Goal: Task Accomplishment & Management: Complete application form

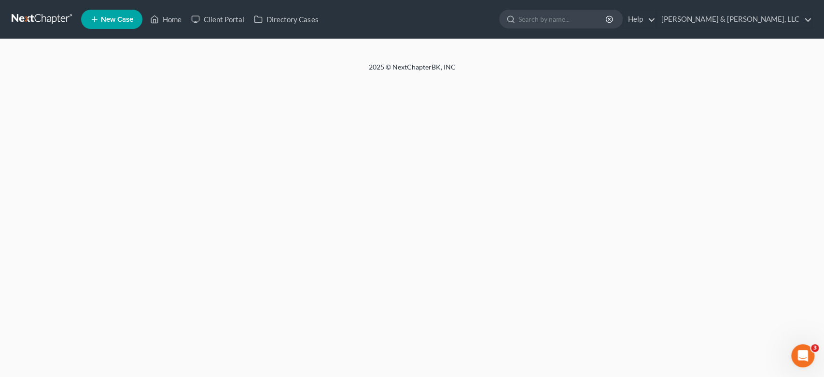
click at [110, 16] on span "New Case" at bounding box center [117, 19] width 32 height 7
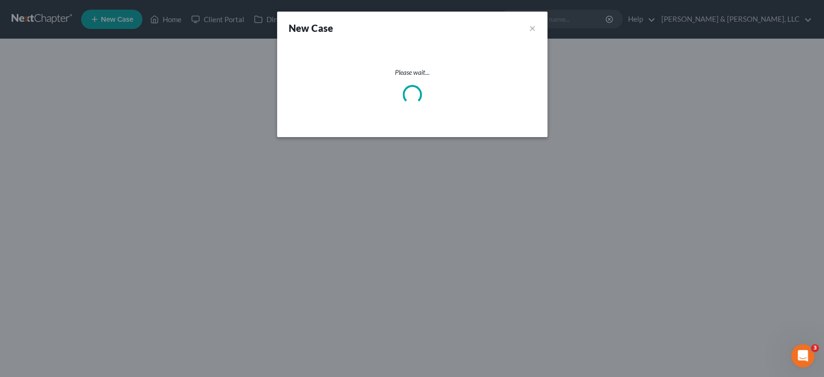
select select "19"
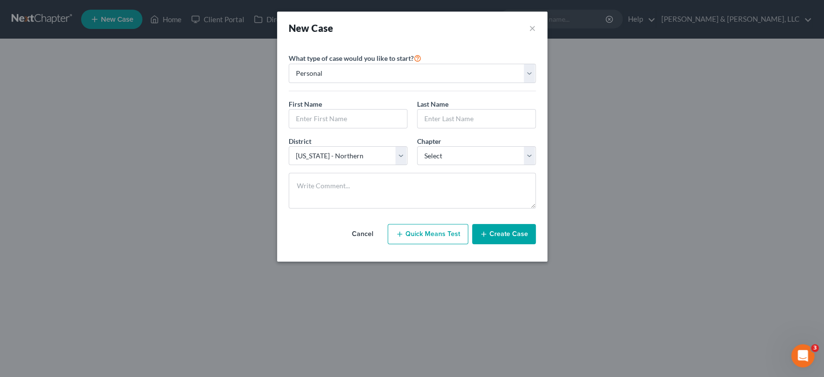
click at [644, 135] on div "New Case × Please select case type * Bankruptcy Bankruptcy What type of case wo…" at bounding box center [412, 188] width 824 height 377
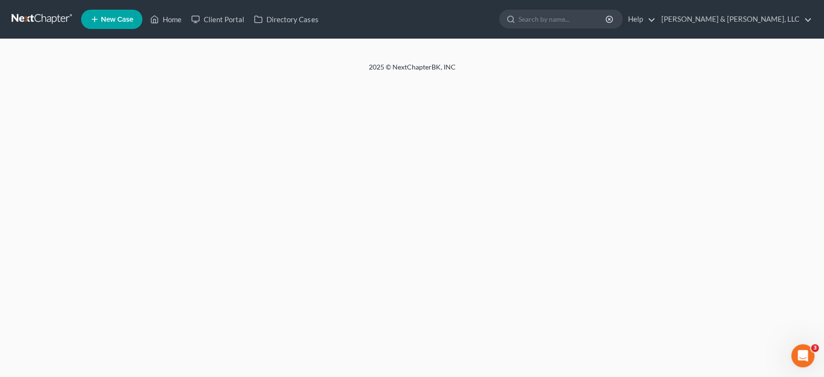
click at [124, 18] on span "New Case" at bounding box center [117, 19] width 32 height 7
select select "19"
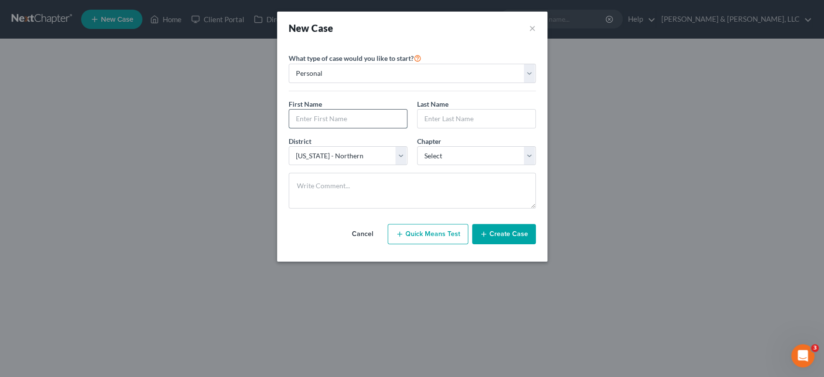
click at [357, 117] on input "text" at bounding box center [348, 119] width 118 height 18
click at [319, 118] on input "text" at bounding box center [348, 119] width 118 height 18
type input "[PERSON_NAME]"
click at [525, 155] on select "Select 7 11 12 13" at bounding box center [476, 155] width 119 height 19
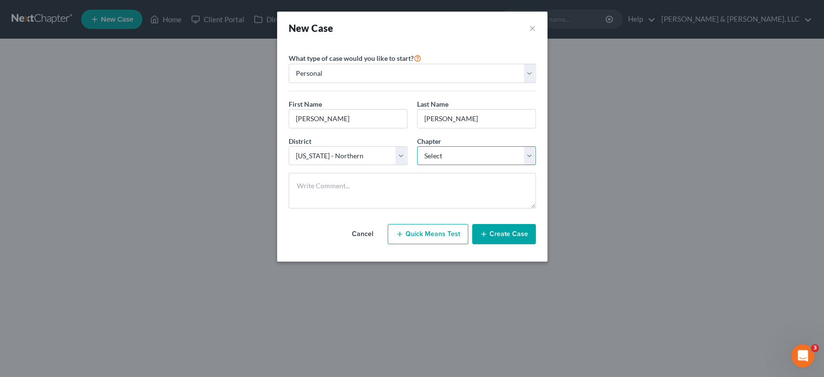
click at [527, 155] on select "Select 7 11 12 13" at bounding box center [476, 155] width 119 height 19
select select "3"
click at [417, 146] on select "Select 7 11 12 13" at bounding box center [476, 155] width 119 height 19
click at [496, 233] on button "Create Case" at bounding box center [504, 234] width 64 height 20
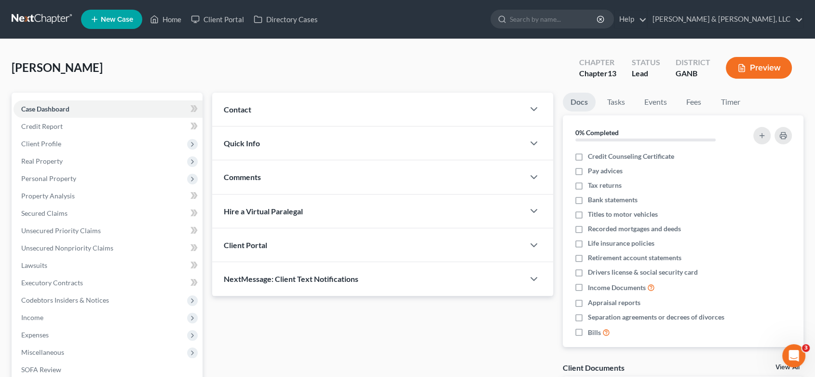
click at [232, 105] on span "Contact" at bounding box center [237, 109] width 27 height 9
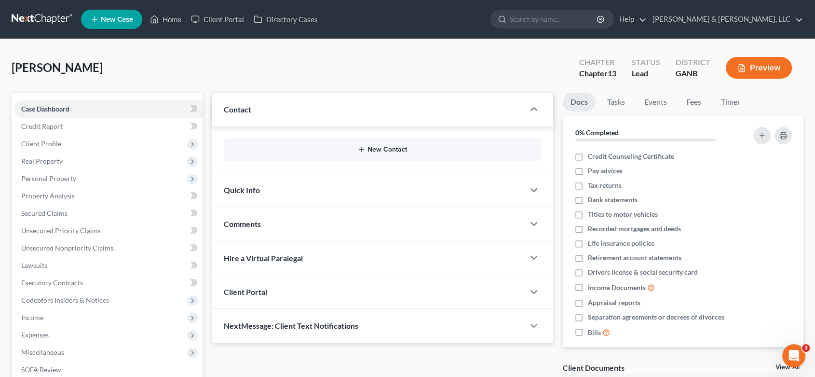
click at [372, 146] on button "New Contact" at bounding box center [383, 150] width 302 height 8
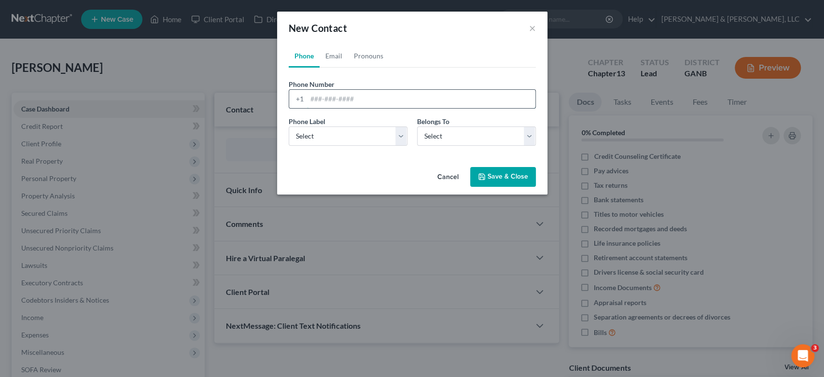
click at [320, 100] on input "tel" at bounding box center [421, 99] width 228 height 18
click at [333, 102] on input "tel" at bounding box center [421, 99] width 228 height 18
type input "[PHONE_NUMBER]"
click at [357, 133] on select "Select Mobile Home Work Other" at bounding box center [347, 135] width 119 height 19
select select "0"
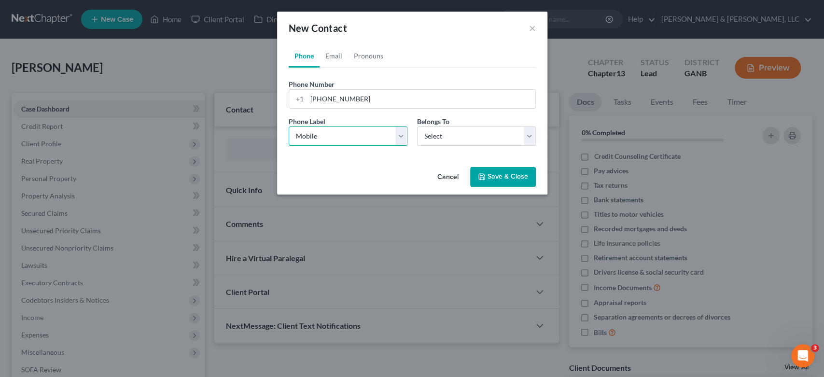
click at [288, 126] on select "Select Mobile Home Work Other" at bounding box center [347, 135] width 119 height 19
click at [524, 137] on select "Select Client Other" at bounding box center [476, 135] width 119 height 19
select select "0"
click at [417, 126] on select "Select Client Other" at bounding box center [476, 135] width 119 height 19
select select "0"
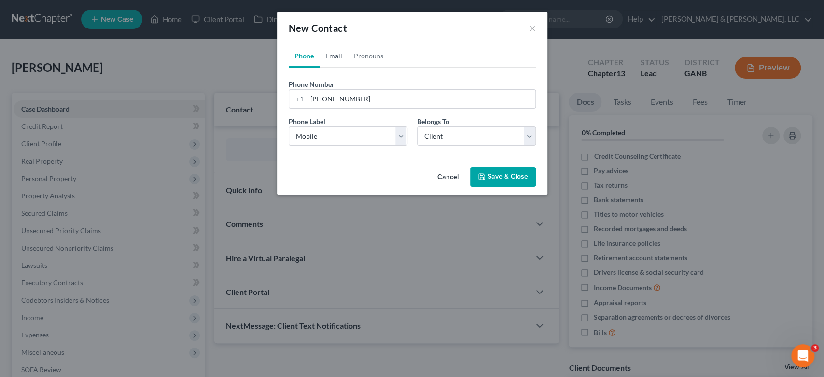
click at [332, 55] on link "Email" at bounding box center [333, 55] width 28 height 23
click at [314, 93] on input "email" at bounding box center [421, 99] width 228 height 18
type input "[EMAIL_ADDRESS][DOMAIN_NAME]"
click at [402, 135] on select "Select Home Work Other" at bounding box center [347, 135] width 119 height 19
select select "0"
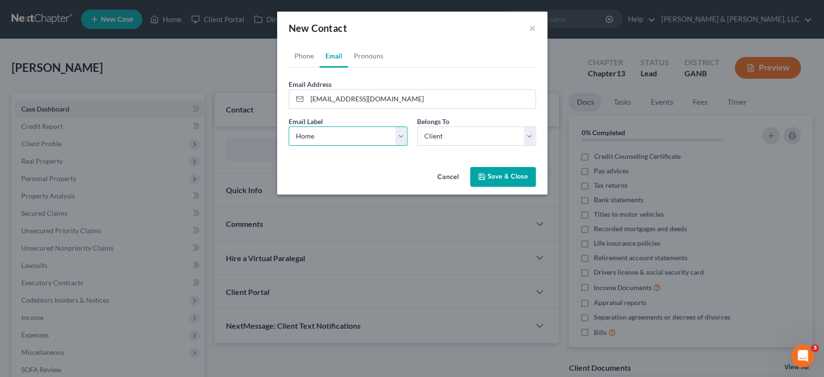
click at [288, 126] on select "Select Home Work Other" at bounding box center [347, 135] width 119 height 19
click at [497, 175] on button "Save & Close" at bounding box center [503, 177] width 66 height 20
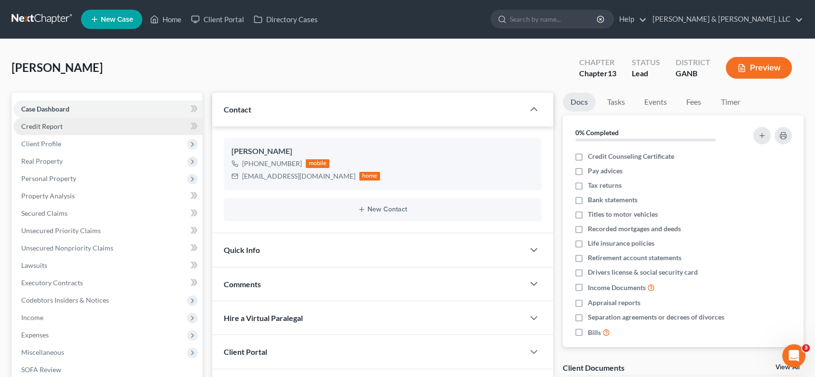
click at [57, 126] on span "Credit Report" at bounding box center [41, 126] width 41 height 8
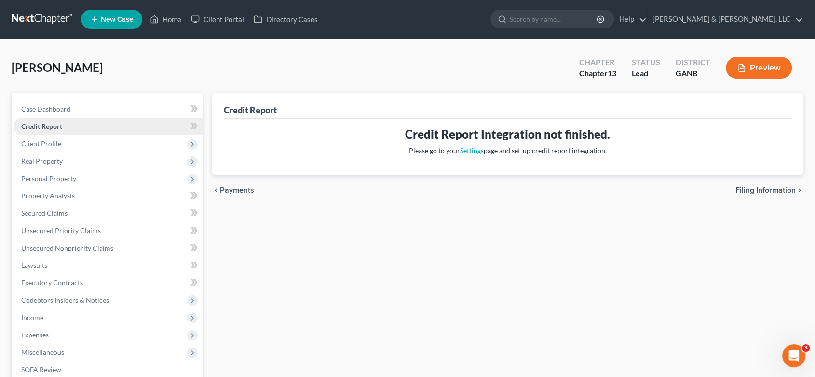
click at [57, 126] on span "Credit Report" at bounding box center [41, 126] width 41 height 8
click at [53, 143] on span "Client Profile" at bounding box center [41, 143] width 40 height 8
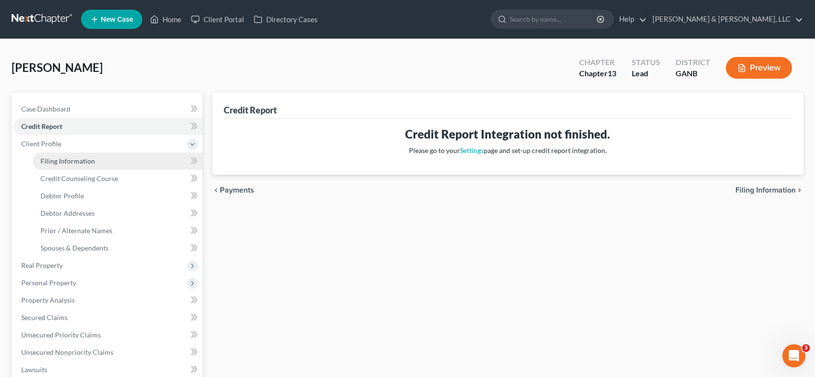
click at [86, 158] on span "Filing Information" at bounding box center [68, 161] width 55 height 8
select select "1"
select select "0"
select select "3"
select select "19"
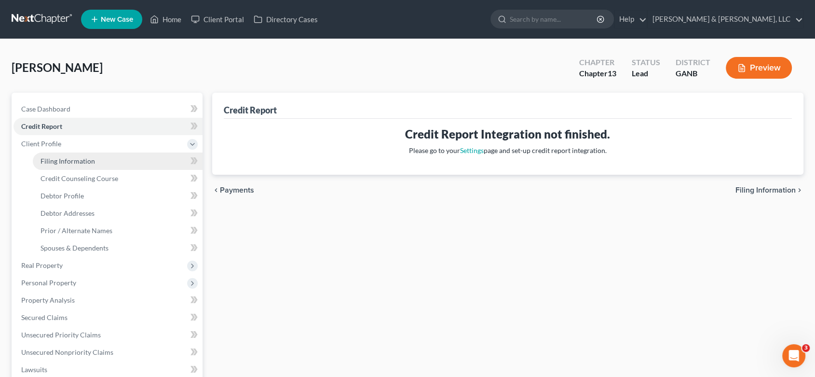
select select "10"
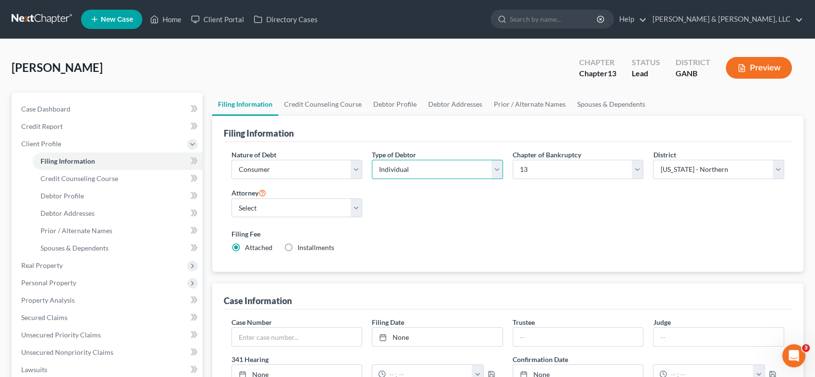
drag, startPoint x: 430, startPoint y: 169, endPoint x: 443, endPoint y: 169, distance: 13.0
click at [431, 169] on select "Select Individual Joint" at bounding box center [437, 169] width 131 height 19
click at [372, 160] on select "Select Individual Joint" at bounding box center [437, 169] width 131 height 19
click at [500, 166] on select "Select Individual Joint" at bounding box center [437, 169] width 131 height 19
select select "0"
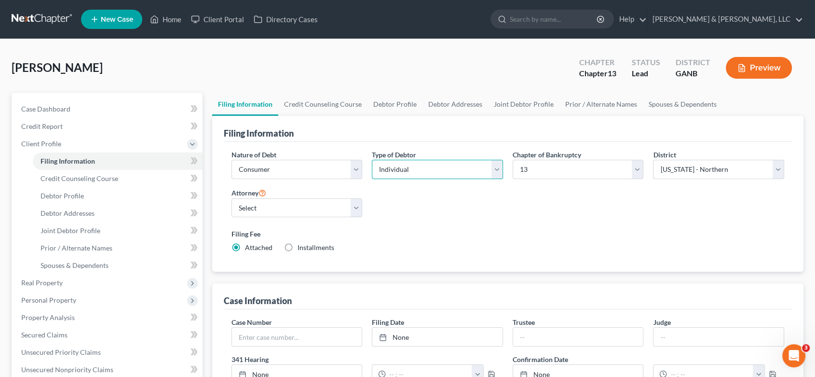
click at [372, 160] on select "Select Individual Joint" at bounding box center [437, 169] width 131 height 19
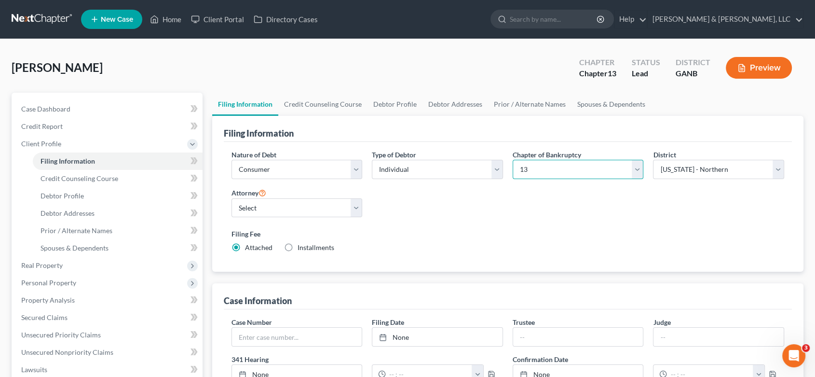
click at [547, 172] on select "Select 7 11 12 13" at bounding box center [578, 169] width 131 height 19
click at [513, 160] on select "Select 7 11 12 13" at bounding box center [578, 169] width 131 height 19
click at [355, 203] on select "Select [PERSON_NAME] - GANB [PERSON_NAME] - GANB" at bounding box center [297, 207] width 131 height 19
select select "0"
click at [232, 198] on select "Select [PERSON_NAME] - GANB [PERSON_NAME] - GANB" at bounding box center [297, 207] width 131 height 19
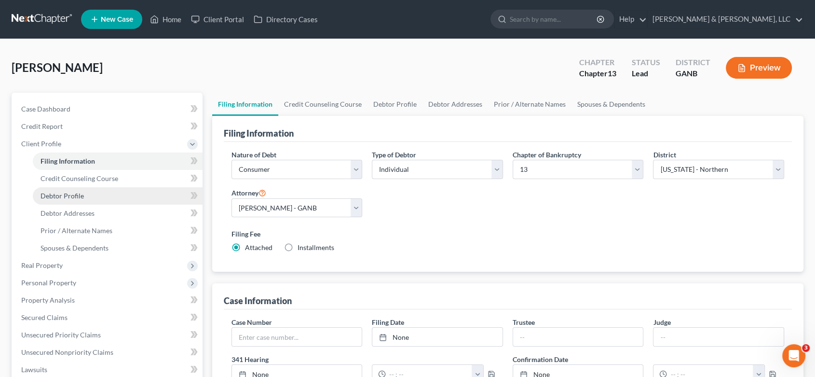
click at [81, 195] on span "Debtor Profile" at bounding box center [62, 196] width 43 height 8
select select "1"
select select "0"
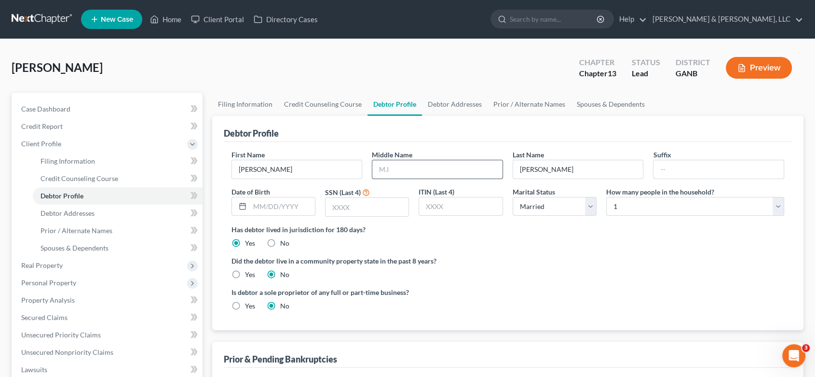
click at [422, 166] on input "text" at bounding box center [437, 169] width 130 height 18
type input "[PERSON_NAME]"
type input "[DATE]"
click at [388, 203] on input "text" at bounding box center [367, 207] width 83 height 18
type input "9222"
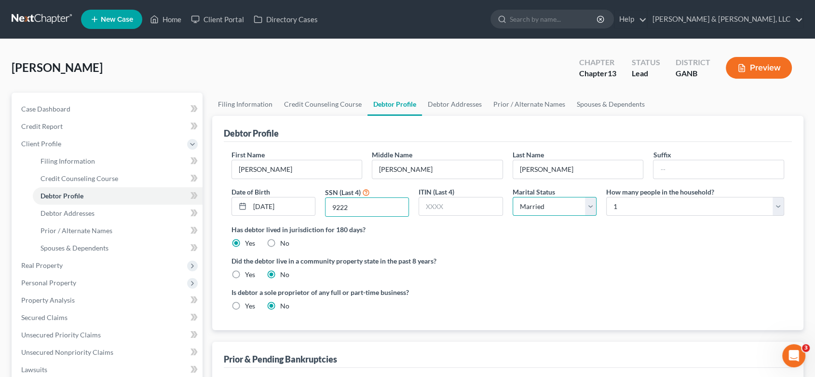
click at [587, 206] on select "Select Single Married Separated Divorced Widowed" at bounding box center [555, 206] width 84 height 19
select select "3"
click at [513, 197] on select "Select Single Married Separated Divorced Widowed" at bounding box center [555, 206] width 84 height 19
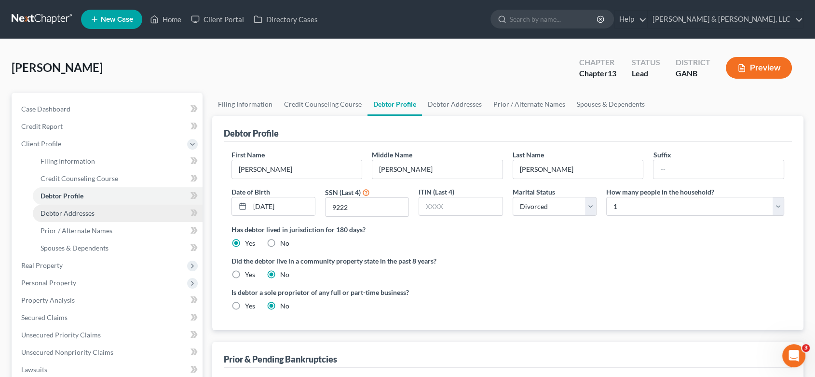
click at [74, 213] on span "Debtor Addresses" at bounding box center [68, 213] width 54 height 8
select select "0"
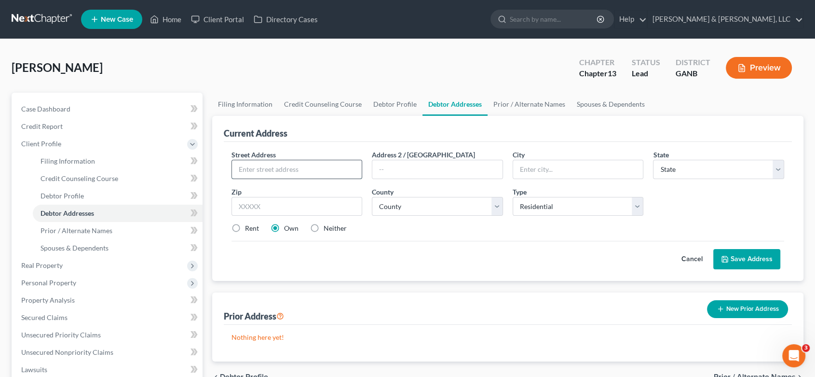
click at [299, 167] on input "text" at bounding box center [297, 169] width 130 height 18
type input "[STREET_ADDRESS]"
type input "[PERSON_NAME]"
select select "10"
type input "30701"
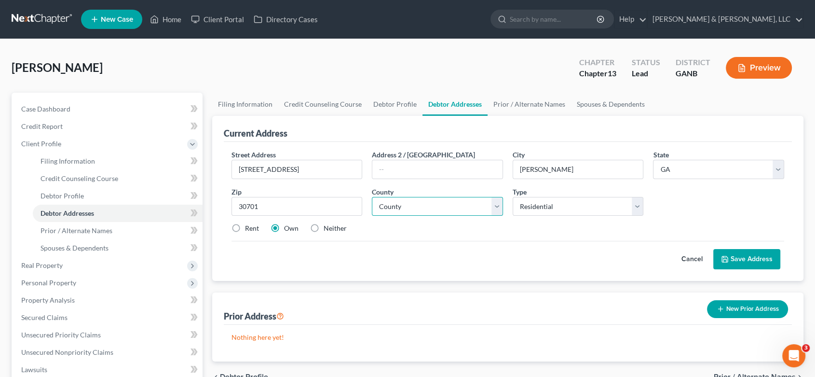
click at [409, 205] on select "County [GEOGRAPHIC_DATA] [GEOGRAPHIC_DATA] [GEOGRAPHIC_DATA] [GEOGRAPHIC_DATA] …" at bounding box center [437, 206] width 131 height 19
select select "63"
click at [372, 197] on select "County [GEOGRAPHIC_DATA] [GEOGRAPHIC_DATA] [GEOGRAPHIC_DATA] [GEOGRAPHIC_DATA] …" at bounding box center [437, 206] width 131 height 19
click at [245, 224] on label "Rent" at bounding box center [252, 228] width 14 height 10
click at [249, 224] on input "Rent" at bounding box center [252, 226] width 6 height 6
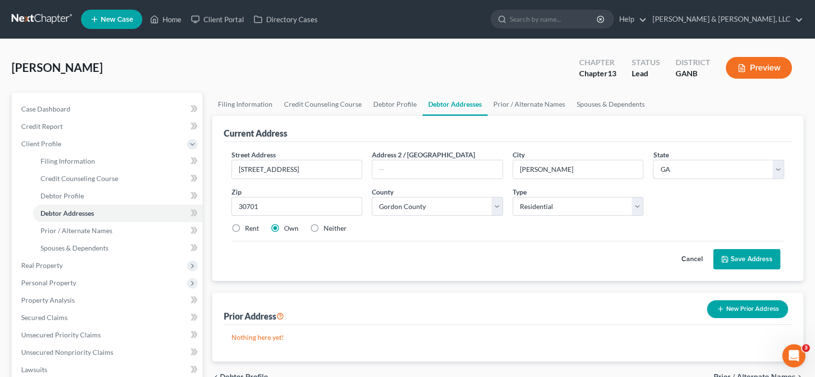
radio input "true"
click at [741, 260] on button "Save Address" at bounding box center [747, 259] width 67 height 20
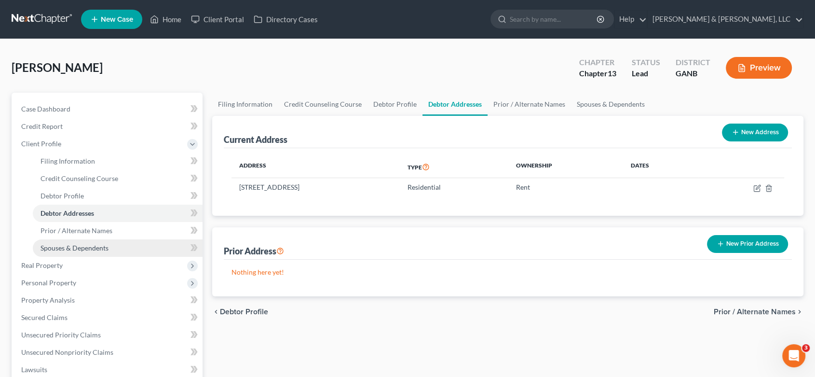
click at [109, 247] on link "Spouses & Dependents" at bounding box center [118, 247] width 170 height 17
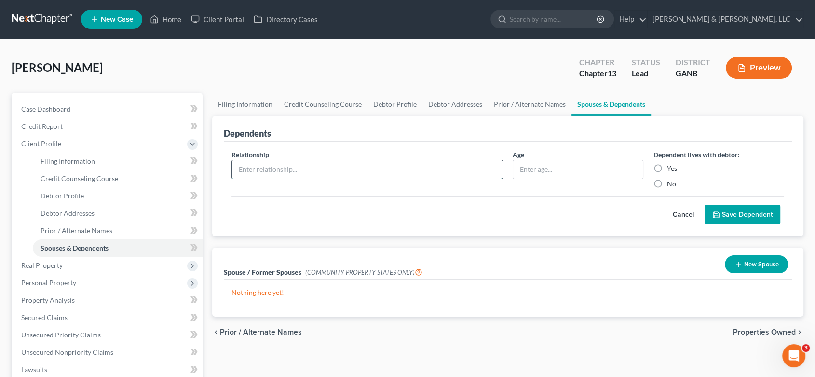
click at [323, 169] on input "text" at bounding box center [367, 169] width 271 height 18
type input "Daughter"
type input "11"
click at [667, 167] on label "Yes" at bounding box center [672, 169] width 10 height 10
click at [671, 167] on input "Yes" at bounding box center [674, 167] width 6 height 6
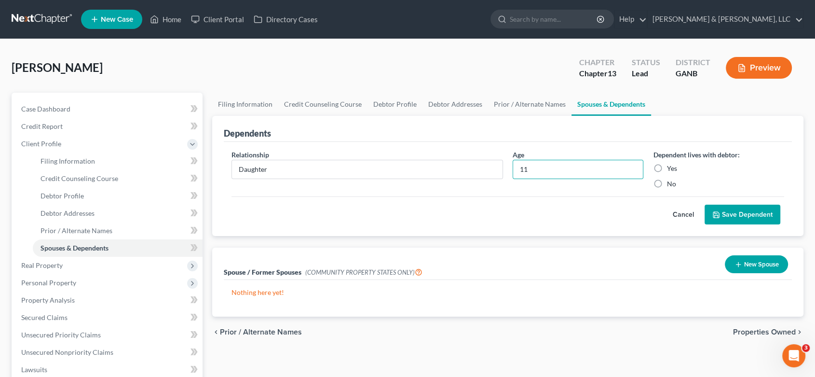
radio input "true"
click at [741, 212] on button "Save Dependent" at bounding box center [743, 215] width 76 height 20
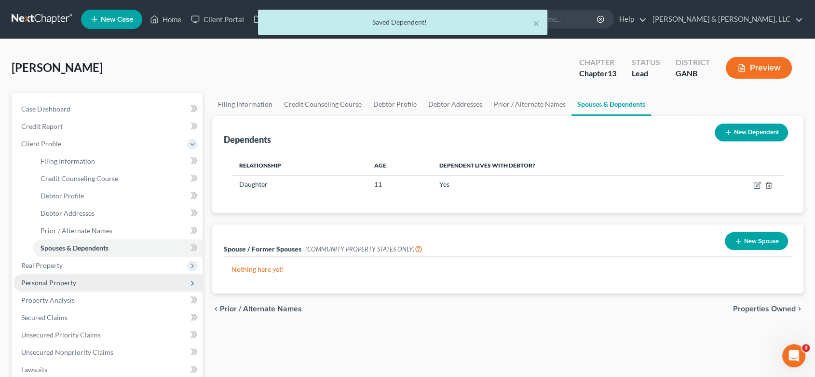
click at [60, 281] on span "Personal Property" at bounding box center [48, 282] width 55 height 8
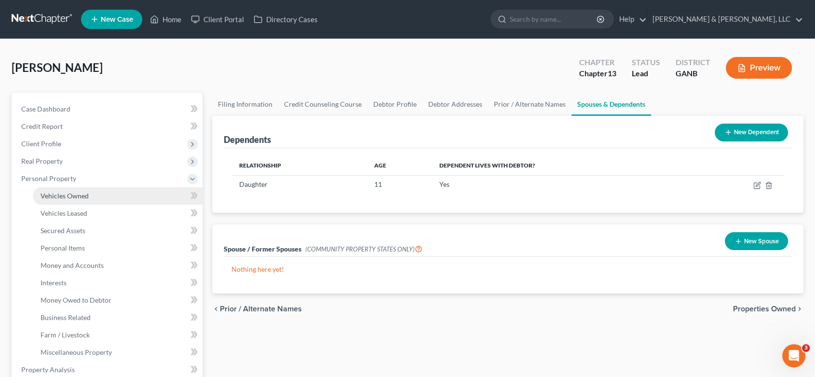
click at [74, 194] on span "Vehicles Owned" at bounding box center [65, 196] width 48 height 8
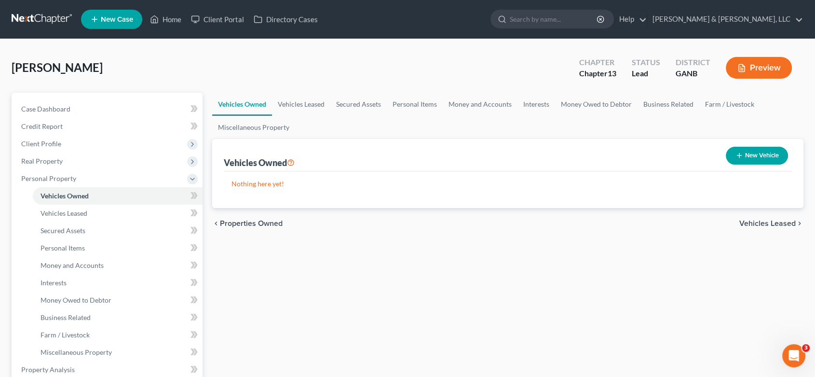
click at [753, 156] on button "New Vehicle" at bounding box center [757, 156] width 62 height 18
select select "0"
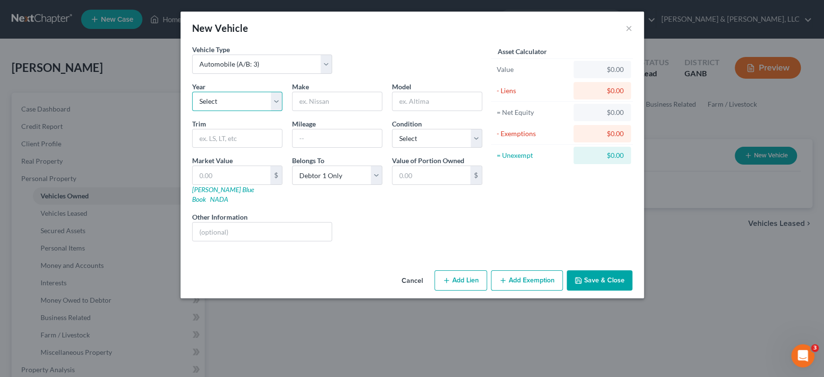
click at [275, 104] on select "Select 2026 2025 2024 2023 2022 2021 2020 2019 2018 2017 2016 2015 2014 2013 20…" at bounding box center [237, 101] width 90 height 19
select select "9"
click at [192, 92] on select "Select 2026 2025 2024 2023 2022 2021 2020 2019 2018 2017 2016 2015 2014 2013 20…" at bounding box center [237, 101] width 90 height 19
click at [333, 104] on input "text" at bounding box center [336, 101] width 89 height 18
type input "Dodge"
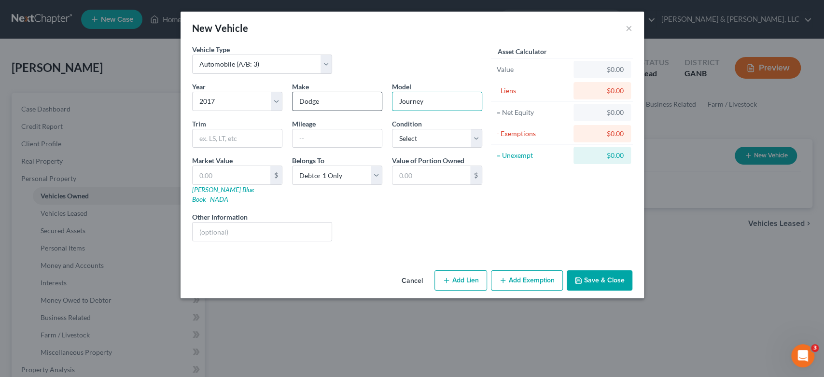
type input "Journey"
click at [466, 273] on button "Add Lien" at bounding box center [460, 280] width 53 height 20
select select "0"
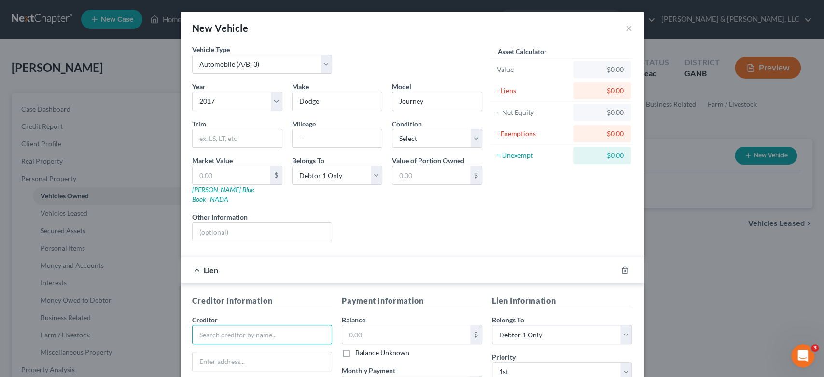
click at [207, 325] on input "text" at bounding box center [262, 334] width 140 height 19
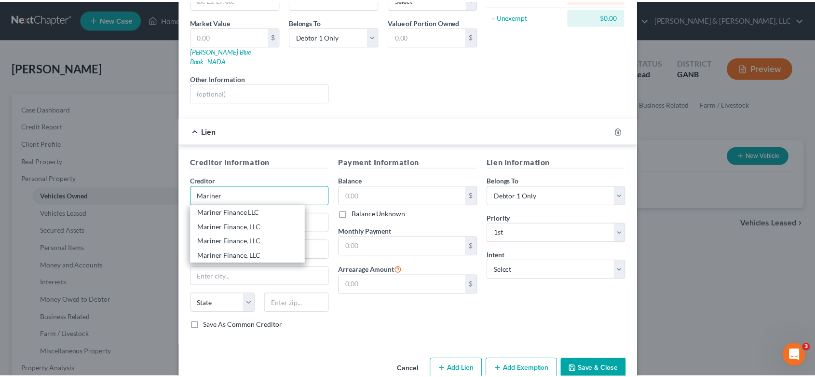
scroll to position [150, 0]
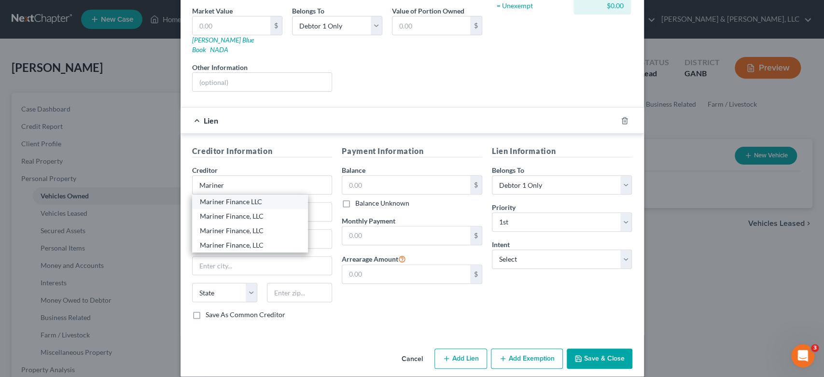
click at [259, 197] on div "Mariner Finance LLC" at bounding box center [250, 202] width 100 height 10
type input "Mariner Finance LLC"
type input "[STREET_ADDRESS][PERSON_NAME]"
type input "[PERSON_NAME]"
select select "10"
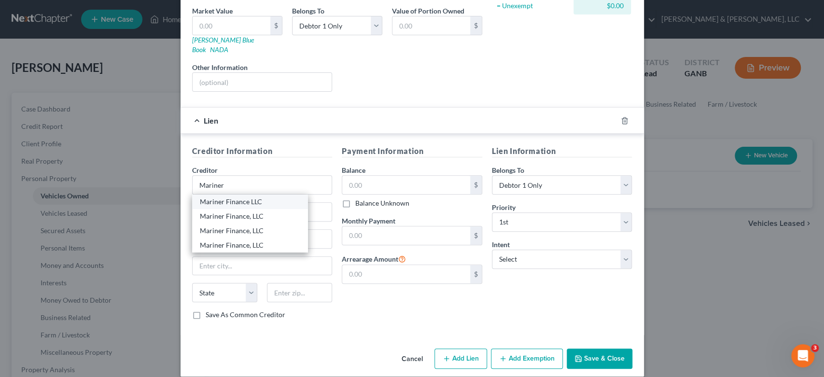
type input "30721"
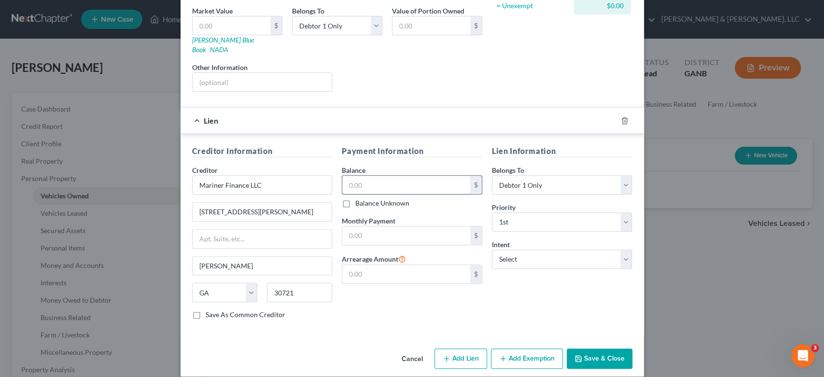
click at [383, 178] on input "text" at bounding box center [406, 185] width 128 height 18
type input "11,000"
click at [624, 252] on select "Select Surrender Redeem Reaffirm Avoid Other" at bounding box center [562, 258] width 140 height 19
select select "2"
click at [492, 249] on select "Select Surrender Redeem Reaffirm Avoid Other" at bounding box center [562, 258] width 140 height 19
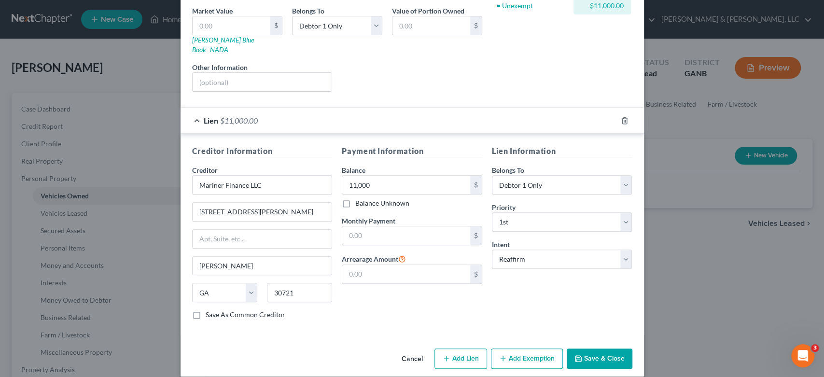
click at [600, 348] on button "Save & Close" at bounding box center [599, 358] width 66 height 20
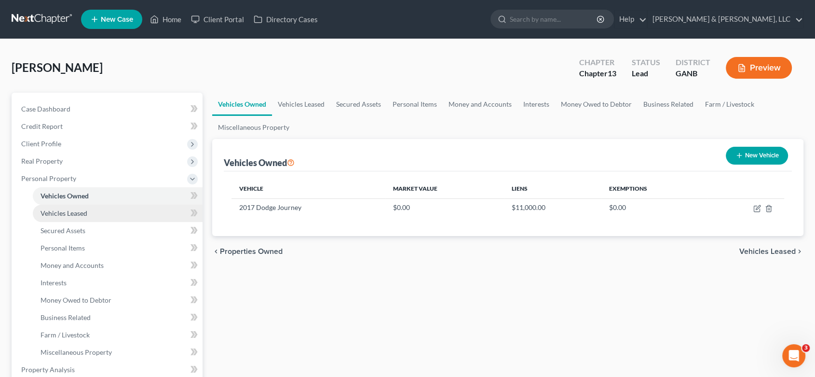
click at [82, 213] on span "Vehicles Leased" at bounding box center [64, 213] width 47 height 8
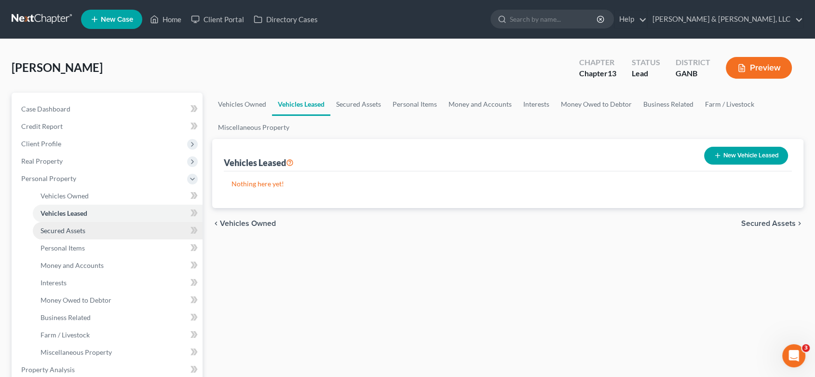
click at [81, 227] on span "Secured Assets" at bounding box center [63, 230] width 45 height 8
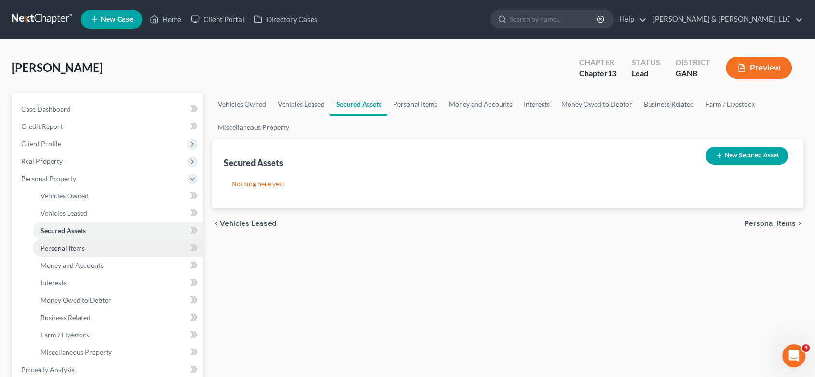
click at [69, 246] on span "Personal Items" at bounding box center [63, 248] width 44 height 8
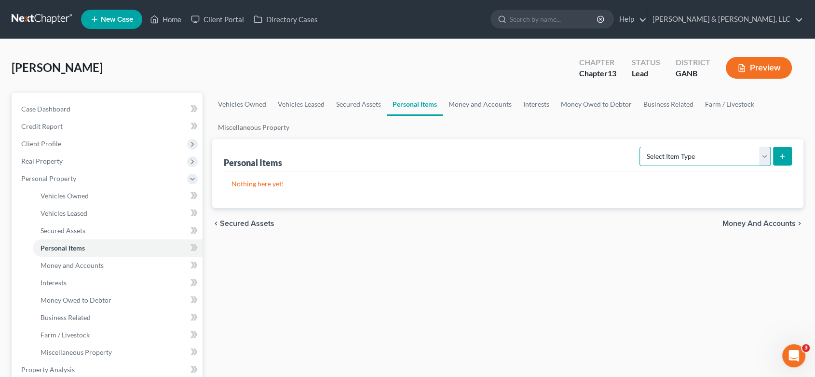
click at [766, 153] on select "Select Item Type Clothing (A/B: 11) Collectibles Of Value (A/B: 8) Electronics …" at bounding box center [705, 156] width 131 height 19
select select "clothing"
click at [641, 147] on select "Select Item Type Clothing (A/B: 11) Collectibles Of Value (A/B: 8) Electronics …" at bounding box center [705, 156] width 131 height 19
click at [782, 152] on icon "submit" at bounding box center [783, 156] width 8 height 8
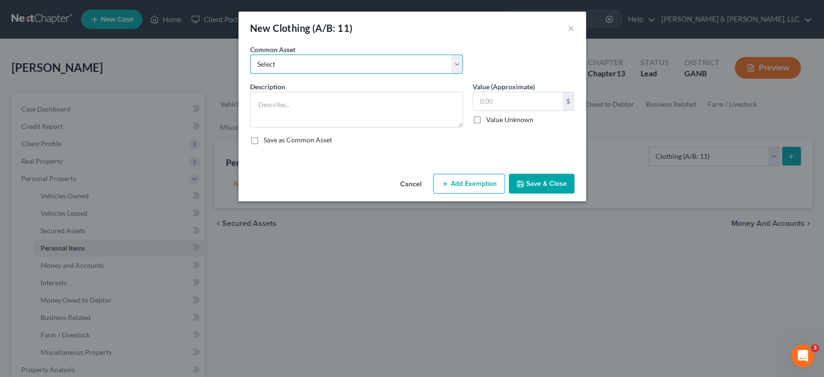
click at [453, 65] on select "Select Misc. Clothing & Apparel" at bounding box center [356, 64] width 213 height 19
select select "0"
click at [250, 55] on select "Select Misc. Clothing & Apparel" at bounding box center [356, 64] width 213 height 19
type textarea "Misc. Clothing & Apparel"
type input "100.00"
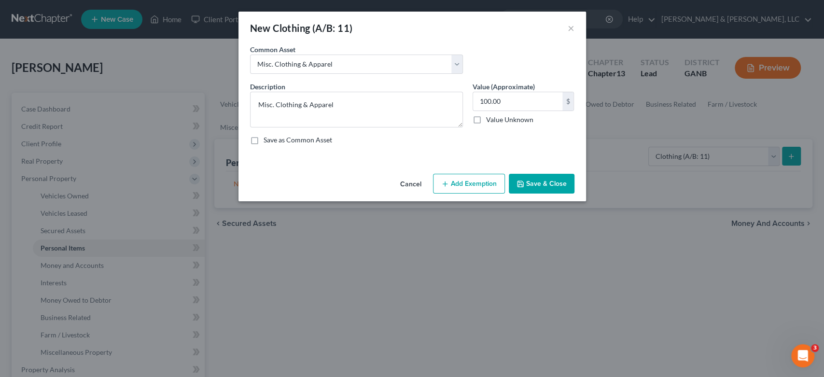
click at [531, 188] on button "Save & Close" at bounding box center [541, 184] width 66 height 20
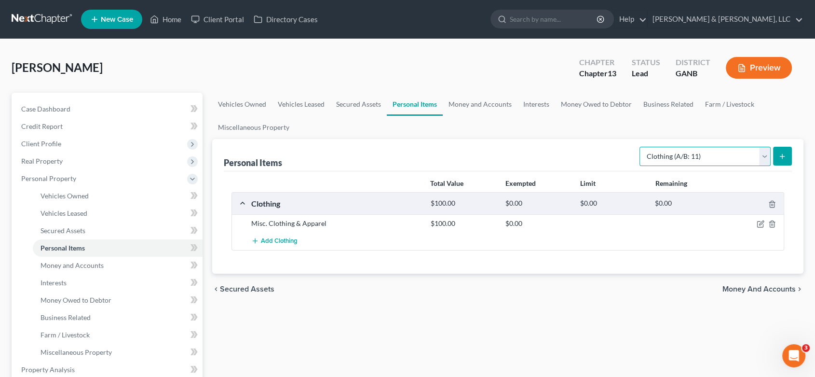
click at [764, 154] on select "Select Item Type Clothing (A/B: 11) Collectibles Of Value (A/B: 8) Electronics …" at bounding box center [705, 156] width 131 height 19
select select "electronics"
click at [641, 147] on select "Select Item Type Clothing (A/B: 11) Collectibles Of Value (A/B: 8) Electronics …" at bounding box center [705, 156] width 131 height 19
click at [782, 152] on icon "submit" at bounding box center [783, 156] width 8 height 8
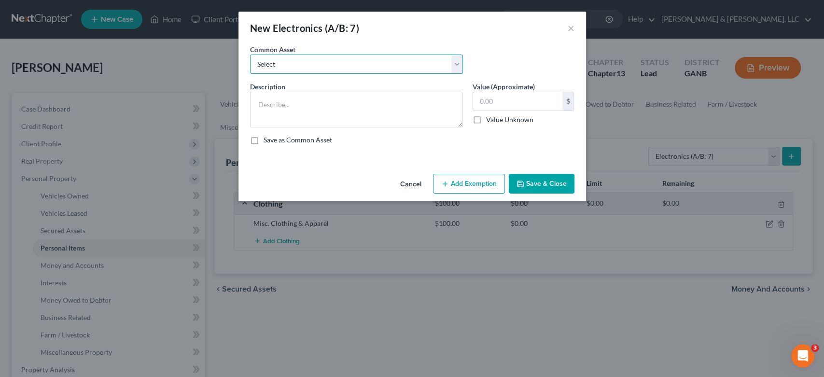
click at [455, 65] on select "Select Misc. Electronics" at bounding box center [356, 64] width 213 height 19
select select "0"
click at [250, 55] on select "Select Misc. Electronics" at bounding box center [356, 64] width 213 height 19
type textarea "Misc. Electronics"
type input "500.00"
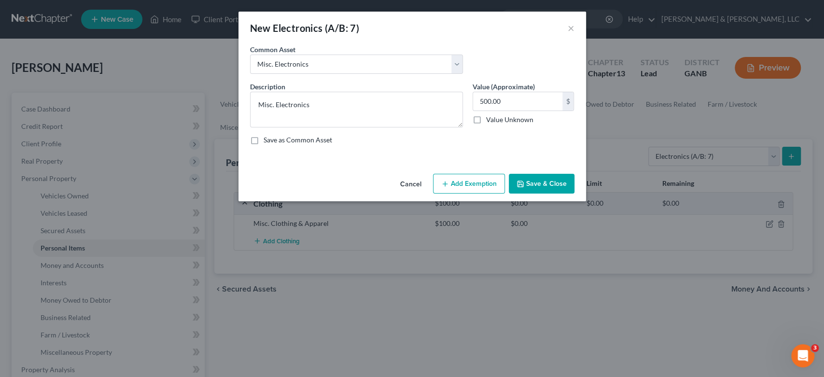
click at [521, 181] on icon "button" at bounding box center [520, 184] width 8 height 8
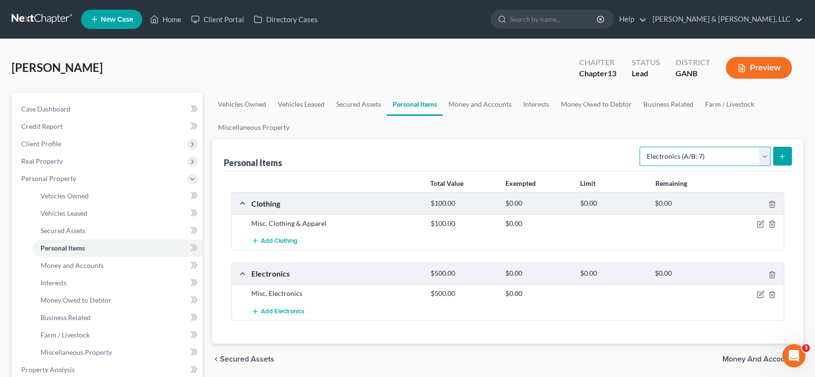
click at [761, 156] on select "Select Item Type Clothing (A/B: 11) Collectibles Of Value (A/B: 8) Electronics …" at bounding box center [705, 156] width 131 height 19
select select "household_goods"
click at [641, 147] on select "Select Item Type Clothing (A/B: 11) Collectibles Of Value (A/B: 8) Electronics …" at bounding box center [705, 156] width 131 height 19
click at [783, 153] on icon "submit" at bounding box center [783, 156] width 8 height 8
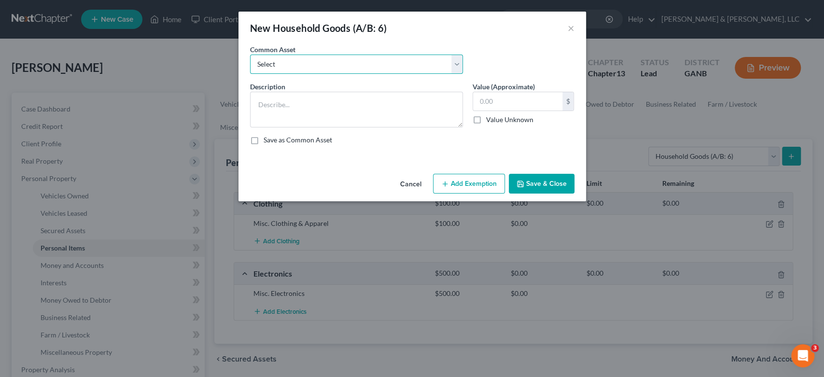
click at [454, 68] on select "Select Misc. Household Goods and Furniture" at bounding box center [356, 64] width 213 height 19
select select "0"
click at [250, 55] on select "Select Misc. Household Goods and Furniture" at bounding box center [356, 64] width 213 height 19
type textarea "Misc. Household Goods and Furniture"
type input "2,500.00"
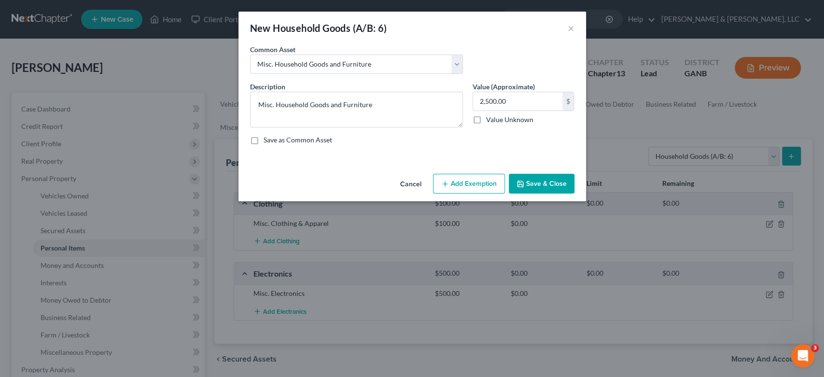
click at [526, 178] on button "Save & Close" at bounding box center [541, 184] width 66 height 20
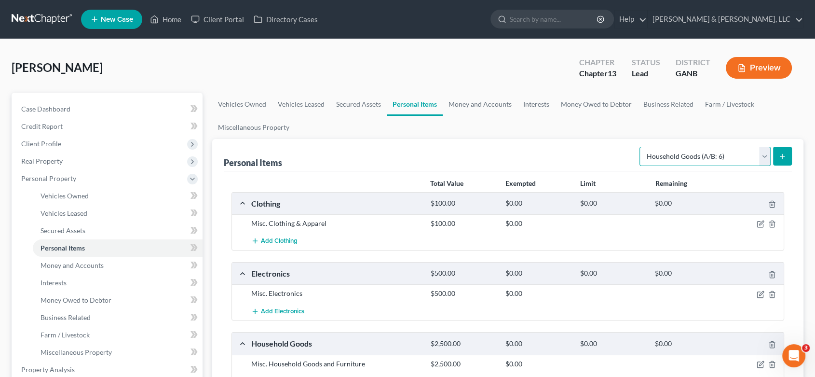
click at [765, 157] on select "Select Item Type Clothing (A/B: 11) Collectibles Of Value (A/B: 8) Electronics …" at bounding box center [705, 156] width 131 height 19
select select "jewelry"
click at [641, 147] on select "Select Item Type Clothing (A/B: 11) Collectibles Of Value (A/B: 8) Electronics …" at bounding box center [705, 156] width 131 height 19
click at [780, 159] on icon "submit" at bounding box center [783, 156] width 8 height 8
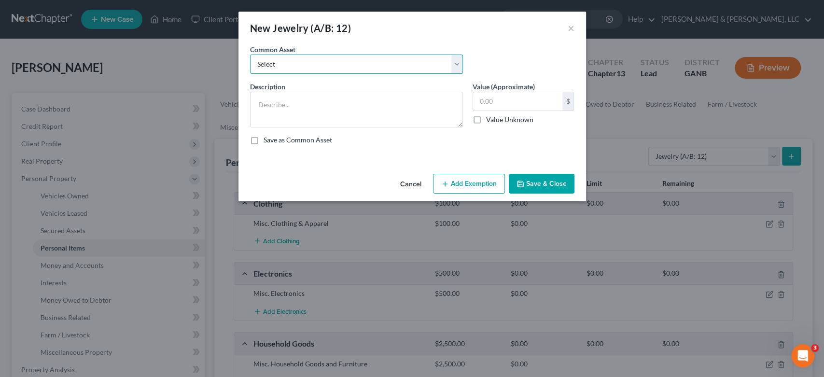
click at [453, 65] on select "Select Misc Jewelry" at bounding box center [356, 64] width 213 height 19
select select "0"
click at [250, 55] on select "Select Misc Jewelry" at bounding box center [356, 64] width 213 height 19
type textarea "Misc Jewelry"
type input "500.00"
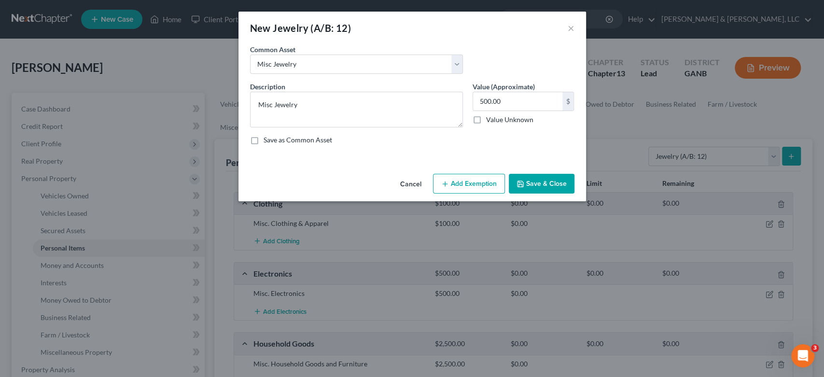
click at [534, 180] on button "Save & Close" at bounding box center [541, 184] width 66 height 20
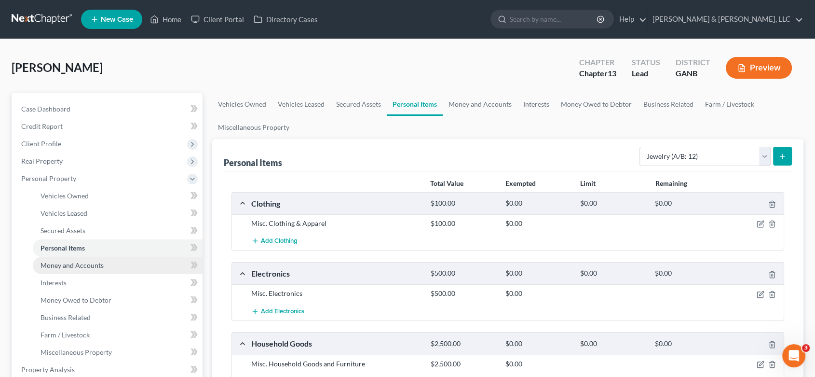
click at [86, 265] on span "Money and Accounts" at bounding box center [72, 265] width 63 height 8
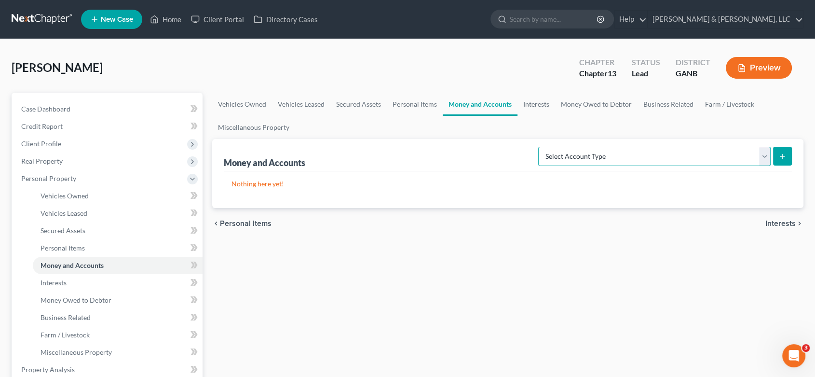
click at [764, 154] on select "Select Account Type Brokerage (A/B: 18, SOFA: 20) Cash on Hand (A/B: 16) Certif…" at bounding box center [654, 156] width 233 height 19
select select "checking"
click at [541, 147] on select "Select Account Type Brokerage (A/B: 18, SOFA: 20) Cash on Hand (A/B: 16) Certif…" at bounding box center [654, 156] width 233 height 19
click at [782, 157] on line "submit" at bounding box center [782, 156] width 0 height 4
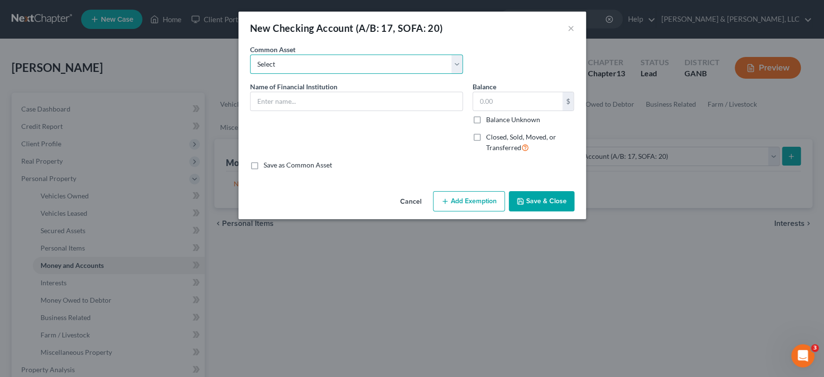
click at [305, 60] on select "Select Bank Account Regions Bank Bank of America Checking Account" at bounding box center [356, 64] width 213 height 19
select select "3"
click at [250, 55] on select "Select Bank Account Regions Bank Bank of America Checking Account" at bounding box center [356, 64] width 213 height 19
type input "Checking Account"
type input "200.00"
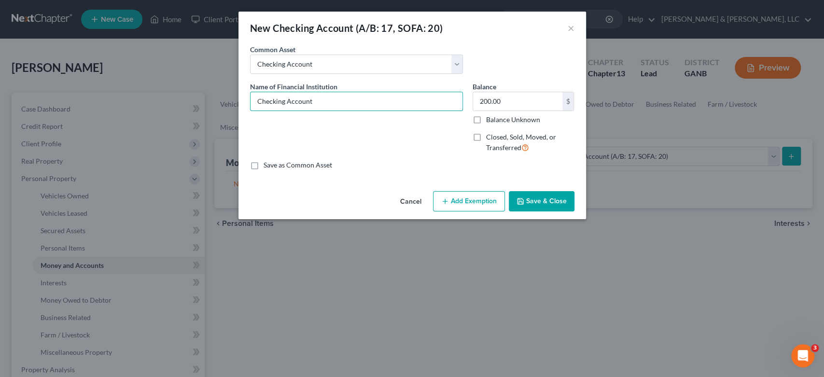
drag, startPoint x: 346, startPoint y: 101, endPoint x: 28, endPoint y: 124, distance: 318.7
click at [32, 123] on div "New Checking Account (A/B: 17, SOFA: 20) × An exemption set must first be selec…" at bounding box center [412, 188] width 824 height 377
type input "Family Savings Credit Union"
drag, startPoint x: 529, startPoint y: 200, endPoint x: 528, endPoint y: 192, distance: 7.7
click at [529, 200] on button "Save & Close" at bounding box center [541, 201] width 66 height 20
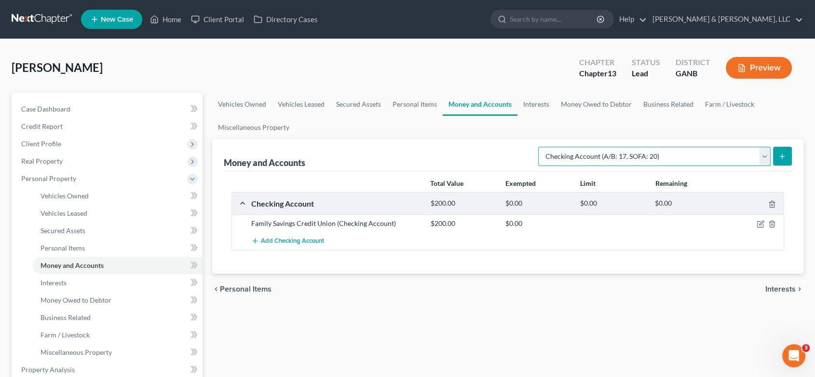
click at [765, 155] on select "Select Account Type Brokerage (A/B: 18, SOFA: 20) Cash on Hand (A/B: 16) Certif…" at bounding box center [654, 156] width 233 height 19
select select "savings"
click at [541, 147] on select "Select Account Type Brokerage (A/B: 18, SOFA: 20) Cash on Hand (A/B: 16) Certif…" at bounding box center [654, 156] width 233 height 19
click at [783, 153] on icon "submit" at bounding box center [783, 156] width 8 height 8
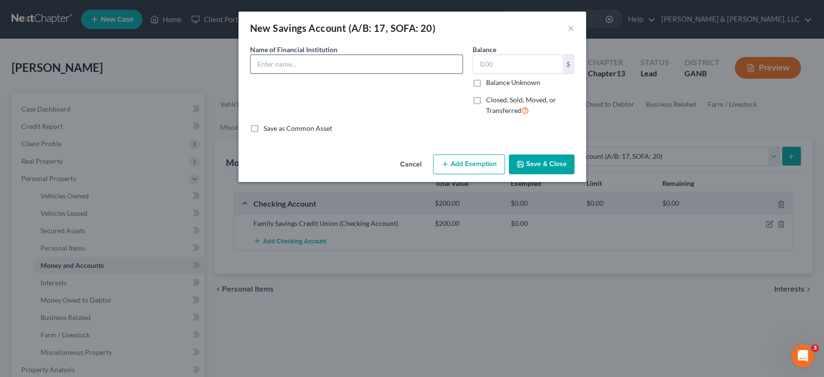
click at [349, 62] on input "text" at bounding box center [356, 64] width 212 height 18
type input "Family Savings Credit Union"
click at [536, 163] on button "Save & Close" at bounding box center [541, 164] width 66 height 20
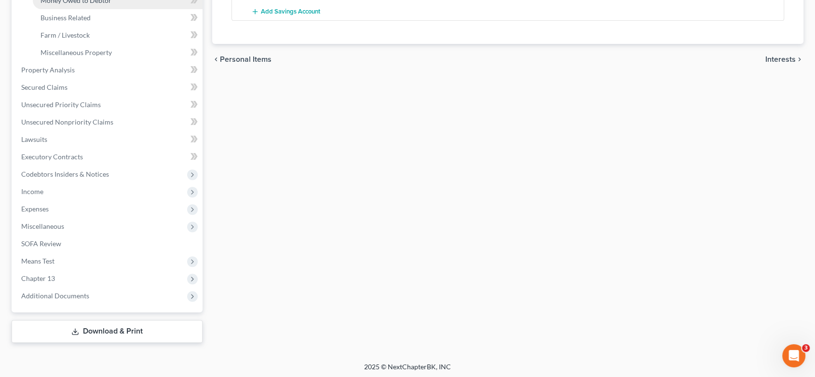
scroll to position [301, 0]
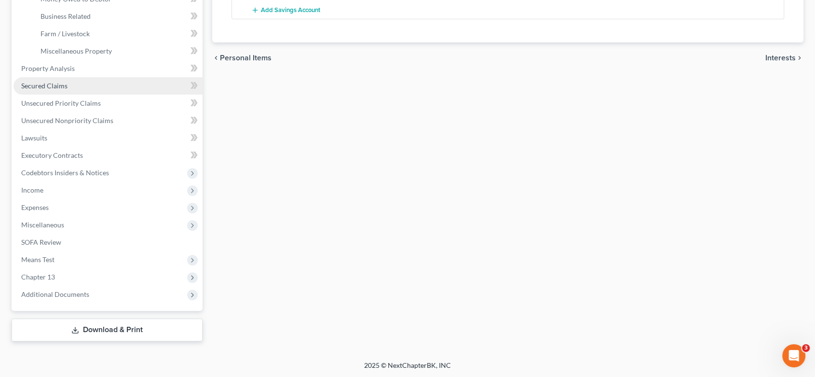
click at [64, 82] on span "Secured Claims" at bounding box center [44, 86] width 46 height 8
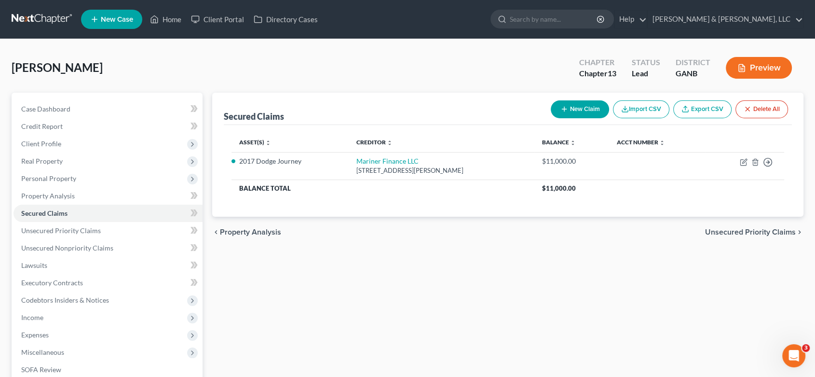
click at [570, 103] on button "New Claim" at bounding box center [580, 109] width 58 height 18
select select "0"
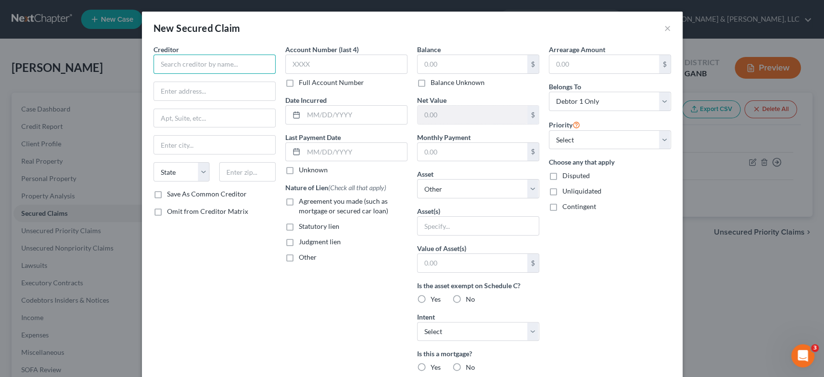
click at [226, 69] on input "text" at bounding box center [214, 64] width 122 height 19
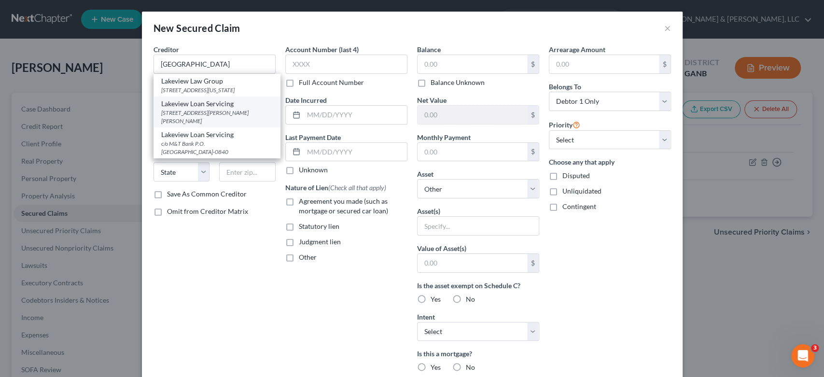
click at [247, 121] on div "[STREET_ADDRESS][PERSON_NAME][PERSON_NAME]" at bounding box center [216, 117] width 111 height 16
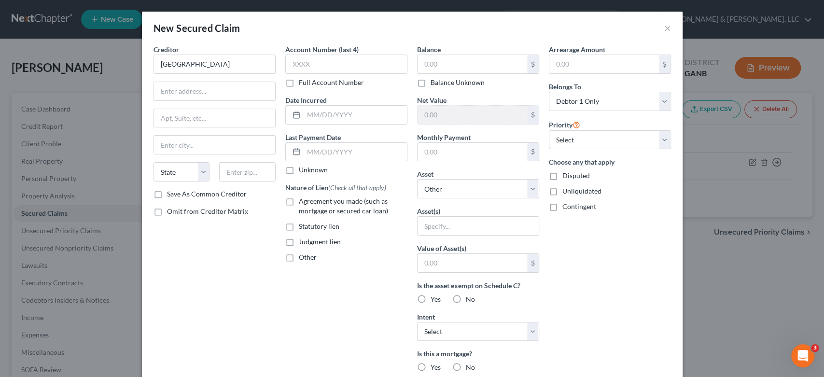
type input "Lakeview Loan Servicing"
type input "[STREET_ADDRESS][PERSON_NAME][PERSON_NAME]"
type input "[GEOGRAPHIC_DATA]"
select select "9"
type input "33146"
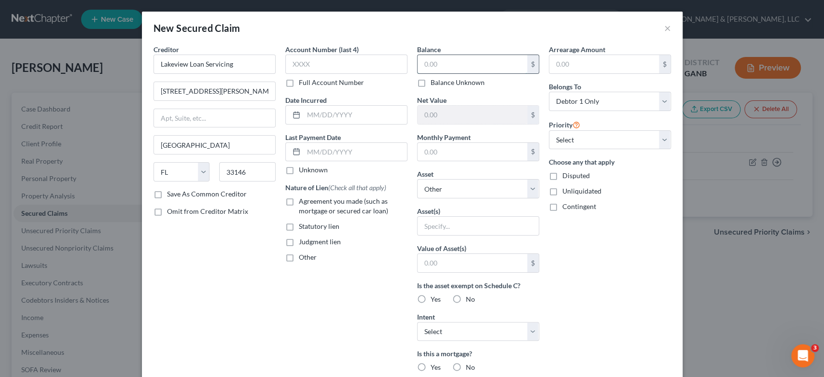
click at [457, 69] on input "text" at bounding box center [472, 64] width 110 height 18
type input "99,000.00"
click at [533, 186] on select "Select Other Multiple Assets 2017 Dodge Journey - $0.0 Household Goods - Misc. …" at bounding box center [478, 188] width 122 height 19
click at [417, 179] on select "Select Other Multiple Assets 2017 Dodge Journey - $0.0 Household Goods - Misc. …" at bounding box center [478, 188] width 122 height 19
click at [442, 224] on input "text" at bounding box center [477, 226] width 121 height 18
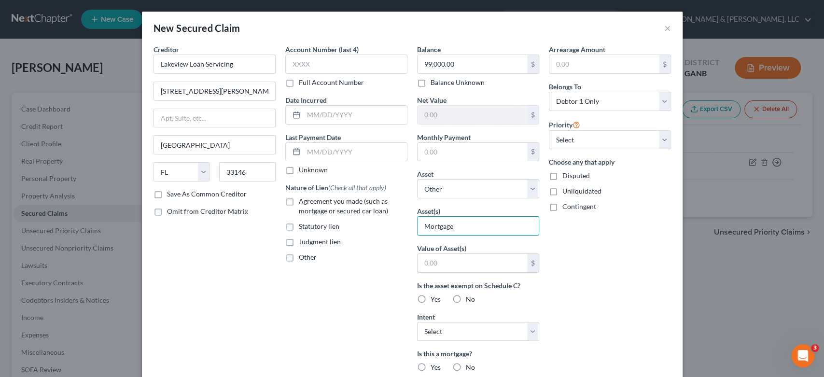
type input "Mortgage"
drag, startPoint x: 528, startPoint y: 333, endPoint x: 520, endPoint y: 333, distance: 8.2
click at [528, 333] on select "Select Surrender Redeem Reaffirm Avoid Other" at bounding box center [478, 331] width 122 height 19
click at [430, 364] on label "Yes" at bounding box center [435, 367] width 10 height 10
click at [434, 364] on input "Yes" at bounding box center [437, 365] width 6 height 6
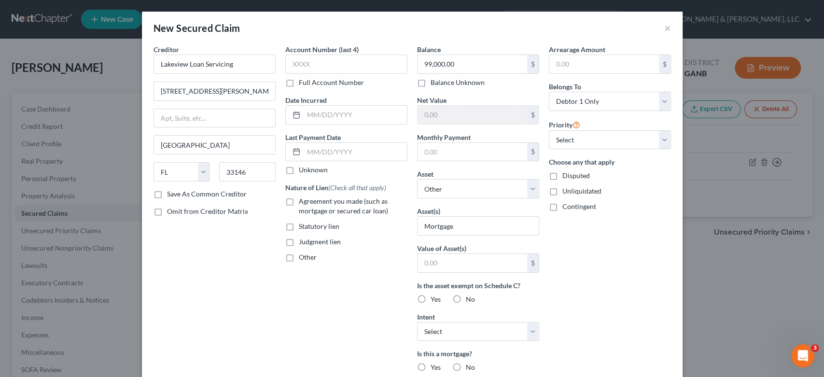
radio input "true"
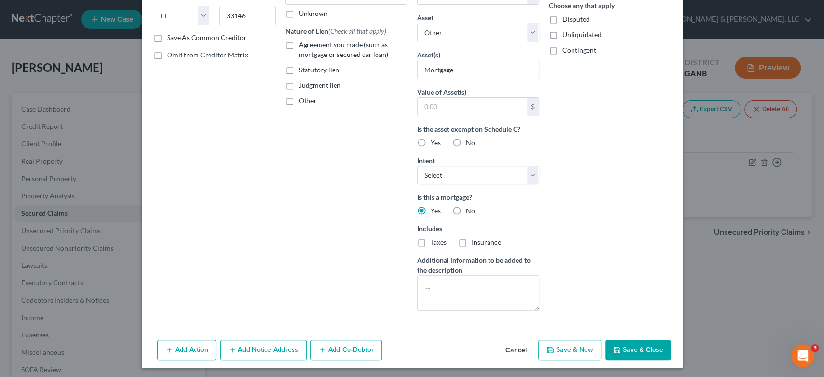
scroll to position [158, 0]
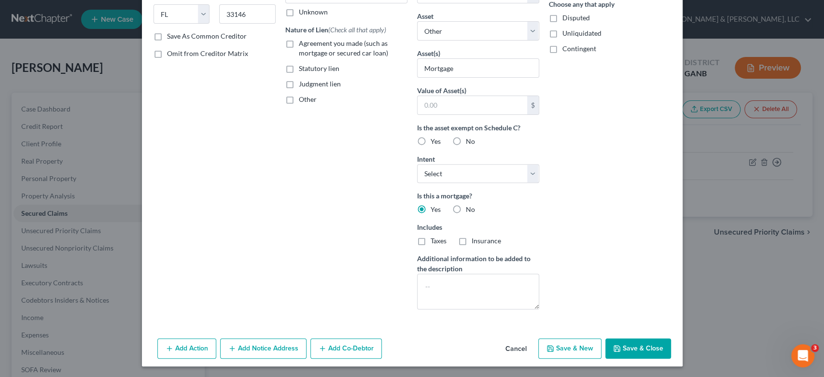
click at [625, 345] on button "Save & Close" at bounding box center [638, 348] width 66 height 20
select select
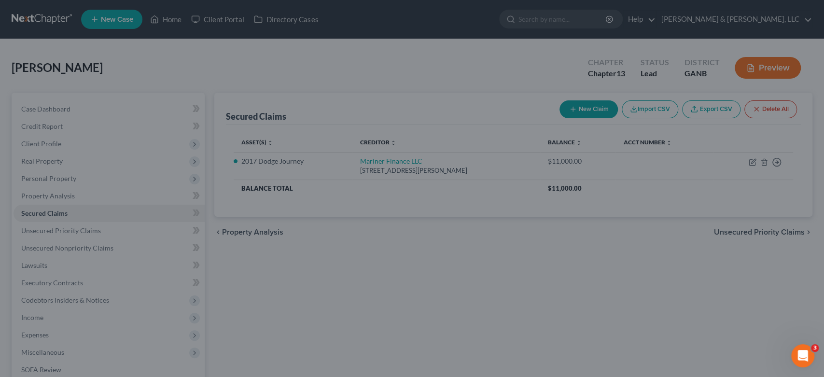
type input "0"
type input "0.00"
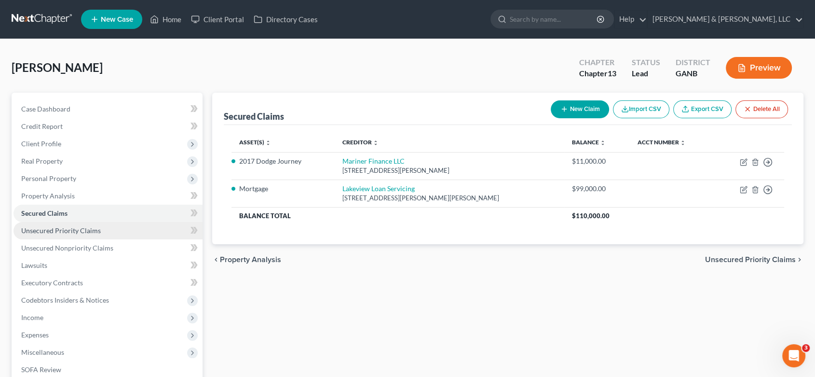
click at [69, 231] on span "Unsecured Priority Claims" at bounding box center [61, 230] width 80 height 8
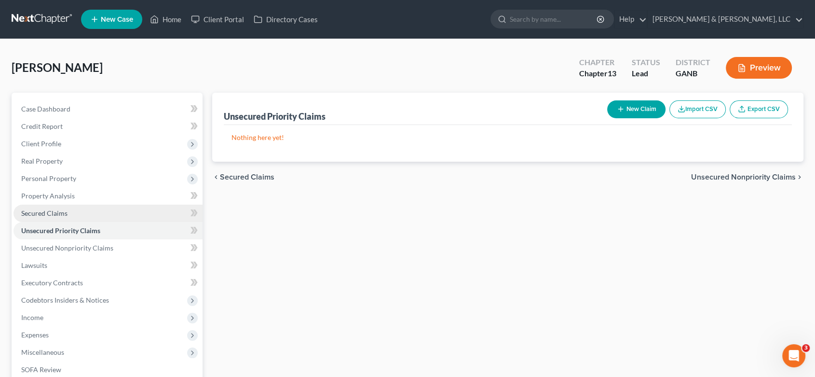
click at [82, 211] on link "Secured Claims" at bounding box center [108, 213] width 189 height 17
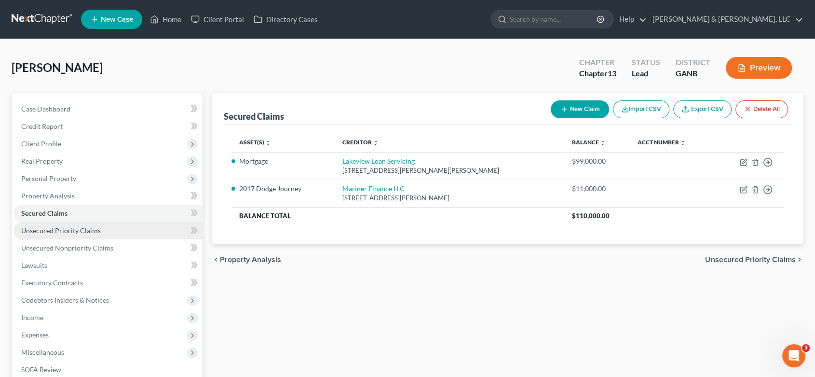
click at [78, 231] on span "Unsecured Priority Claims" at bounding box center [61, 230] width 80 height 8
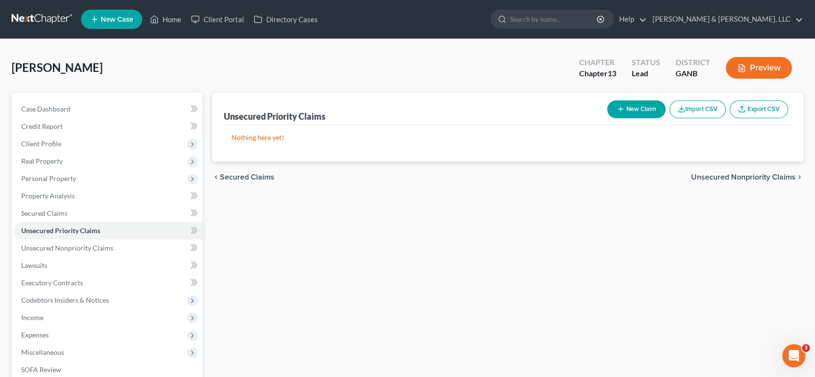
click at [630, 109] on button "New Claim" at bounding box center [636, 109] width 58 height 18
select select "0"
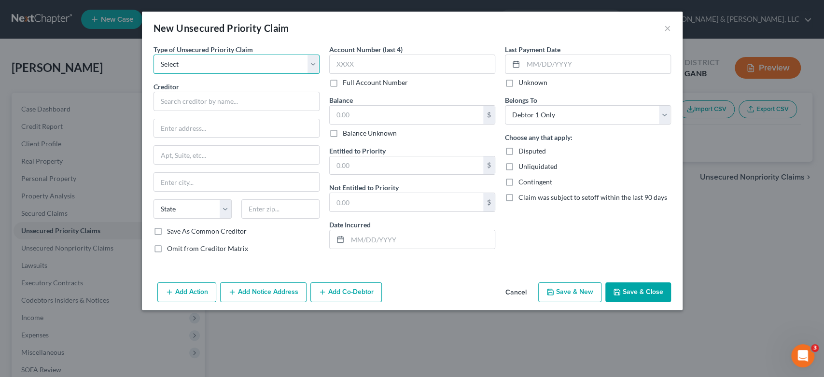
click at [315, 63] on select "Select Taxes & Other Government Units Domestic Support Obligations Extensions o…" at bounding box center [236, 64] width 166 height 19
select select "0"
click at [153, 55] on select "Select Taxes & Other Government Units Domestic Support Obligations Extensions o…" at bounding box center [236, 64] width 166 height 19
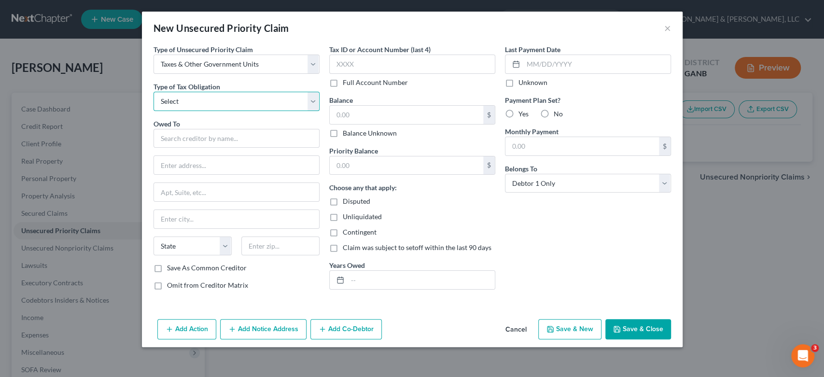
click at [309, 102] on select "Select Federal City State Franchise Tax Board Other" at bounding box center [236, 101] width 166 height 19
select select "0"
click at [153, 92] on select "Select Federal City State Franchise Tax Board Other" at bounding box center [236, 101] width 166 height 19
drag, startPoint x: 200, startPoint y: 140, endPoint x: 209, endPoint y: 136, distance: 10.1
click at [201, 140] on input "text" at bounding box center [236, 138] width 166 height 19
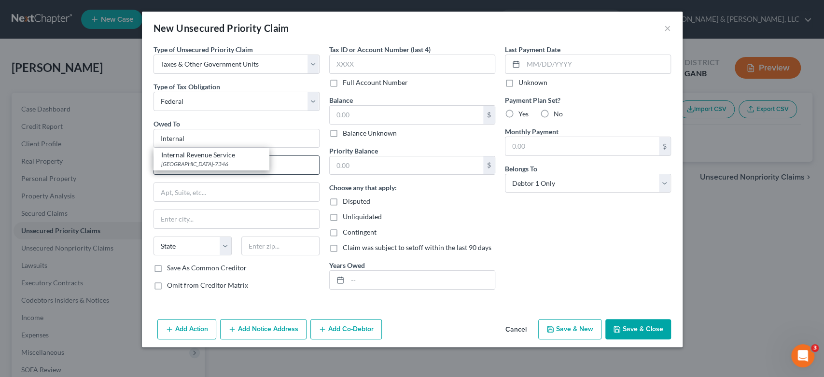
click at [213, 162] on div "[GEOGRAPHIC_DATA]-7346" at bounding box center [211, 164] width 100 height 8
type input "Internal Revenue Service"
type input "PO Box 7346"
type input "[GEOGRAPHIC_DATA]"
select select "39"
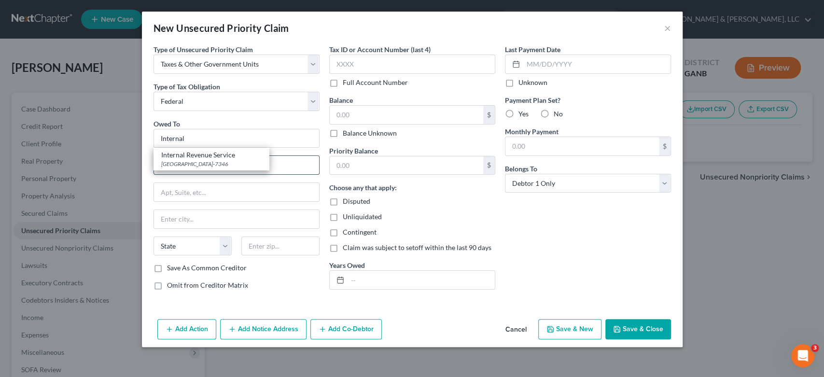
type input "19101-7346"
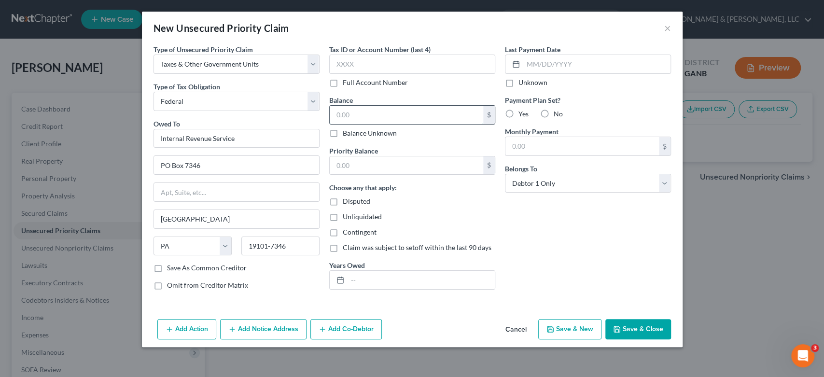
click at [381, 113] on input "text" at bounding box center [405, 115] width 153 height 18
type input "0.00"
click at [385, 164] on input "text" at bounding box center [405, 165] width 153 height 18
click at [639, 332] on button "Save & Close" at bounding box center [638, 329] width 66 height 20
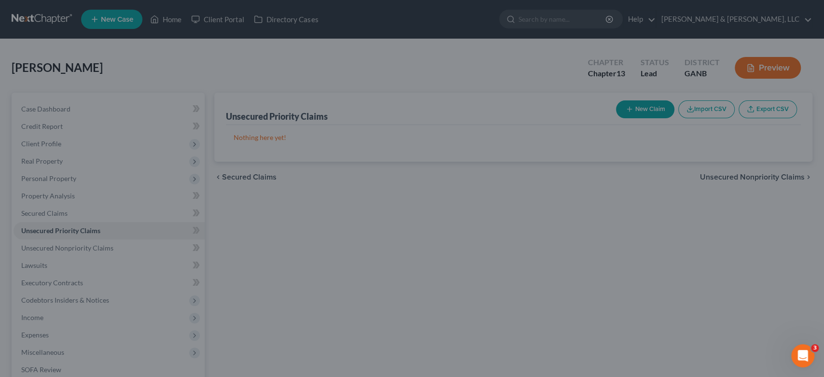
type input "0"
type input "0.00"
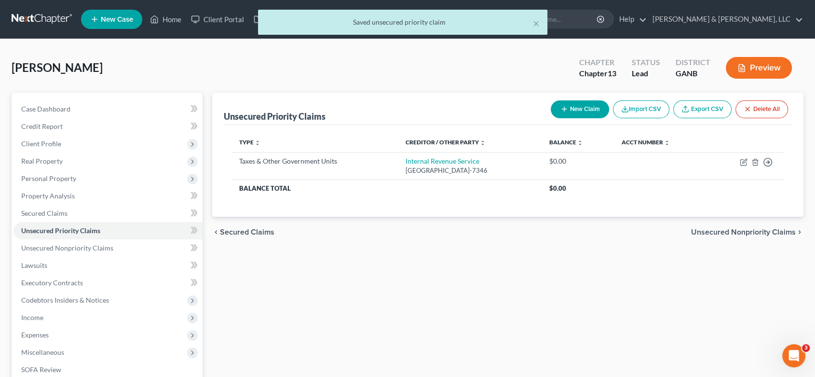
click at [577, 105] on button "New Claim" at bounding box center [580, 109] width 58 height 18
select select "0"
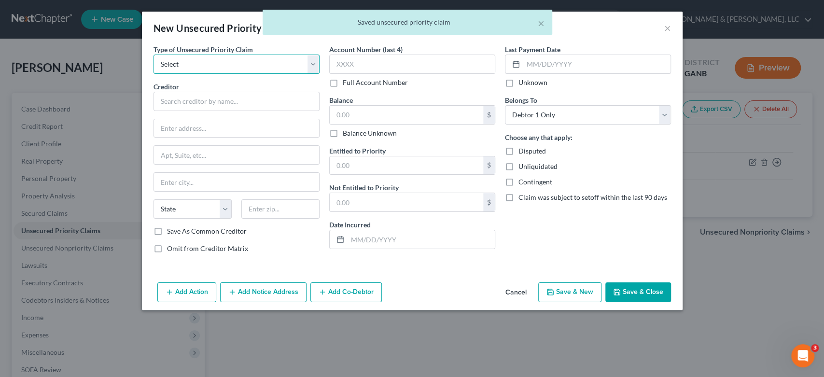
click at [313, 64] on select "Select Taxes & Other Government Units Domestic Support Obligations Extensions o…" at bounding box center [236, 64] width 166 height 19
select select "0"
click at [153, 55] on select "Select Taxes & Other Government Units Domestic Support Obligations Extensions o…" at bounding box center [236, 64] width 166 height 19
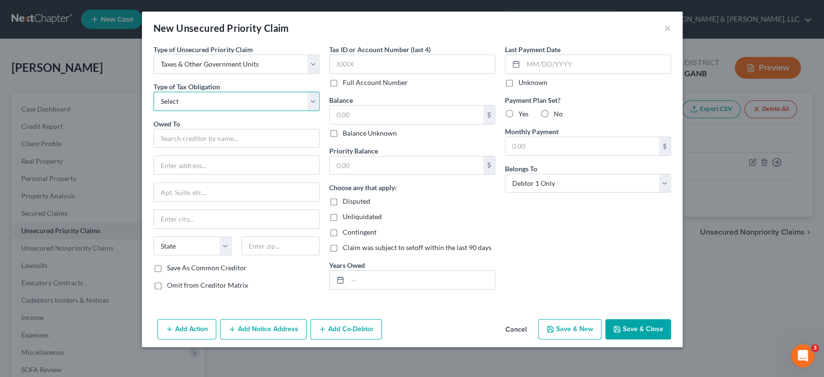
click at [313, 104] on select "Select Federal City State Franchise Tax Board Other" at bounding box center [236, 101] width 166 height 19
select select "2"
click at [153, 92] on select "Select Federal City State Franchise Tax Board Other" at bounding box center [236, 101] width 166 height 19
click at [179, 139] on input "text" at bounding box center [236, 138] width 166 height 19
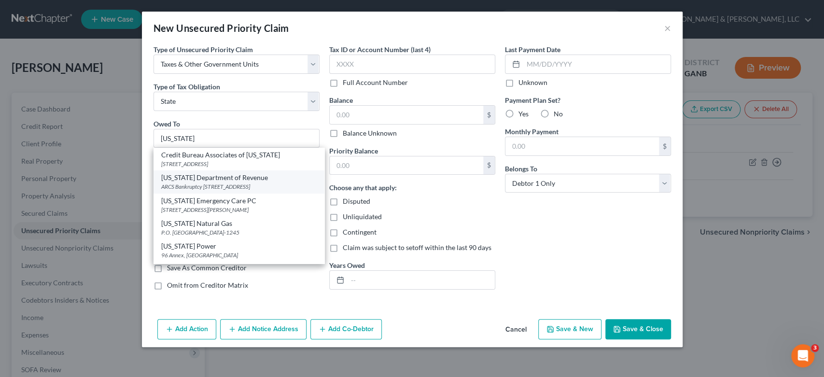
click at [228, 188] on div "ARCS Bankruptcy [STREET_ADDRESS]" at bounding box center [238, 186] width 155 height 8
type input "[US_STATE] Department of Revenue"
type input "ARCS Bankruptcy"
type input "[STREET_ADDRESS]"
type input "[GEOGRAPHIC_DATA]"
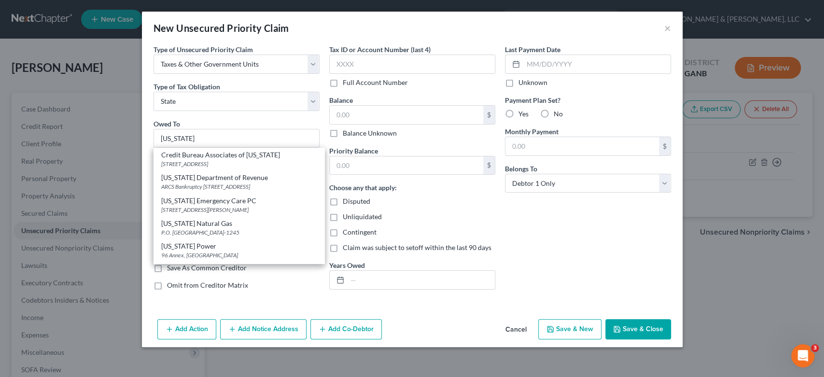
select select "10"
type input "30345-3202"
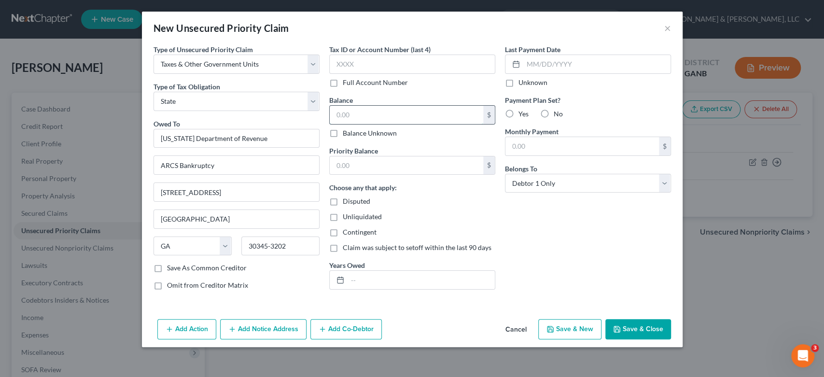
click at [384, 118] on input "text" at bounding box center [405, 115] width 153 height 18
type input "0.00"
click at [363, 170] on input "text" at bounding box center [405, 165] width 153 height 18
type input "0.00"
click at [586, 327] on button "Save & New" at bounding box center [569, 329] width 63 height 20
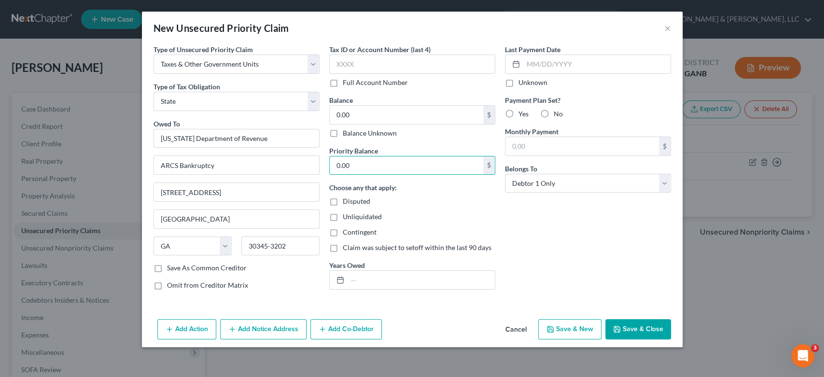
select select "0"
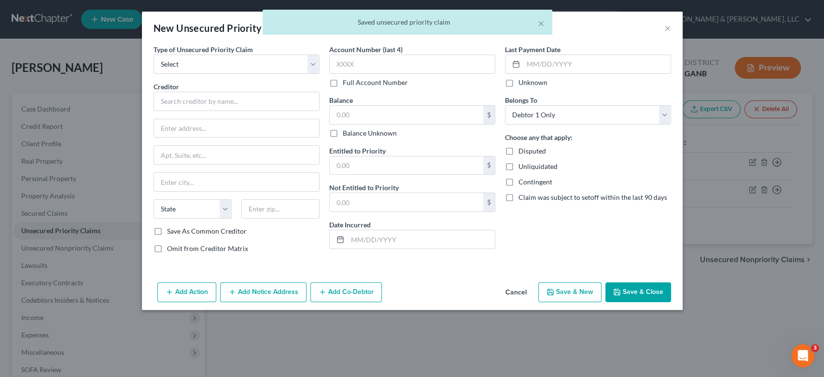
type input "0"
type input "0.00"
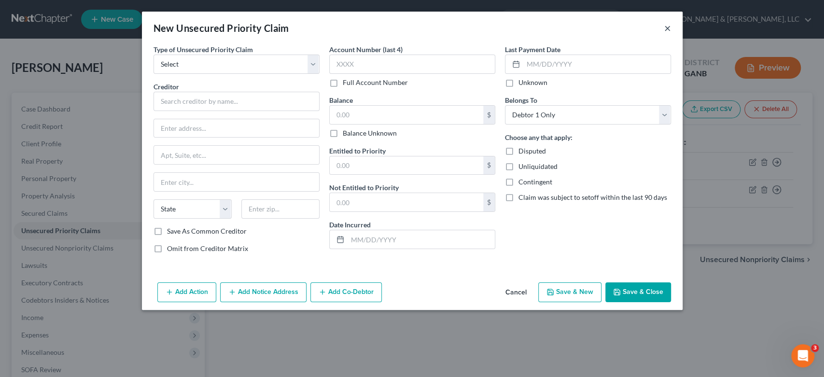
click at [664, 27] on button "×" at bounding box center [667, 28] width 7 height 12
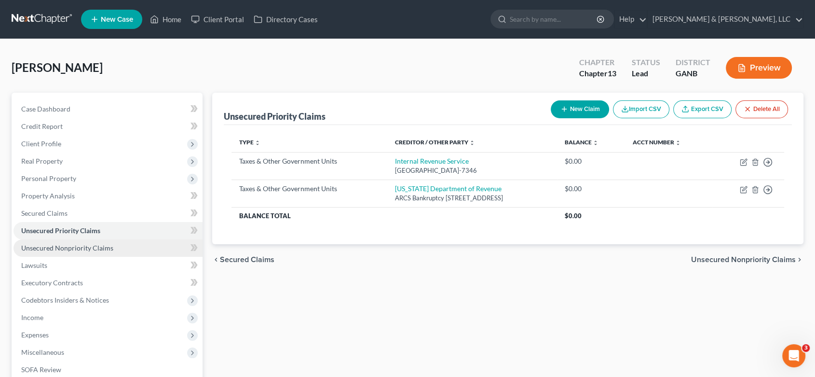
click at [105, 249] on span "Unsecured Nonpriority Claims" at bounding box center [67, 248] width 92 height 8
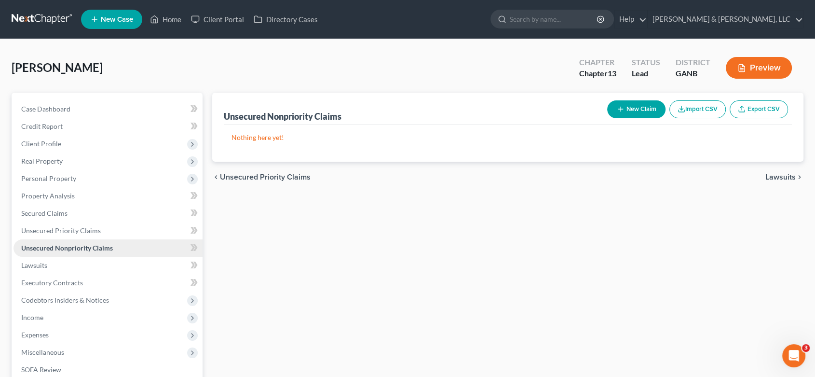
click at [104, 248] on span "Unsecured Nonpriority Claims" at bounding box center [67, 248] width 92 height 8
click at [644, 107] on button "New Claim" at bounding box center [636, 109] width 58 height 18
select select "0"
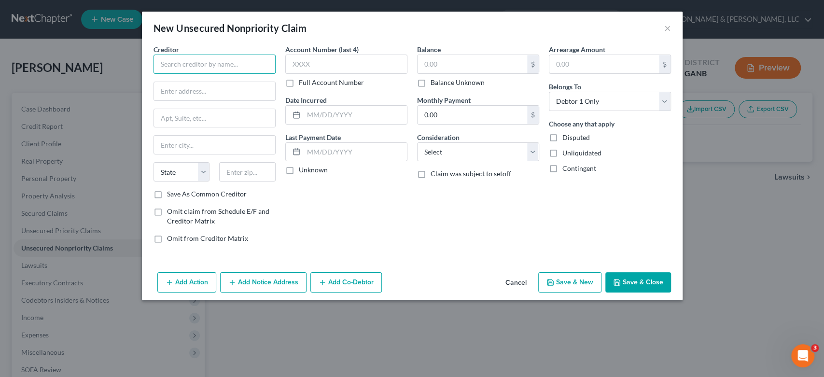
click at [215, 67] on input "text" at bounding box center [214, 64] width 122 height 19
click at [178, 70] on input "text" at bounding box center [214, 64] width 122 height 19
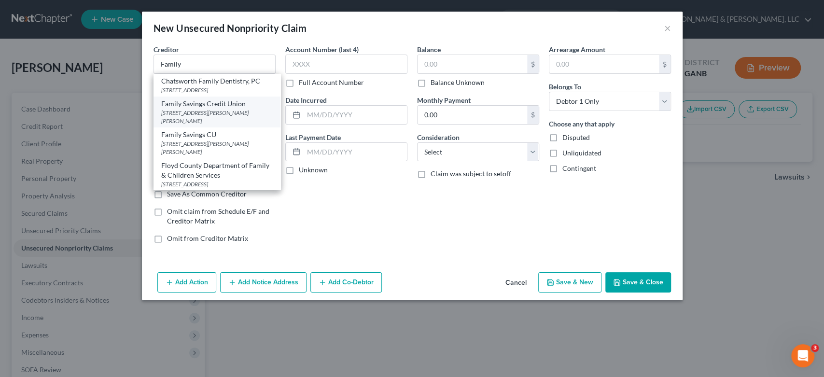
click at [187, 117] on div "[STREET_ADDRESS][PERSON_NAME][PERSON_NAME]" at bounding box center [216, 117] width 111 height 16
type input "Family Savings Credit Union"
type input "[STREET_ADDRESS][PERSON_NAME]"
type input "[PERSON_NAME]"
select select "10"
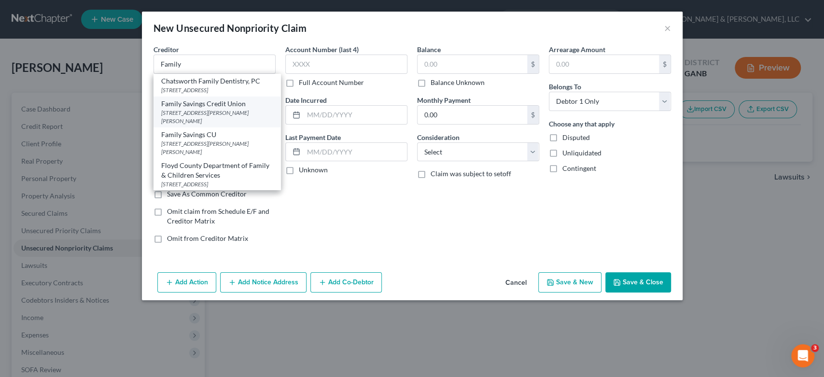
type input "30141"
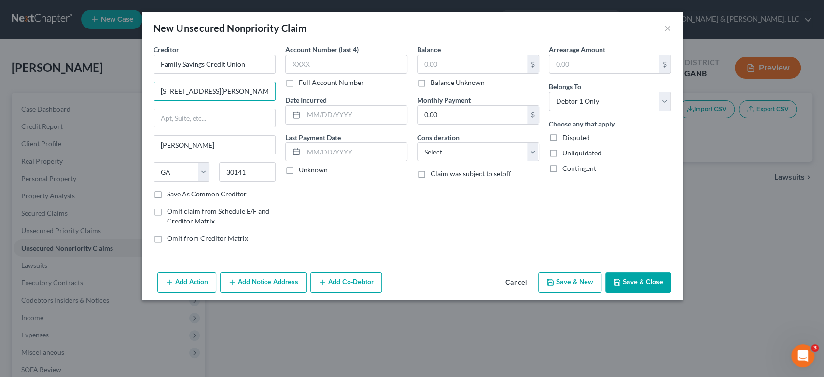
drag, startPoint x: 248, startPoint y: 90, endPoint x: 59, endPoint y: 110, distance: 190.2
click at [58, 110] on div "New Unsecured Nonpriority Claim × Creditor * Family Savings Credit Union 341 [P…" at bounding box center [412, 188] width 824 height 377
type input "[STREET_ADDRESS][PERSON_NAME]"
type input "[PERSON_NAME]"
type input "30701"
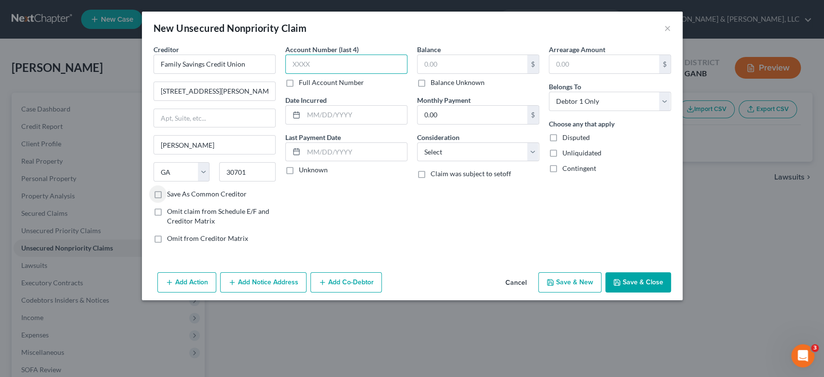
drag, startPoint x: 329, startPoint y: 71, endPoint x: 353, endPoint y: 68, distance: 23.8
click at [330, 70] on input "text" at bounding box center [346, 64] width 122 height 19
click at [476, 64] on input "text" at bounding box center [472, 64] width 110 height 18
type input "6,000.00"
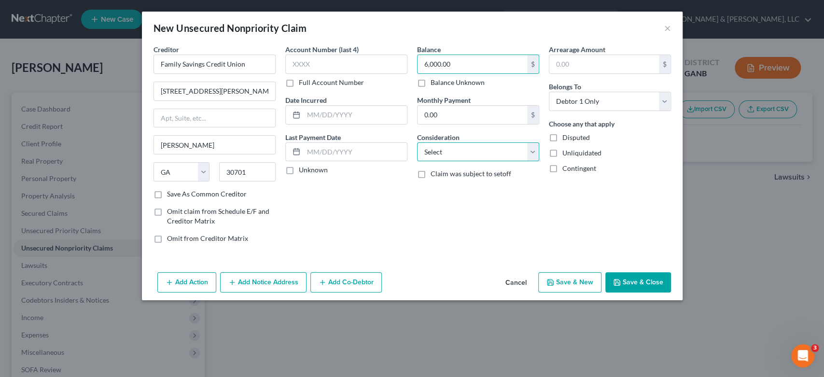
click at [535, 146] on select "Select Cable / Satellite Services Collection Agency Credit Card Debt Debt Couns…" at bounding box center [478, 151] width 122 height 19
select select "10"
click at [417, 142] on select "Select Cable / Satellite Services Collection Agency Credit Card Debt Debt Couns…" at bounding box center [478, 151] width 122 height 19
click at [566, 281] on button "Save & New" at bounding box center [569, 282] width 63 height 20
select select "0"
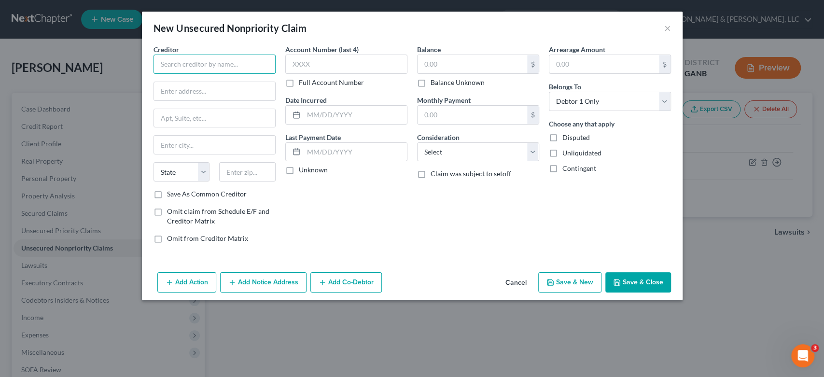
click at [194, 62] on input "text" at bounding box center [214, 64] width 122 height 19
click at [664, 28] on button "×" at bounding box center [667, 28] width 7 height 12
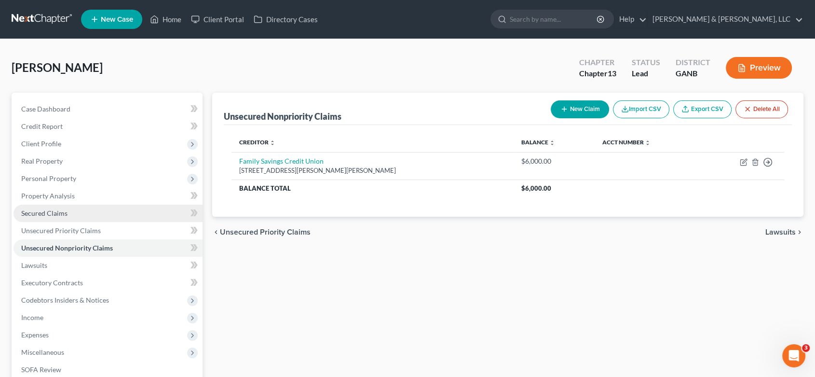
click at [66, 206] on link "Secured Claims" at bounding box center [108, 213] width 189 height 17
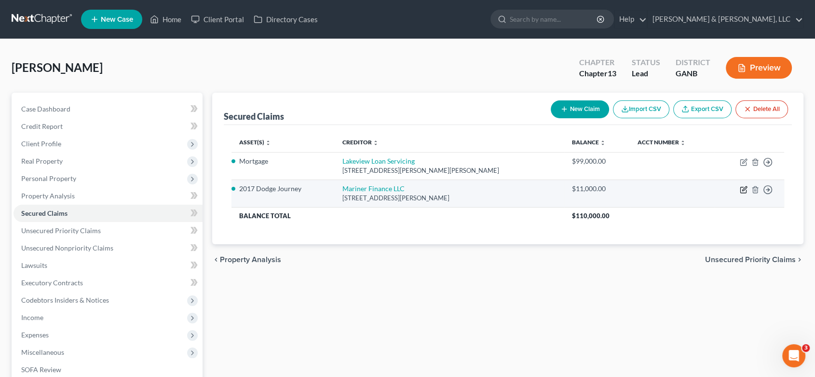
click at [743, 188] on icon "button" at bounding box center [744, 190] width 8 height 8
select select "10"
select select "2"
select select "0"
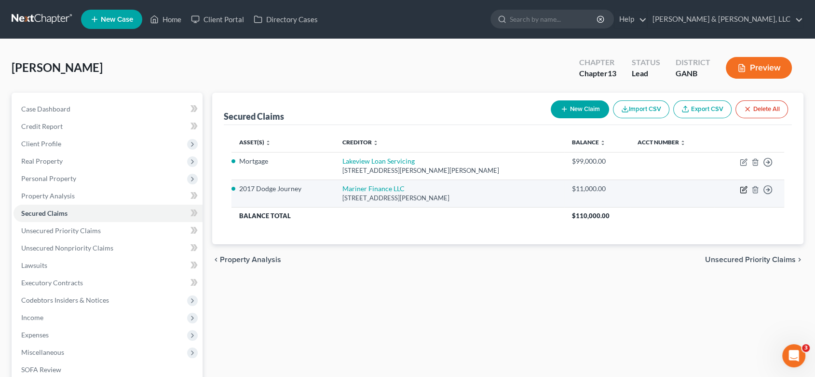
select select "0"
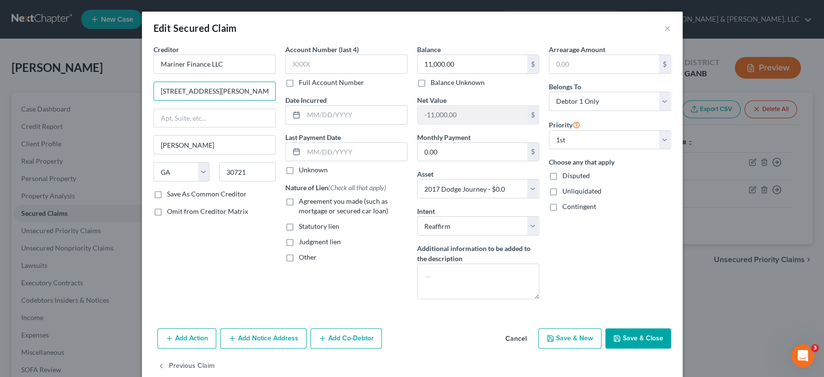
drag, startPoint x: 127, startPoint y: 110, endPoint x: 0, endPoint y: 137, distance: 129.6
click at [0, 136] on div "Edit Secured Claim × Creditor * Mariner Finance LLC [STREET_ADDRESS][GEOGRAPHIC…" at bounding box center [412, 188] width 824 height 377
type input "[STREET_ADDRESS]"
type input "[PERSON_NAME]"
type input "30701"
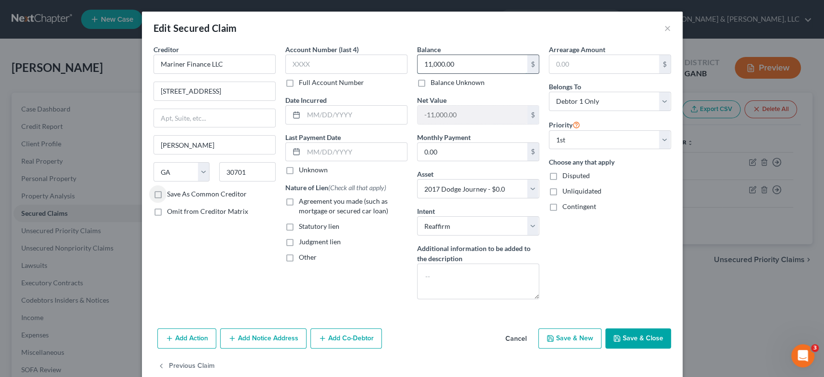
click at [462, 64] on input "11,000.00" at bounding box center [472, 64] width 110 height 18
click at [167, 195] on label "Save As Common Creditor" at bounding box center [207, 194] width 80 height 10
click at [171, 195] on input "Save As Common Creditor" at bounding box center [174, 192] width 6 height 6
click at [627, 339] on button "Save & Close" at bounding box center [638, 338] width 66 height 20
checkbox input "false"
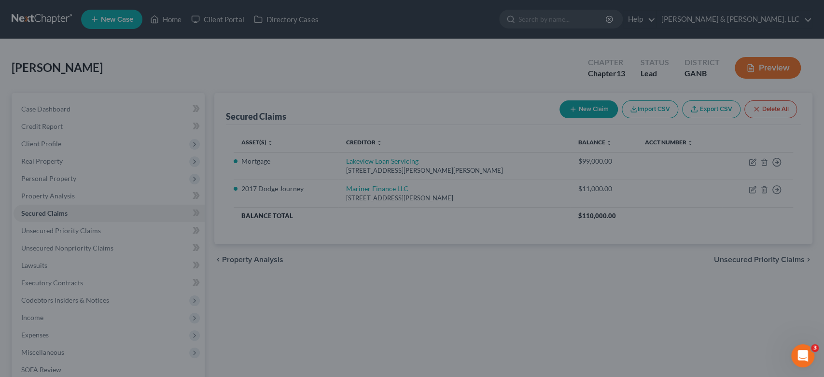
select select "2"
type input "0"
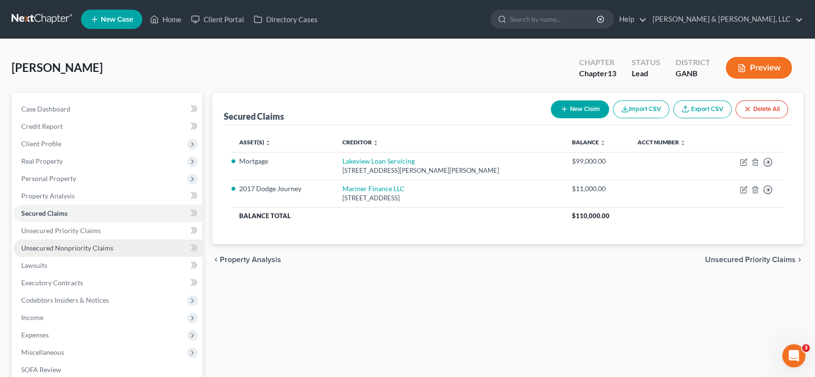
click at [72, 246] on span "Unsecured Nonpriority Claims" at bounding box center [67, 248] width 92 height 8
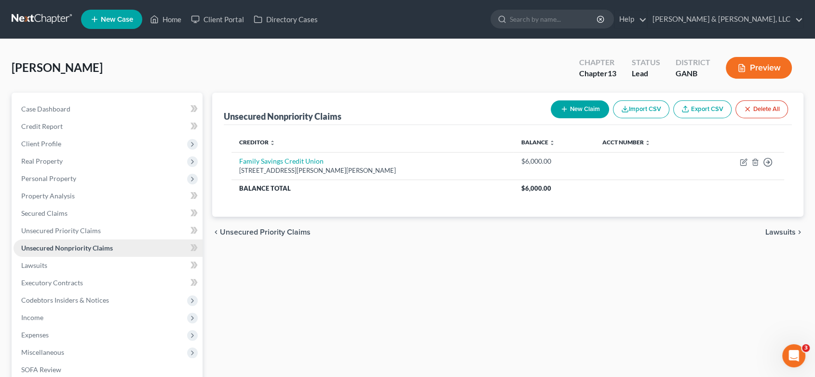
click at [106, 247] on span "Unsecured Nonpriority Claims" at bounding box center [67, 248] width 92 height 8
click at [582, 102] on button "New Claim" at bounding box center [580, 109] width 58 height 18
select select "0"
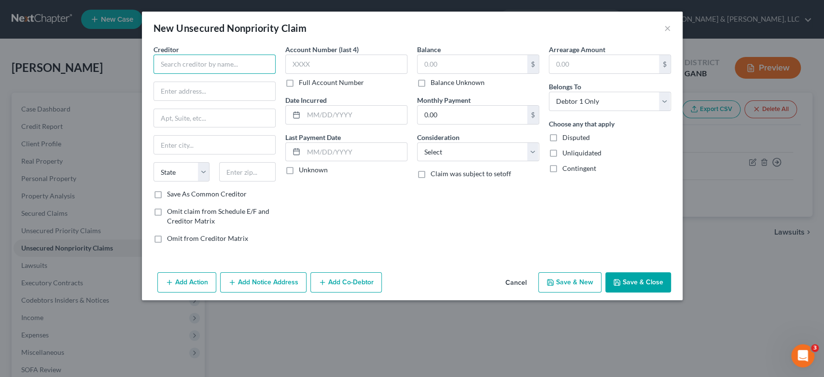
click at [193, 63] on input "text" at bounding box center [214, 64] width 122 height 19
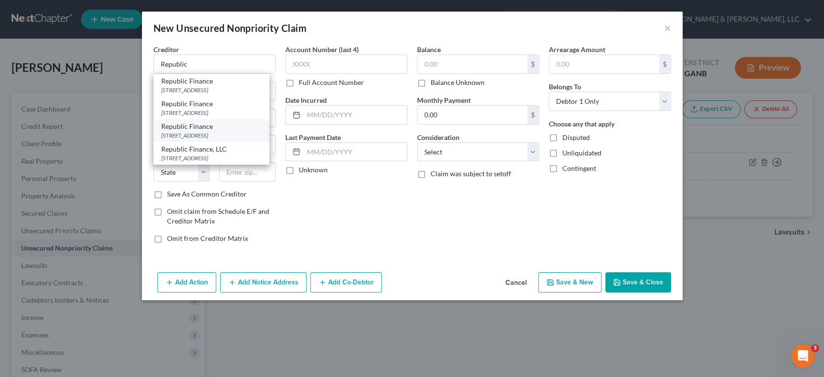
click at [194, 139] on div "[STREET_ADDRESS]" at bounding box center [211, 135] width 100 height 8
type input "Republic Finance"
type input "[STREET_ADDRESS]"
type input "[GEOGRAPHIC_DATA]"
select select "10"
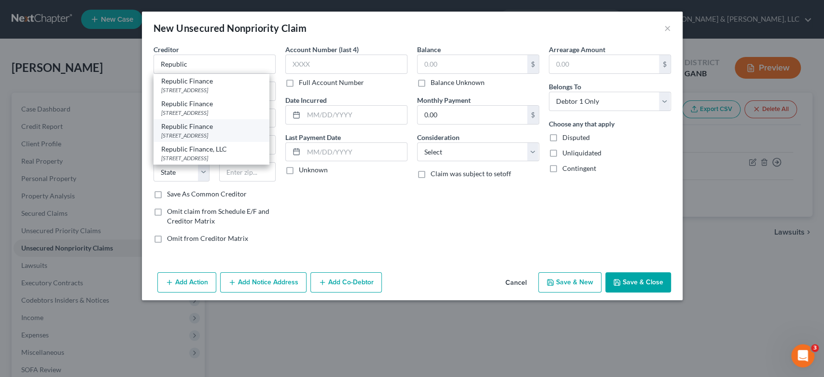
type input "30121"
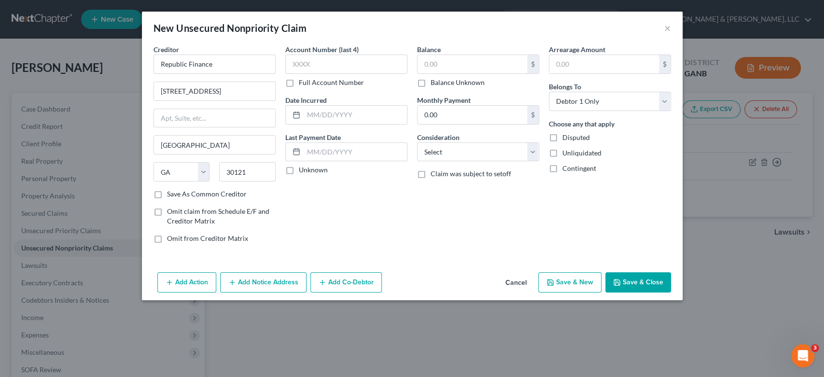
click at [463, 53] on div "Balance $ Balance Unknown Balance Undetermined $ Balance Unknown" at bounding box center [478, 65] width 122 height 43
click at [465, 61] on input "text" at bounding box center [472, 64] width 110 height 18
type input "4,000.00"
click at [528, 151] on select "Select Cable / Satellite Services Collection Agency Credit Card Debt Debt Couns…" at bounding box center [478, 151] width 122 height 19
select select "10"
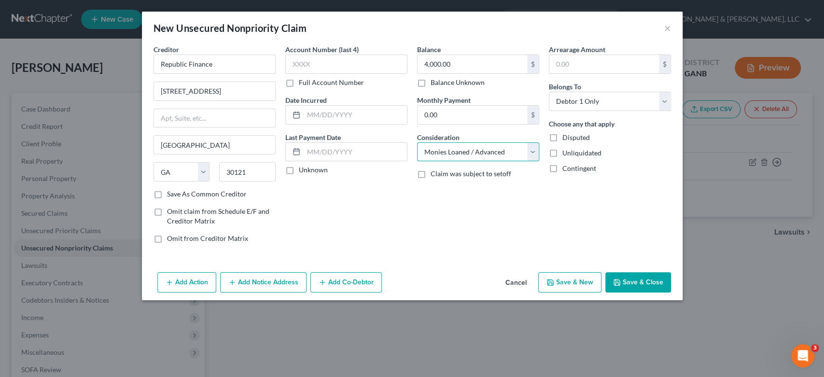
click at [417, 142] on select "Select Cable / Satellite Services Collection Agency Credit Card Debt Debt Couns…" at bounding box center [478, 151] width 122 height 19
click at [580, 285] on button "Save & New" at bounding box center [569, 282] width 63 height 20
select select "0"
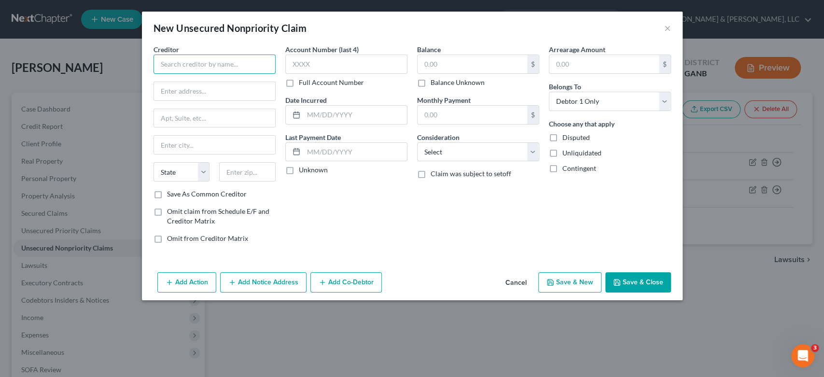
click at [175, 67] on input "text" at bounding box center [214, 64] width 122 height 19
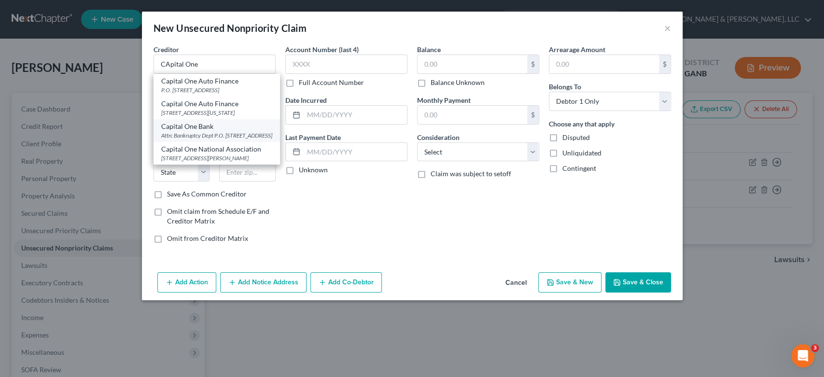
click at [212, 139] on div "Attn: Bankruptcy Dept P.O. [STREET_ADDRESS]" at bounding box center [216, 135] width 111 height 8
type input "Capital One Bank"
type input "Attn: Bankruptcy Dept"
type input "P.O. Box 30285"
type input "[GEOGRAPHIC_DATA]"
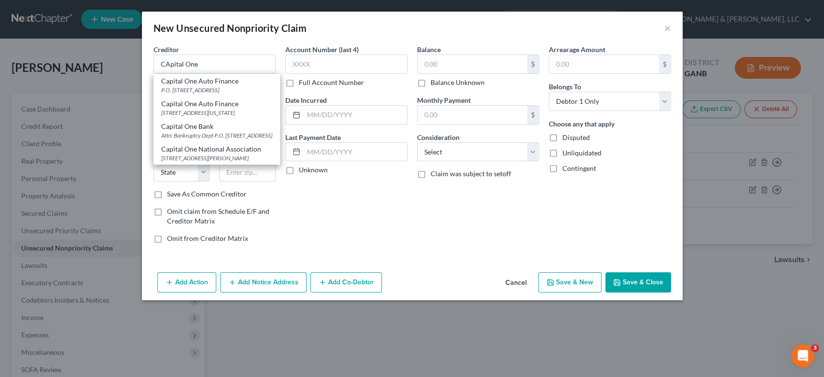
select select "46"
type input "84130-0285"
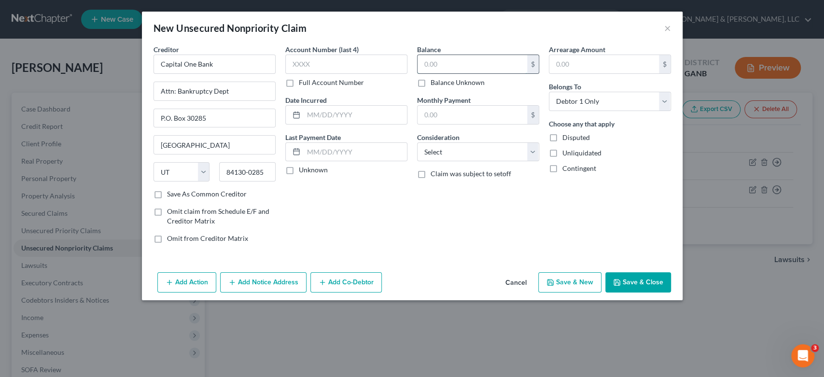
click at [453, 66] on input "text" at bounding box center [472, 64] width 110 height 18
type input "2,600.00"
click at [533, 151] on select "Select Cable / Satellite Services Collection Agency Credit Card Debt Debt Couns…" at bounding box center [478, 151] width 122 height 19
select select "2"
click at [417, 142] on select "Select Cable / Satellite Services Collection Agency Credit Card Debt Debt Couns…" at bounding box center [478, 151] width 122 height 19
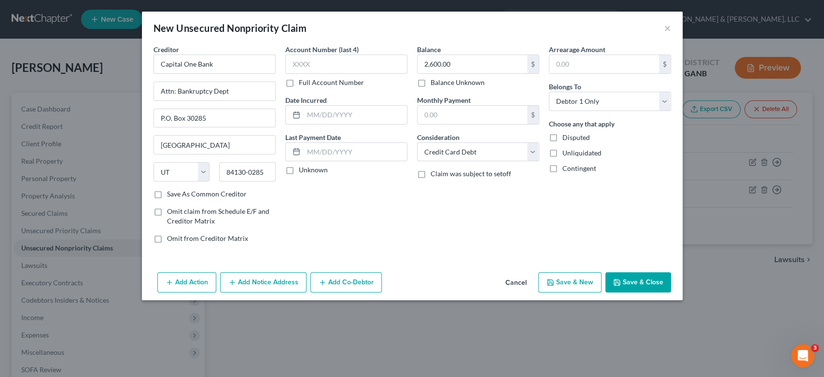
click at [589, 277] on button "Save & New" at bounding box center [569, 282] width 63 height 20
select select "0"
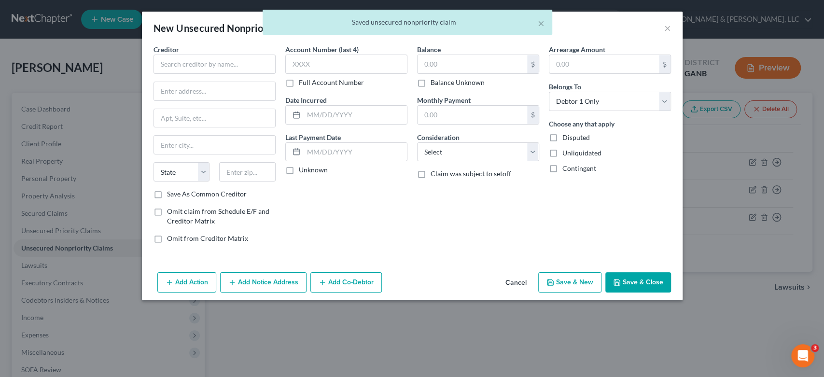
type input "0.00"
click at [195, 69] on input "text" at bounding box center [214, 64] width 122 height 19
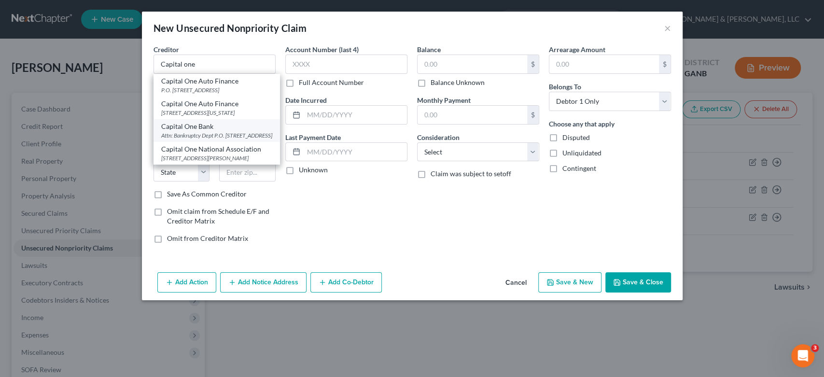
click at [233, 139] on div "Attn: Bankruptcy Dept P.O. [STREET_ADDRESS]" at bounding box center [216, 135] width 111 height 8
type input "Capital One Bank"
type input "Attn: Bankruptcy Dept"
type input "P.O. Box 30285"
type input "[GEOGRAPHIC_DATA]"
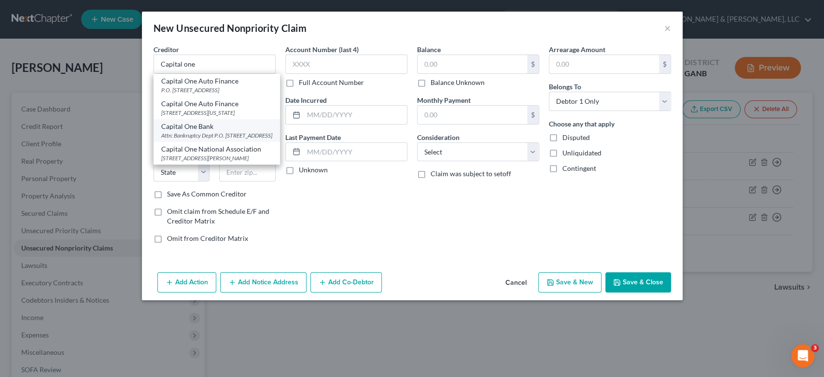
select select "46"
type input "84130-0285"
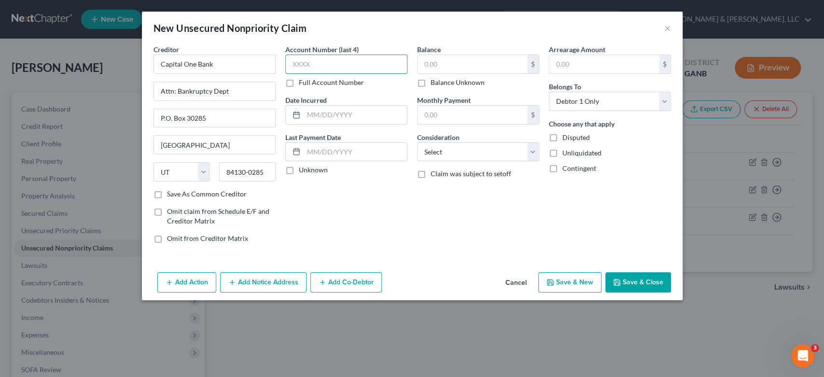
drag, startPoint x: 328, startPoint y: 60, endPoint x: 445, endPoint y: 40, distance: 119.0
click at [329, 60] on input "text" at bounding box center [346, 64] width 122 height 19
drag, startPoint x: 452, startPoint y: 72, endPoint x: 529, endPoint y: 47, distance: 80.7
click at [453, 71] on input "text" at bounding box center [472, 64] width 110 height 18
type input "4,300"
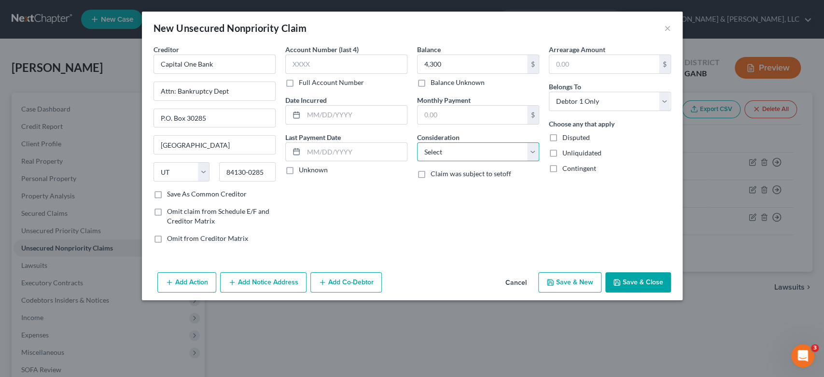
click at [533, 154] on select "Select Cable / Satellite Services Collection Agency Credit Card Debt Debt Couns…" at bounding box center [478, 151] width 122 height 19
select select "2"
click at [417, 142] on select "Select Cable / Satellite Services Collection Agency Credit Card Debt Debt Couns…" at bounding box center [478, 151] width 122 height 19
click at [592, 279] on button "Save & New" at bounding box center [569, 282] width 63 height 20
select select "0"
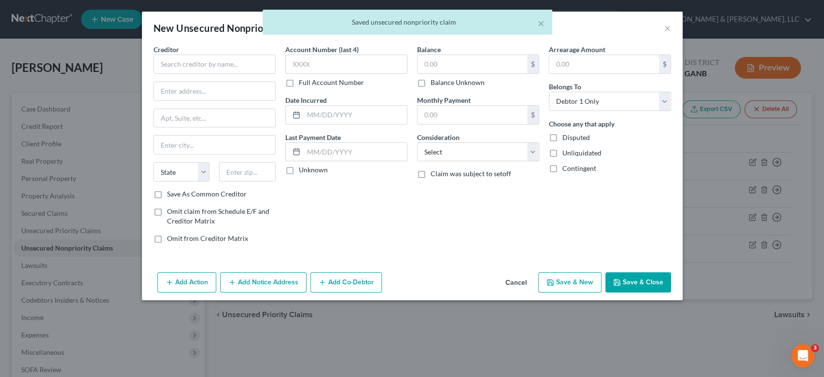
type input "4,300.00"
type input "0.00"
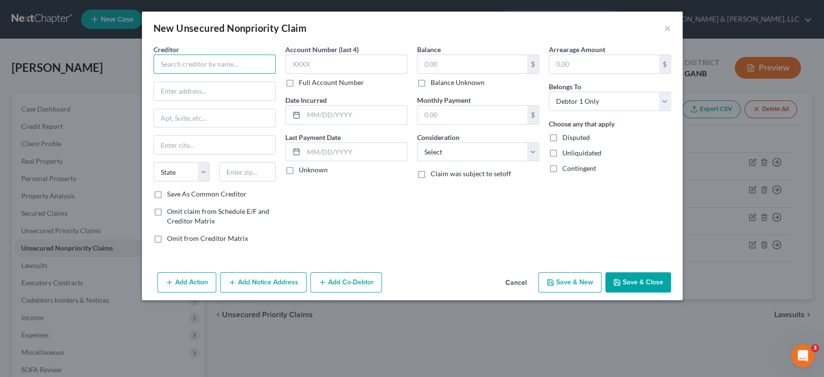
click at [205, 61] on input "text" at bounding box center [214, 64] width 122 height 19
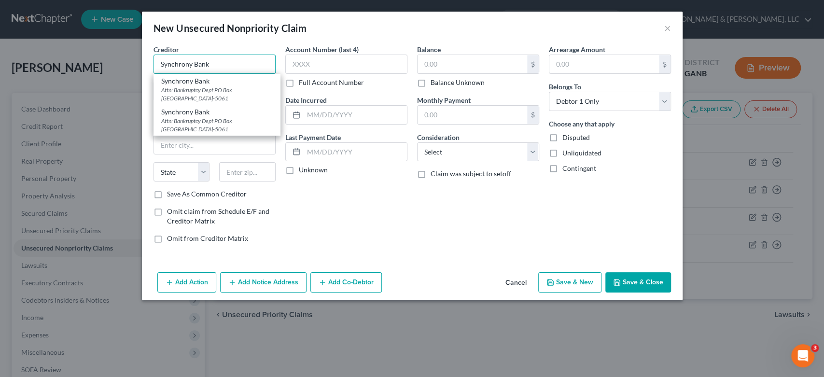
type input "Synchrony Bank"
click at [225, 96] on div "Attn: Bankruptcy Dept PO Box [GEOGRAPHIC_DATA]-5061" at bounding box center [216, 94] width 111 height 16
type input "Attn: Bankruptcy Dept"
type input "PO Box 965061"
type input "Orlando"
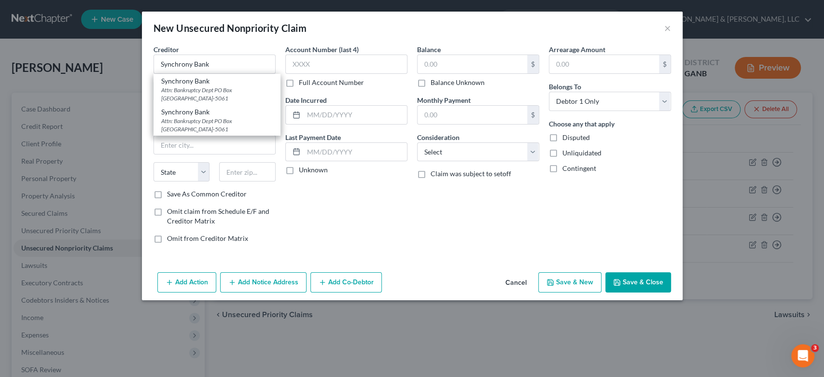
select select "9"
type input "32896-5061"
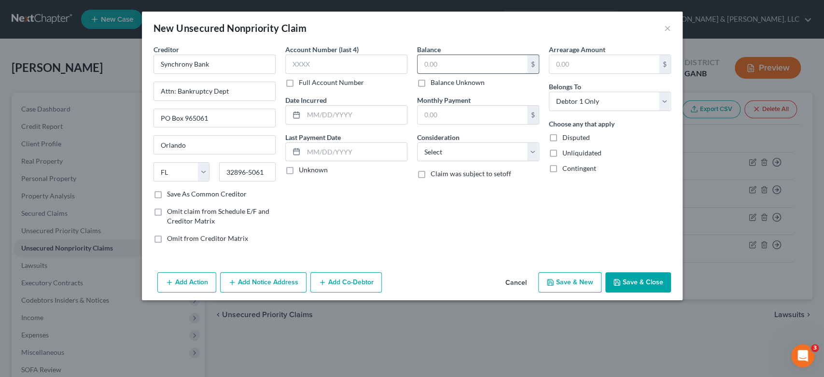
drag, startPoint x: 459, startPoint y: 62, endPoint x: 471, endPoint y: 60, distance: 12.1
click at [460, 61] on input "text" at bounding box center [472, 64] width 110 height 18
type input "1,500.00"
click at [532, 154] on select "Select Cable / Satellite Services Collection Agency Credit Card Debt Debt Couns…" at bounding box center [478, 151] width 122 height 19
select select "14"
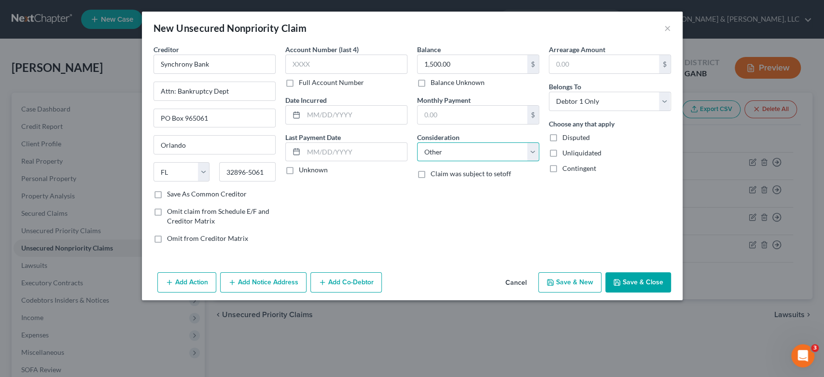
click at [417, 142] on select "Select Cable / Satellite Services Collection Agency Credit Card Debt Debt Couns…" at bounding box center [478, 151] width 122 height 19
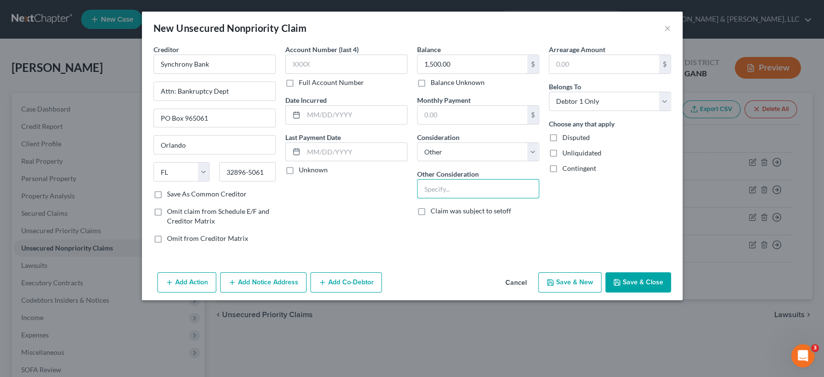
drag, startPoint x: 440, startPoint y: 188, endPoint x: 448, endPoint y: 177, distance: 13.9
click at [439, 189] on input "text" at bounding box center [477, 188] width 121 height 18
type input "Amazon Credit Card"
click at [572, 276] on button "Save & New" at bounding box center [569, 282] width 63 height 20
select select "0"
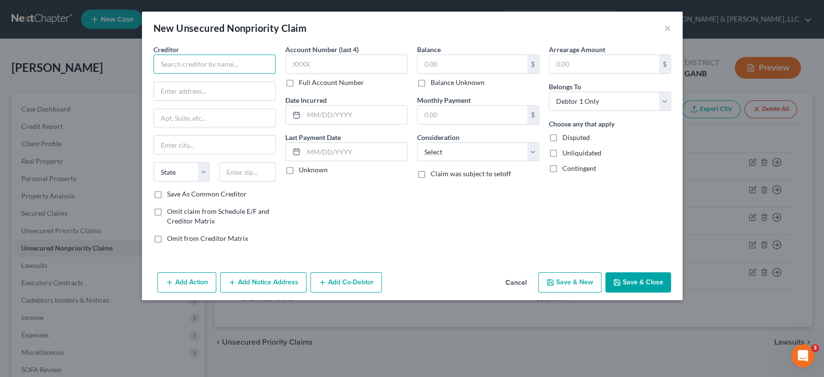
click at [185, 61] on input "text" at bounding box center [214, 64] width 122 height 19
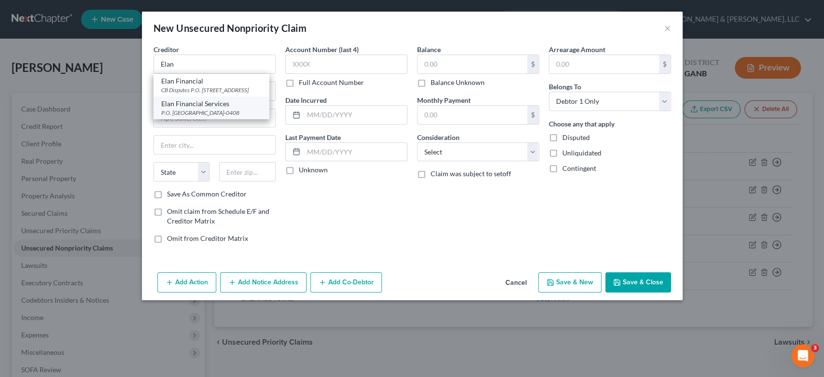
click at [220, 117] on div "P.O. [GEOGRAPHIC_DATA]-0408" at bounding box center [211, 113] width 100 height 8
type input "Elan Financial Services"
type input "P.O. Box 790408"
type input "Saint Louis"
select select "26"
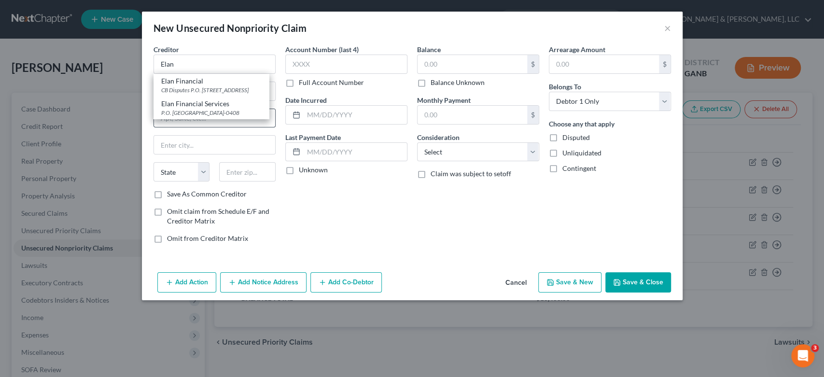
type input "63179-0408"
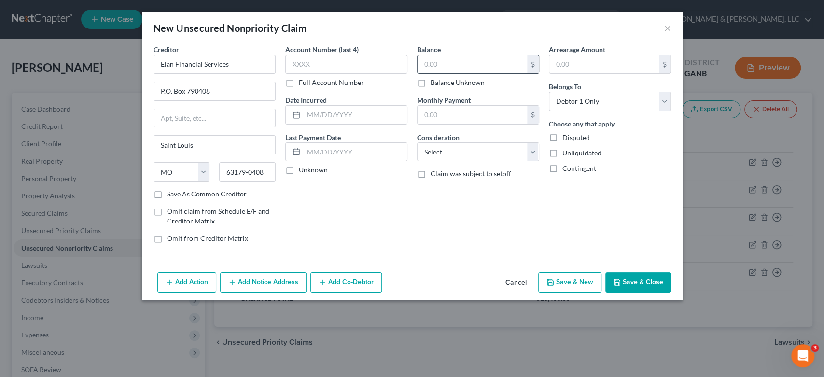
drag, startPoint x: 467, startPoint y: 65, endPoint x: 474, endPoint y: 62, distance: 7.3
click at [467, 65] on input "text" at bounding box center [472, 64] width 110 height 18
type input "2,200.00"
click at [532, 151] on select "Select Cable / Satellite Services Collection Agency Credit Card Debt Debt Couns…" at bounding box center [478, 151] width 122 height 19
select select "2"
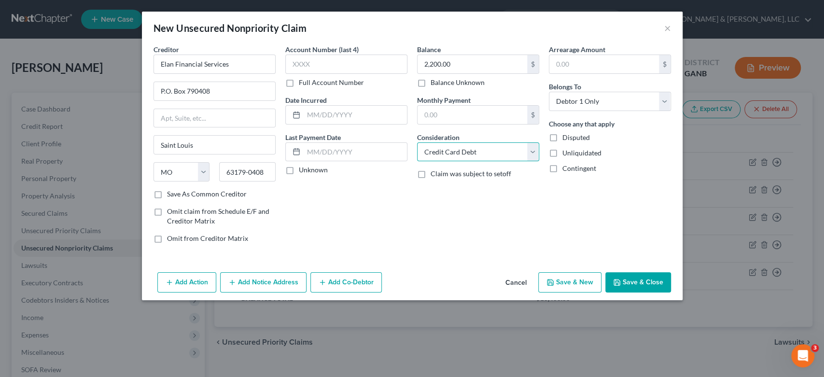
click at [417, 142] on select "Select Cable / Satellite Services Collection Agency Credit Card Debt Debt Couns…" at bounding box center [478, 151] width 122 height 19
click at [562, 284] on button "Save & New" at bounding box center [569, 282] width 63 height 20
select select "0"
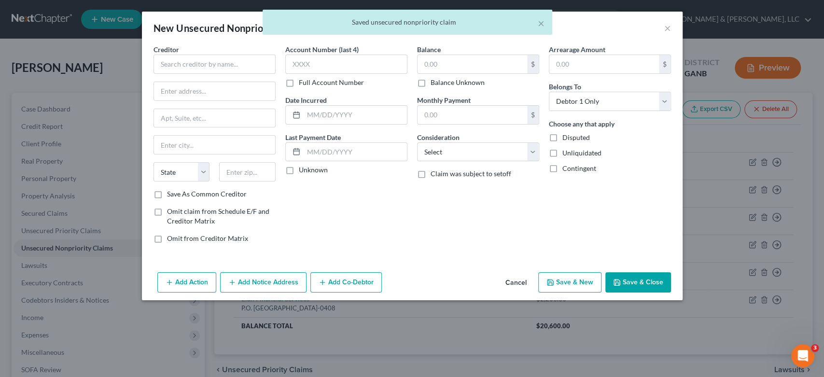
type input "0.00"
drag, startPoint x: 171, startPoint y: 69, endPoint x: 189, endPoint y: 59, distance: 20.1
click at [172, 69] on input "text" at bounding box center [214, 64] width 122 height 19
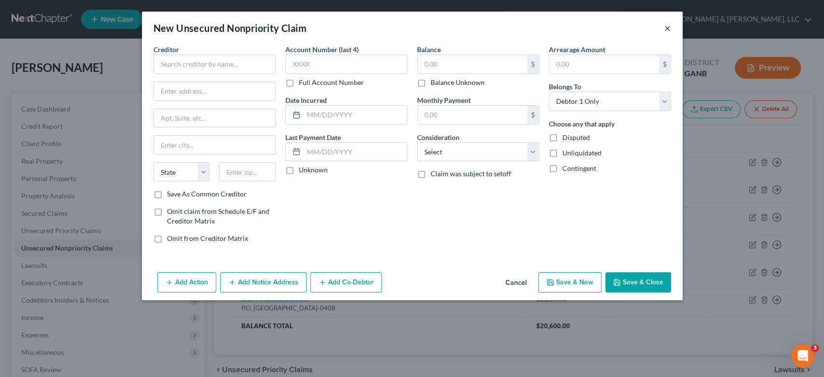
click at [667, 24] on button "×" at bounding box center [667, 28] width 7 height 12
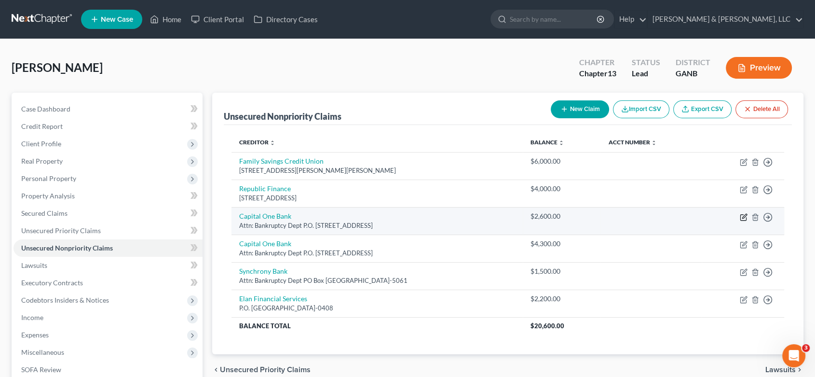
click at [741, 216] on icon "button" at bounding box center [744, 217] width 8 height 8
select select "46"
select select "2"
select select "0"
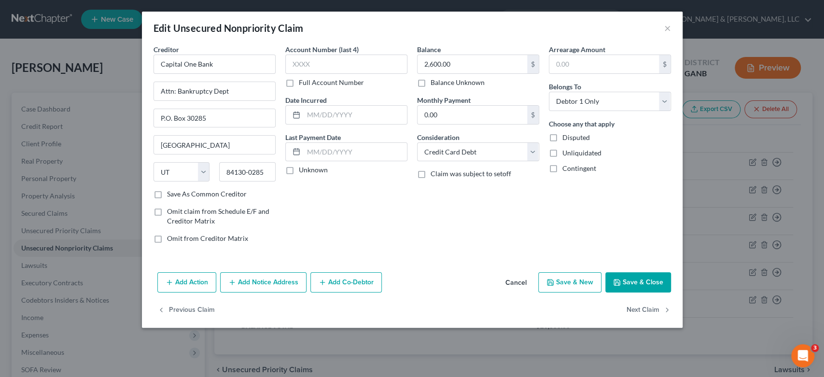
click at [263, 277] on button "Add Notice Address" at bounding box center [263, 282] width 86 height 20
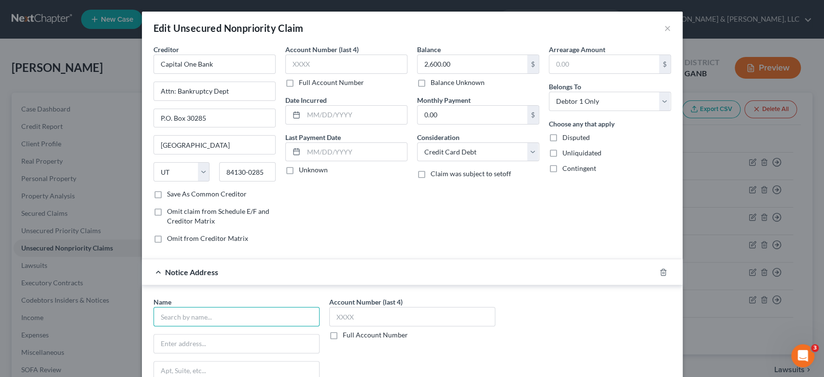
click at [172, 317] on input "text" at bounding box center [236, 316] width 166 height 19
type input "Guardian Litigation Group"
drag, startPoint x: 276, startPoint y: 315, endPoint x: 29, endPoint y: 335, distance: 247.8
click at [29, 335] on div "Edit Unsecured Nonpriority Claim × Creditor * Capital One Bank Attn: Bankruptcy…" at bounding box center [412, 188] width 824 height 377
click at [659, 268] on icon "button" at bounding box center [663, 272] width 8 height 8
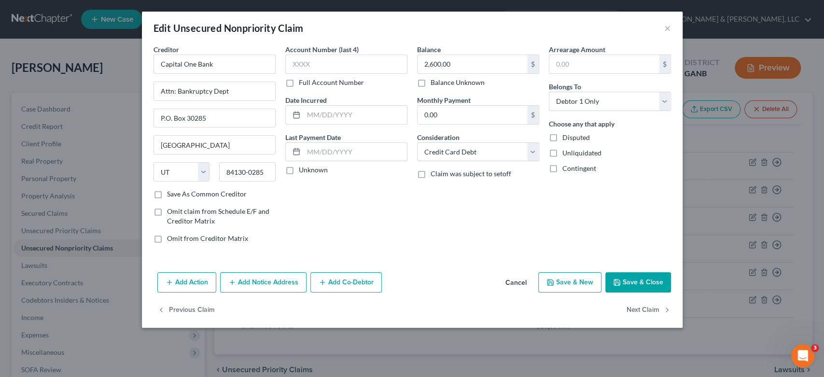
click at [565, 281] on button "Save & New" at bounding box center [569, 282] width 63 height 20
select select "0"
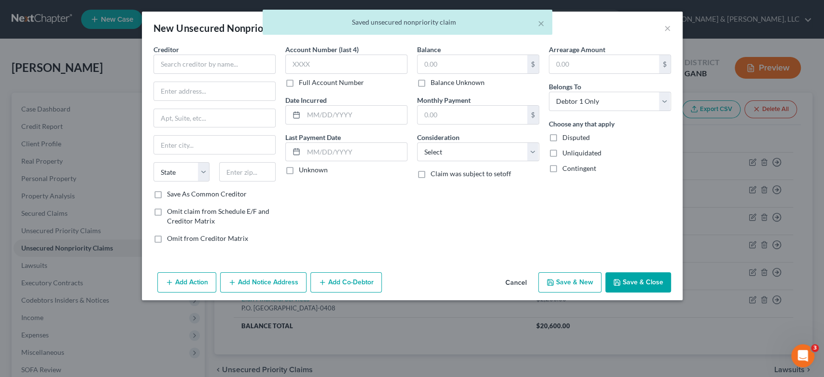
type input "0"
drag, startPoint x: 177, startPoint y: 69, endPoint x: 184, endPoint y: 62, distance: 9.9
click at [178, 69] on input "text" at bounding box center [214, 64] width 122 height 19
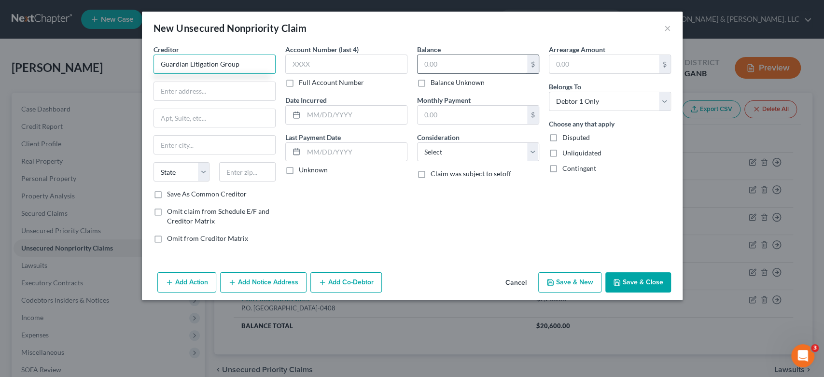
type input "Guardian Litigation Group"
click at [469, 58] on input "text" at bounding box center [472, 64] width 110 height 18
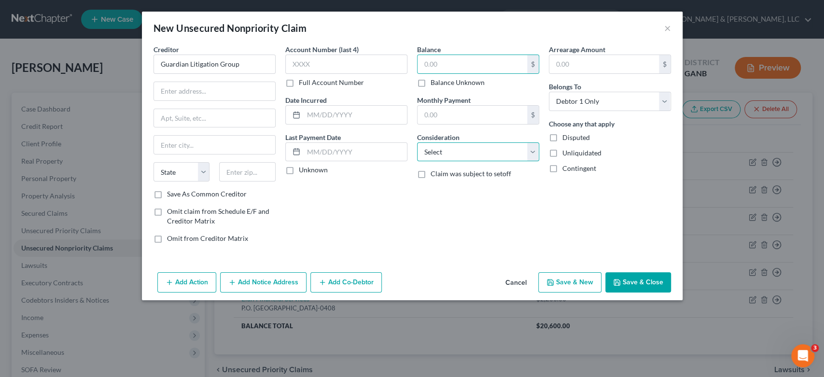
click at [533, 150] on select "Select Cable / Satellite Services Collection Agency Credit Card Debt Debt Couns…" at bounding box center [478, 151] width 122 height 19
select select "14"
click at [417, 142] on select "Select Cable / Satellite Services Collection Agency Credit Card Debt Debt Couns…" at bounding box center [478, 151] width 122 height 19
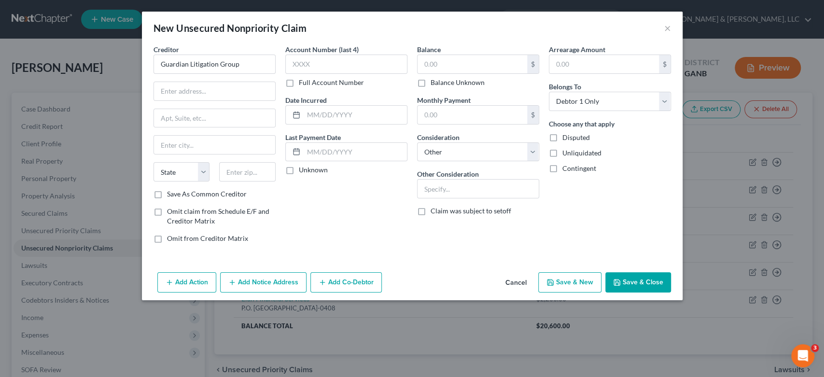
click at [576, 281] on button "Save & New" at bounding box center [569, 282] width 63 height 20
select select "0"
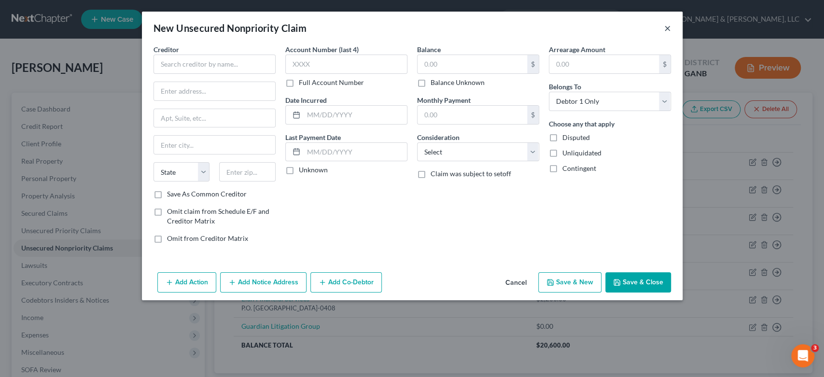
click at [665, 31] on button "×" at bounding box center [667, 28] width 7 height 12
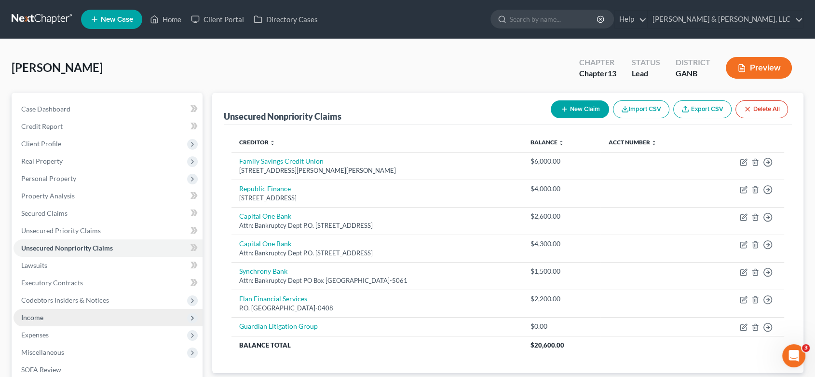
click at [32, 319] on span "Income" at bounding box center [32, 317] width 22 height 8
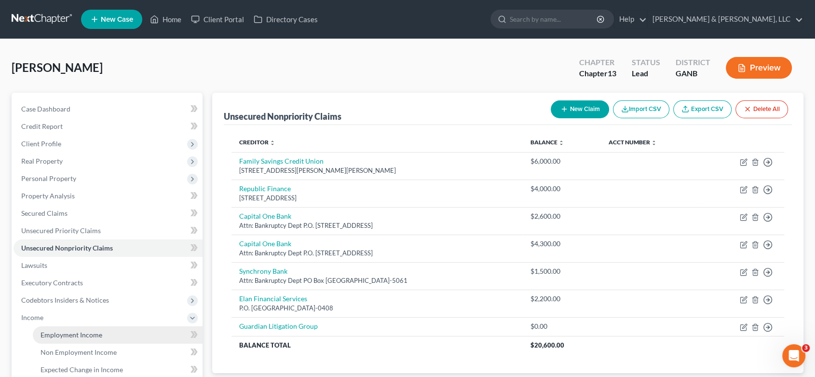
click at [81, 329] on link "Employment Income" at bounding box center [118, 334] width 170 height 17
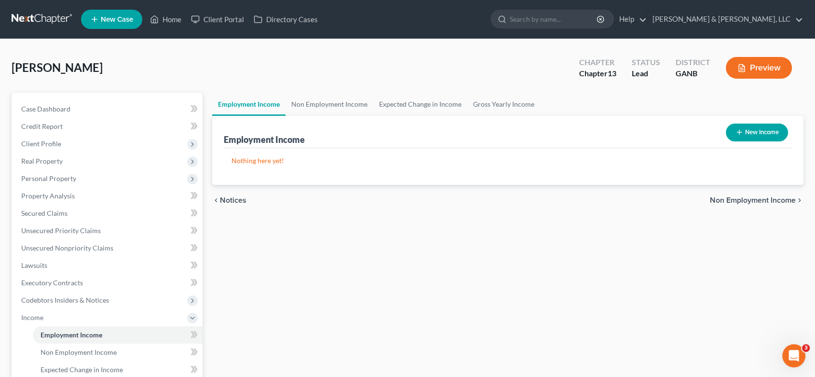
click at [751, 131] on button "New Income" at bounding box center [757, 133] width 62 height 18
select select "0"
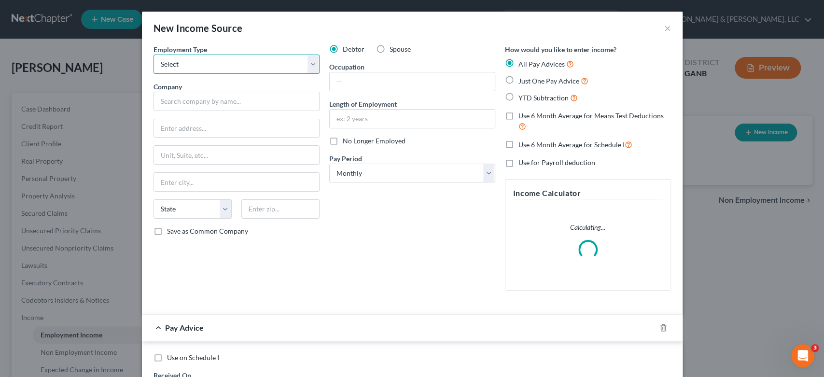
click at [308, 70] on select "Select Full or [DEMOGRAPHIC_DATA] Employment Self Employment" at bounding box center [236, 64] width 166 height 19
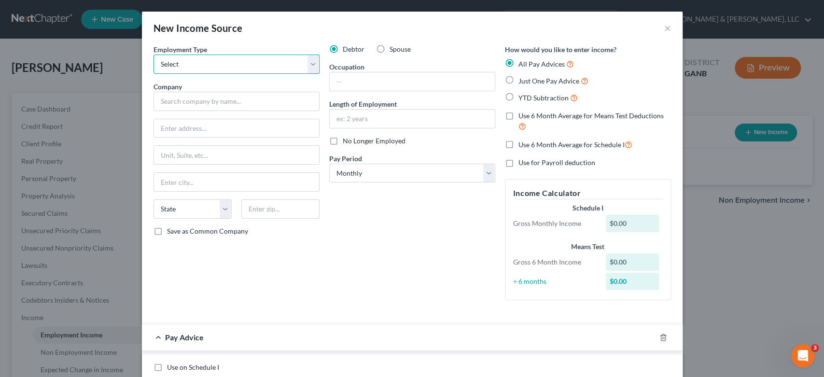
select select "0"
click at [153, 55] on select "Select Full or [DEMOGRAPHIC_DATA] Employment Self Employment" at bounding box center [236, 64] width 166 height 19
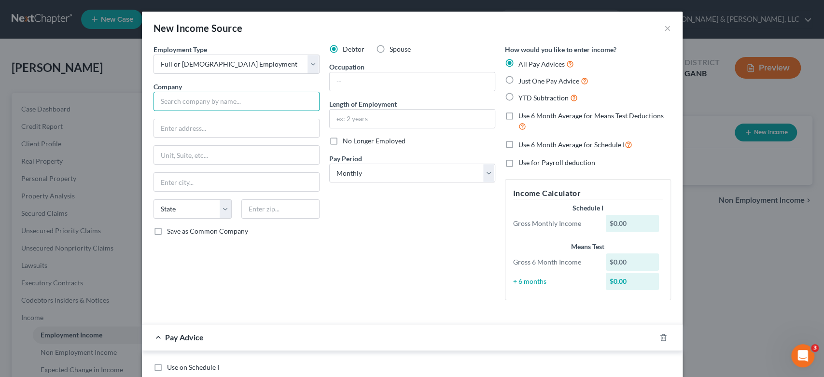
drag, startPoint x: 181, startPoint y: 103, endPoint x: 193, endPoint y: 93, distance: 15.8
click at [181, 102] on input "text" at bounding box center [236, 101] width 166 height 19
type input "Community Choice Financial"
click at [226, 126] on input "text" at bounding box center [236, 128] width 165 height 18
type input "[STREET_ADDRESS]"
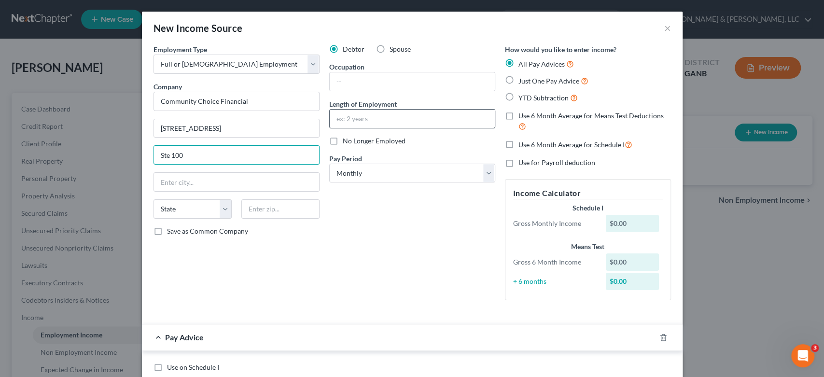
type input "Ste 100"
type input "[GEOGRAPHIC_DATA]"
select select "36"
type input "43017"
click at [368, 88] on div "Debtor Spouse Occupation Length of Employment No Longer Employed Pay Period * S…" at bounding box center [412, 175] width 176 height 263
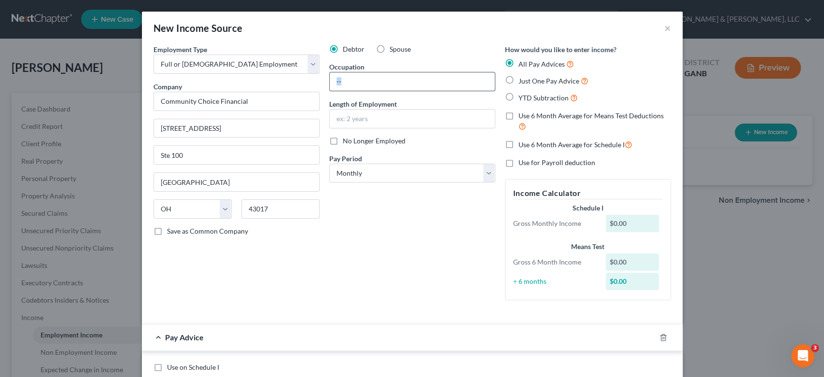
click at [345, 83] on input "text" at bounding box center [411, 81] width 165 height 18
type input "Store Manager"
click at [358, 172] on select "Select Monthly Twice Monthly Every Other Week Weekly" at bounding box center [412, 173] width 166 height 19
click at [518, 78] on label "Just One Pay Advice" at bounding box center [553, 80] width 70 height 11
click at [522, 78] on input "Just One Pay Advice" at bounding box center [525, 78] width 6 height 6
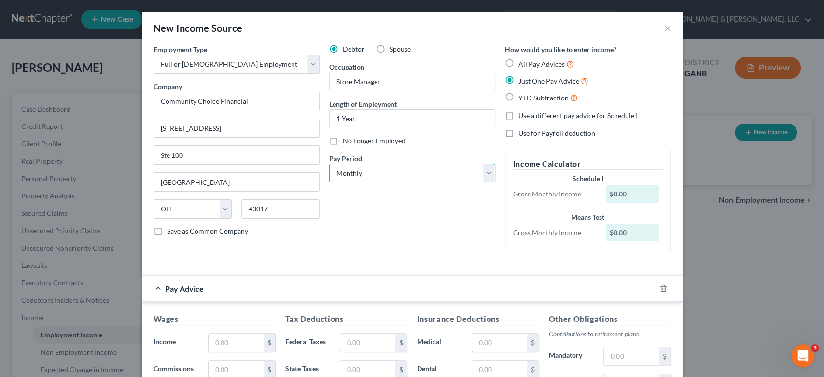
click at [486, 170] on select "Select Monthly Twice Monthly Every Other Week Weekly" at bounding box center [412, 173] width 166 height 19
click at [329, 164] on select "Select Monthly Twice Monthly Every Other Week Weekly" at bounding box center [412, 173] width 166 height 19
click at [483, 173] on select "Select Monthly Twice Monthly Every Other Week Weekly" at bounding box center [412, 173] width 166 height 19
click at [329, 164] on select "Select Monthly Twice Monthly Every Other Week Weekly" at bounding box center [412, 173] width 166 height 19
click at [484, 175] on select "Select Monthly Twice Monthly Every Other Week Weekly" at bounding box center [412, 173] width 166 height 19
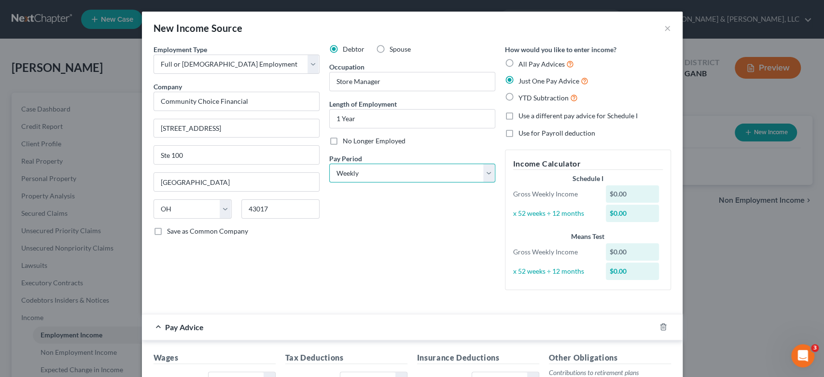
click at [329, 164] on select "Select Monthly Twice Monthly Every Other Week Weekly" at bounding box center [412, 173] width 166 height 19
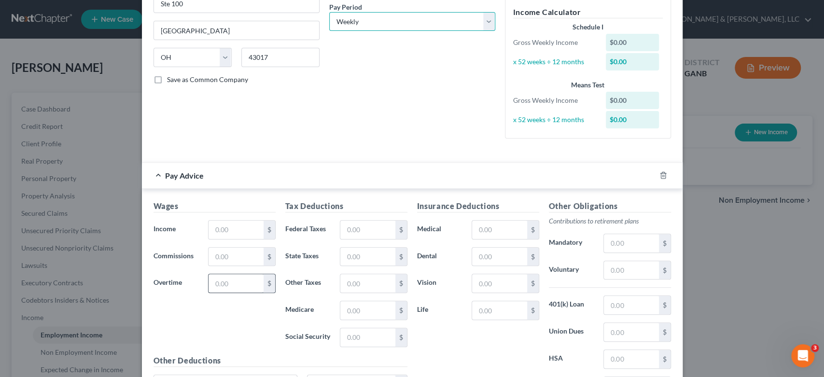
scroll to position [161, 0]
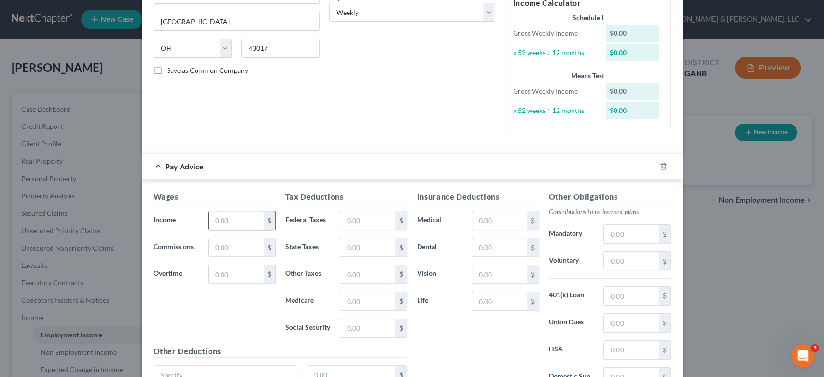
drag, startPoint x: 234, startPoint y: 228, endPoint x: 238, endPoint y: 225, distance: 5.1
click at [237, 226] on input "text" at bounding box center [235, 220] width 55 height 18
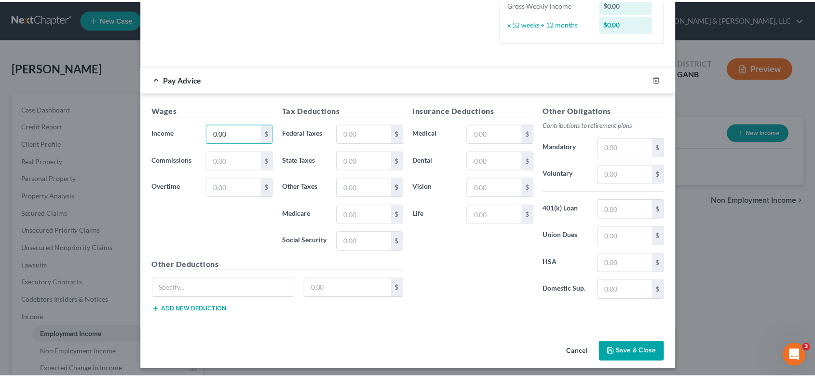
scroll to position [251, 0]
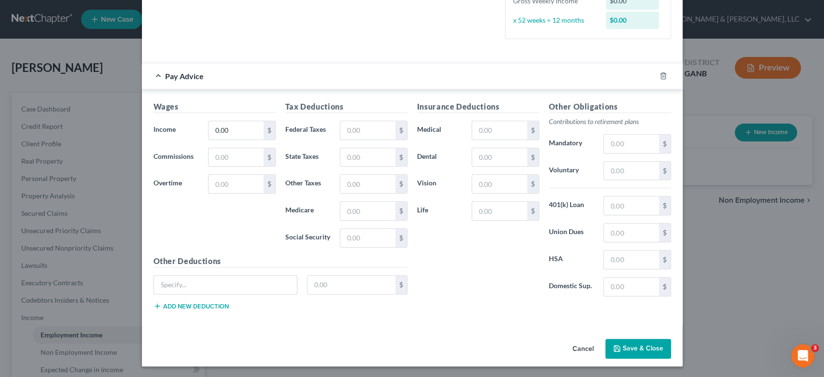
click at [631, 344] on button "Save & Close" at bounding box center [638, 349] width 66 height 20
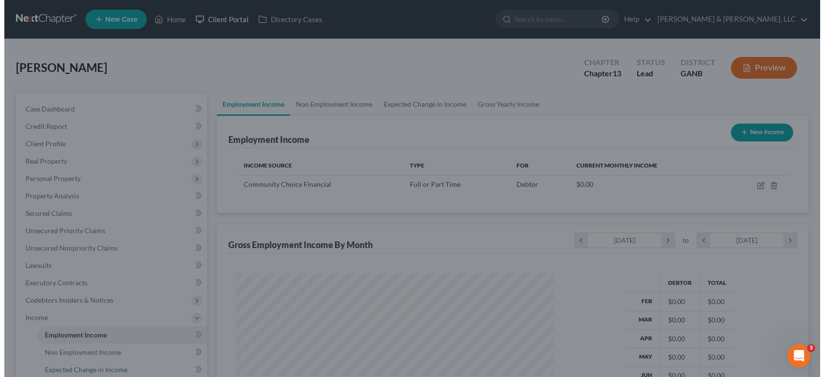
scroll to position [482254, 482092]
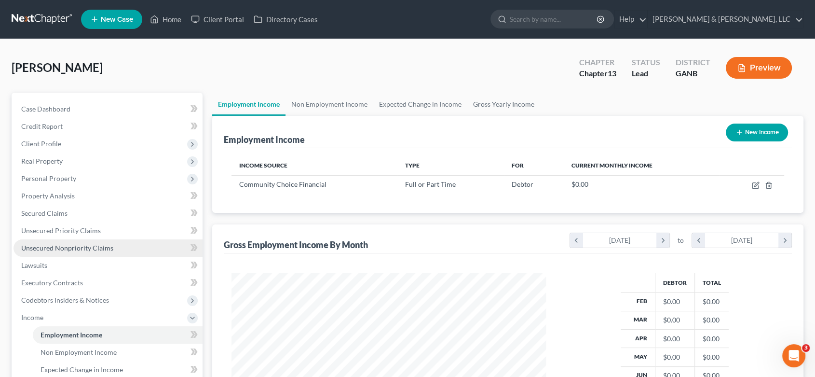
click at [78, 245] on span "Unsecured Nonpriority Claims" at bounding box center [67, 248] width 92 height 8
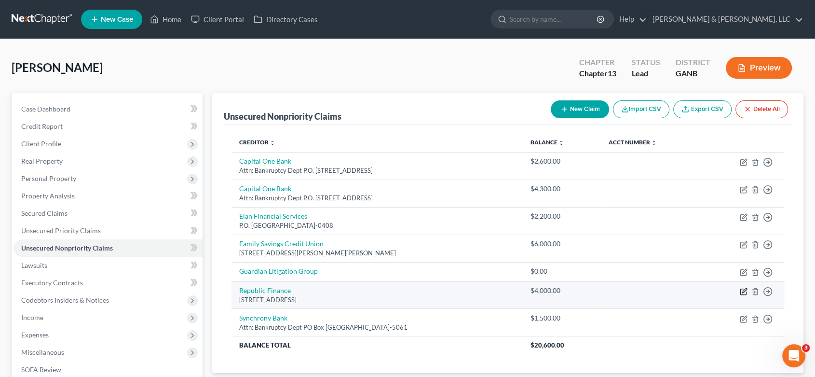
click at [741, 288] on icon "button" at bounding box center [744, 292] width 8 height 8
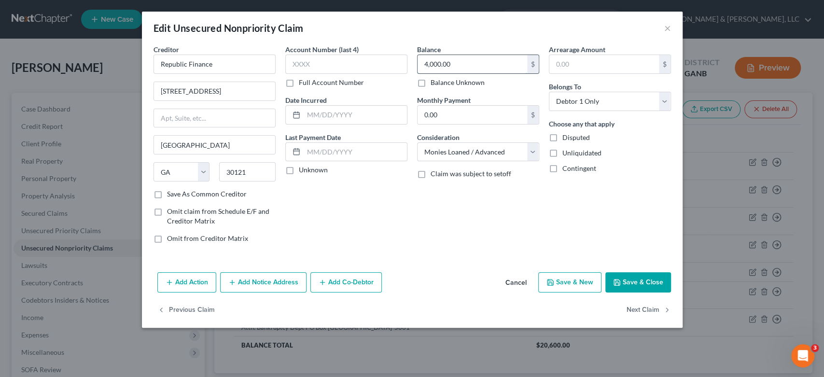
click at [461, 66] on input "4,000.00" at bounding box center [472, 64] width 110 height 18
click at [265, 282] on button "Add Notice Address" at bounding box center [263, 282] width 86 height 20
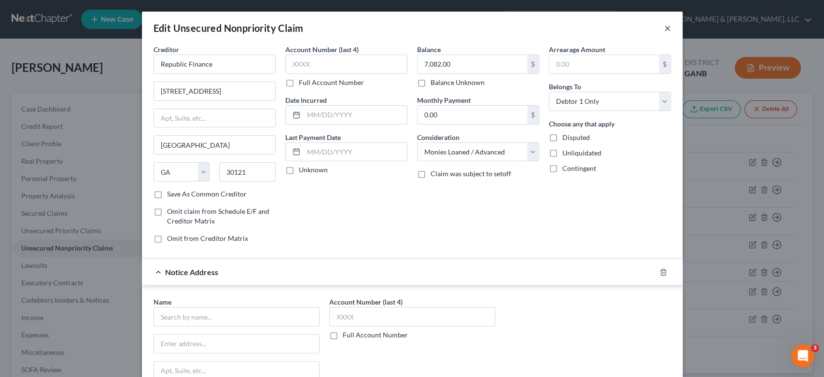
click at [664, 28] on button "×" at bounding box center [667, 28] width 7 height 12
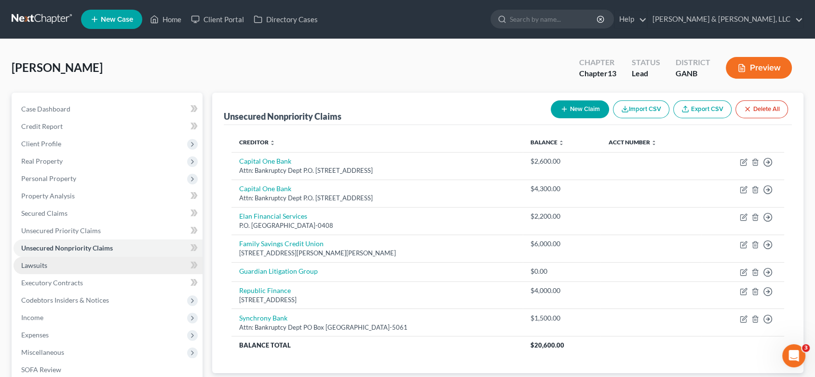
click at [47, 261] on link "Lawsuits" at bounding box center [108, 265] width 189 height 17
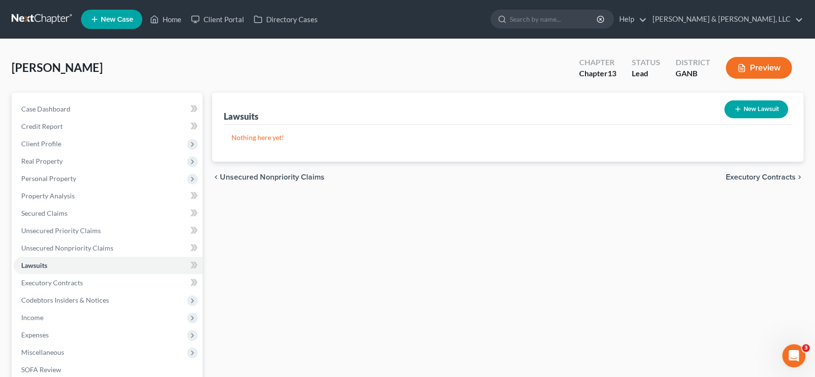
click at [749, 106] on button "New Lawsuit" at bounding box center [757, 109] width 64 height 18
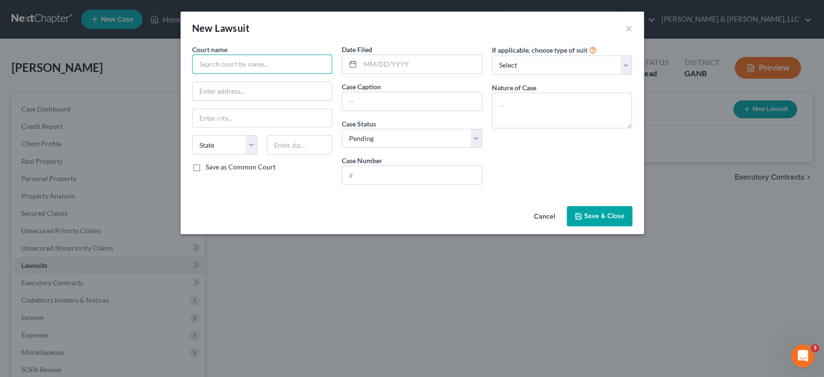
click at [220, 66] on input "text" at bounding box center [262, 64] width 140 height 19
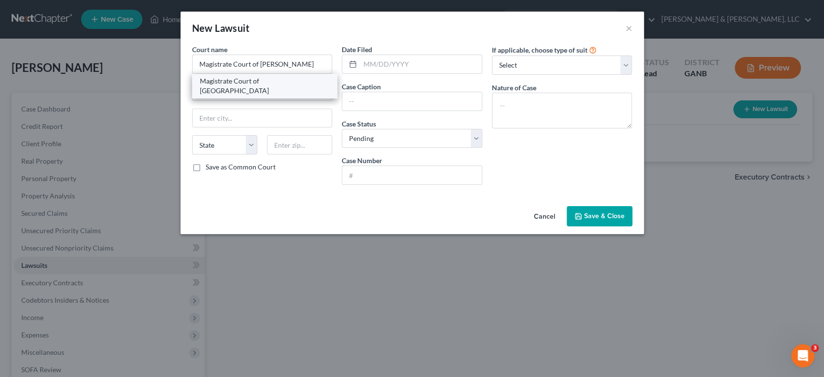
click at [288, 82] on div "Magistrate Court of [GEOGRAPHIC_DATA]" at bounding box center [265, 85] width 130 height 19
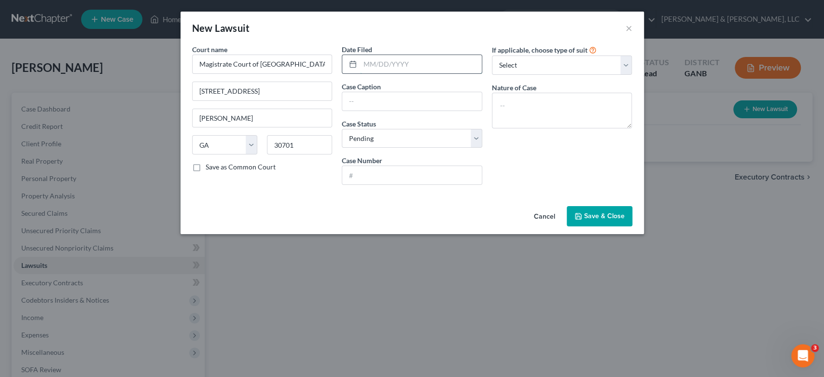
drag, startPoint x: 398, startPoint y: 65, endPoint x: 403, endPoint y: 65, distance: 5.3
click at [399, 69] on input "text" at bounding box center [421, 64] width 122 height 18
click at [384, 102] on input "text" at bounding box center [411, 101] width 139 height 18
click at [374, 177] on input "text" at bounding box center [411, 175] width 139 height 18
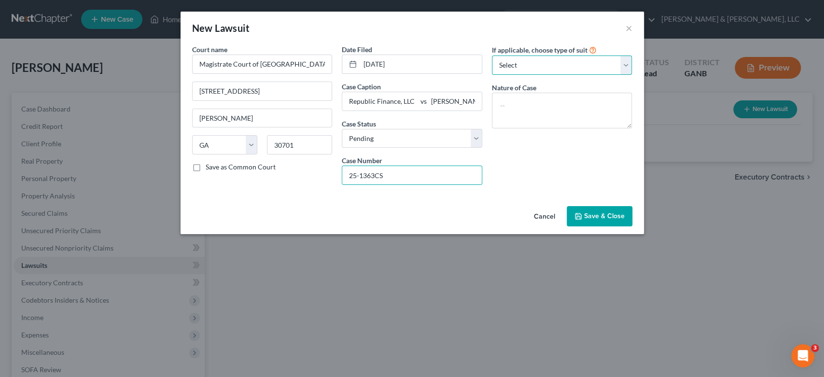
click at [624, 62] on select "Select Repossession Garnishment Foreclosure Attached, Seized, Or Levied Other" at bounding box center [562, 64] width 140 height 19
click at [492, 55] on select "Select Repossession Garnishment Foreclosure Attached, Seized, Or Levied Other" at bounding box center [562, 64] width 140 height 19
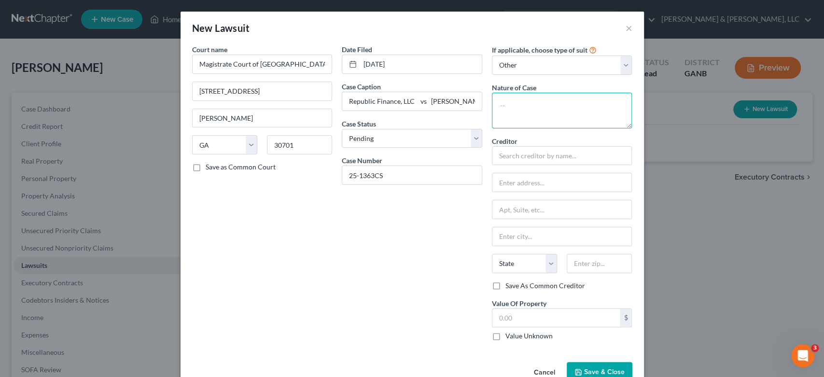
click at [521, 102] on textarea at bounding box center [562, 111] width 140 height 36
click at [544, 158] on input "text" at bounding box center [562, 155] width 140 height 19
click at [619, 62] on select "Select Repossession Garnishment Foreclosure Attached, Seized, Or Levied Other" at bounding box center [562, 64] width 140 height 19
click at [492, 55] on select "Select Repossession Garnishment Foreclosure Attached, Seized, Or Levied Other" at bounding box center [562, 64] width 140 height 19
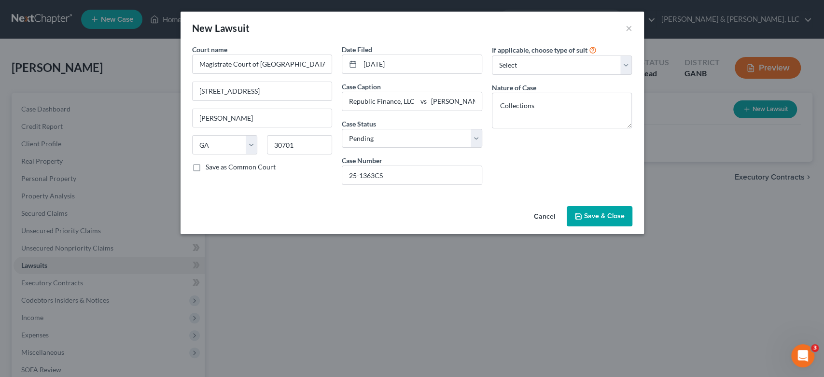
click at [584, 215] on span "Save & Close" at bounding box center [604, 216] width 41 height 8
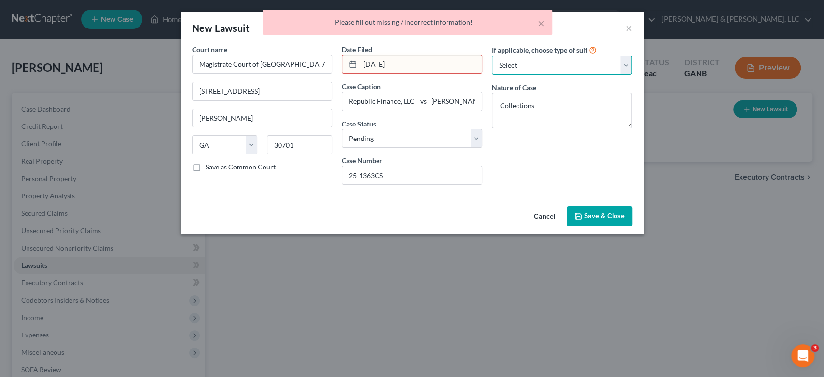
click at [625, 66] on select "Select Repossession Garnishment Foreclosure Attached, Seized, Or Levied Other" at bounding box center [562, 64] width 140 height 19
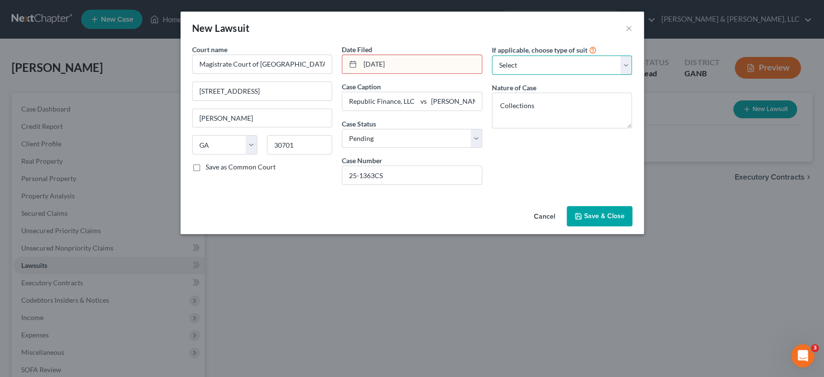
click at [492, 55] on select "Select Repossession Garnishment Foreclosure Attached, Seized, Or Levied Other" at bounding box center [562, 64] width 140 height 19
click at [573, 116] on textarea "Collections" at bounding box center [562, 111] width 140 height 36
click at [594, 220] on button "Save & Close" at bounding box center [599, 216] width 66 height 20
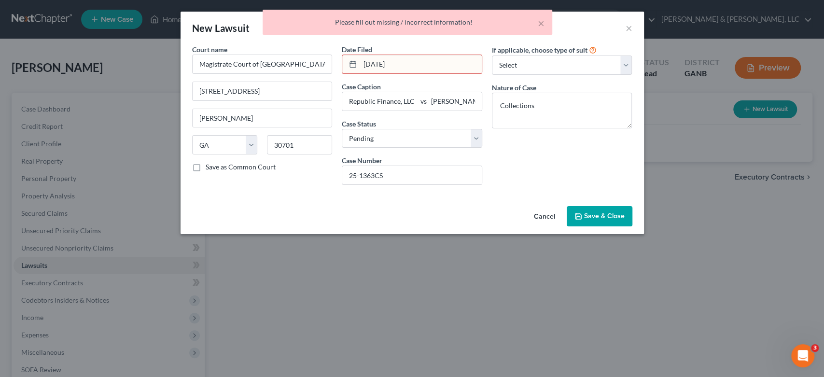
click at [402, 61] on input "[DATE]" at bounding box center [421, 64] width 122 height 18
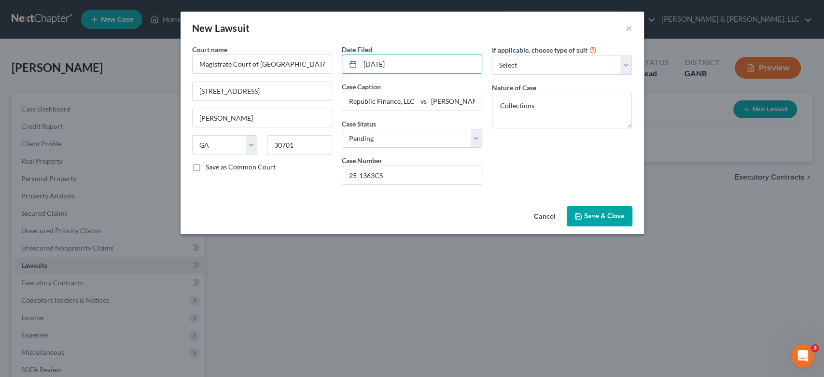
click at [599, 212] on span "Save & Close" at bounding box center [604, 216] width 41 height 8
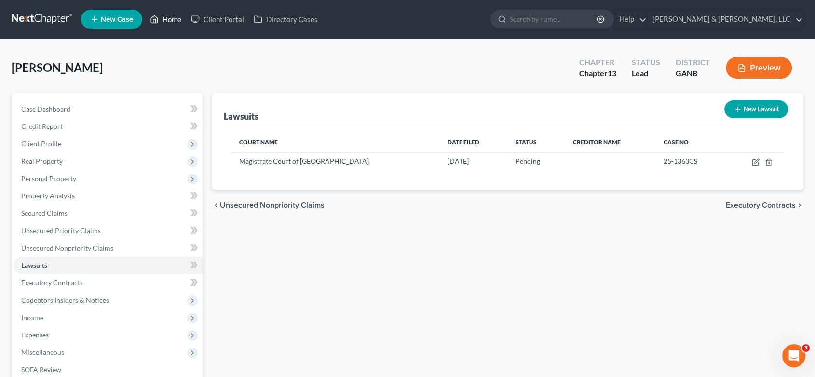
click at [178, 16] on link "Home" at bounding box center [165, 19] width 41 height 17
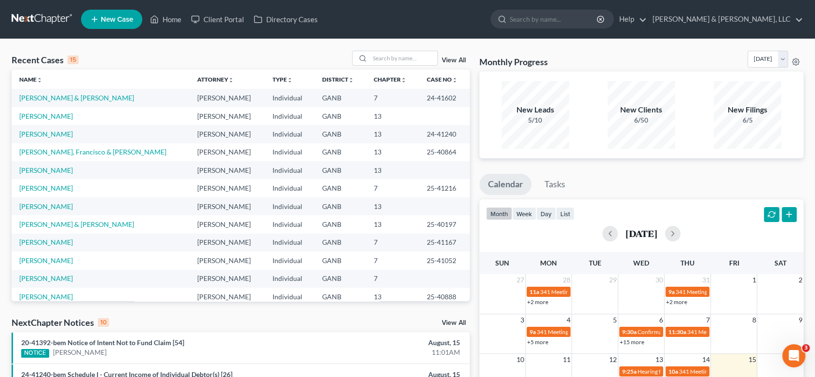
click at [126, 14] on link "New Case" at bounding box center [111, 19] width 61 height 19
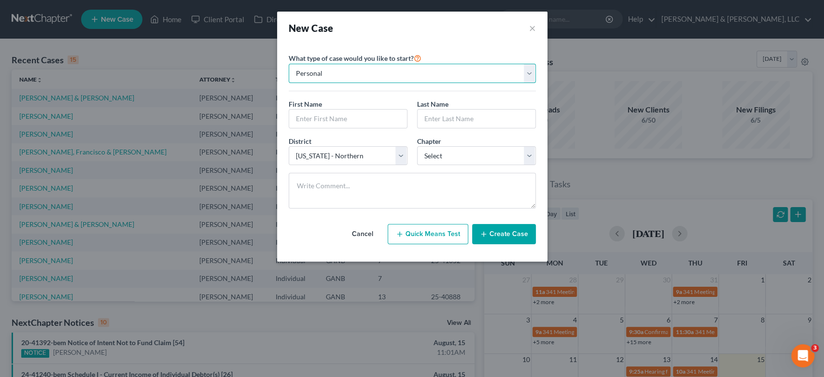
click at [332, 65] on select "Personal Business" at bounding box center [411, 73] width 247 height 19
click at [288, 64] on select "Personal Business" at bounding box center [411, 73] width 247 height 19
click at [355, 112] on input "text" at bounding box center [348, 119] width 118 height 18
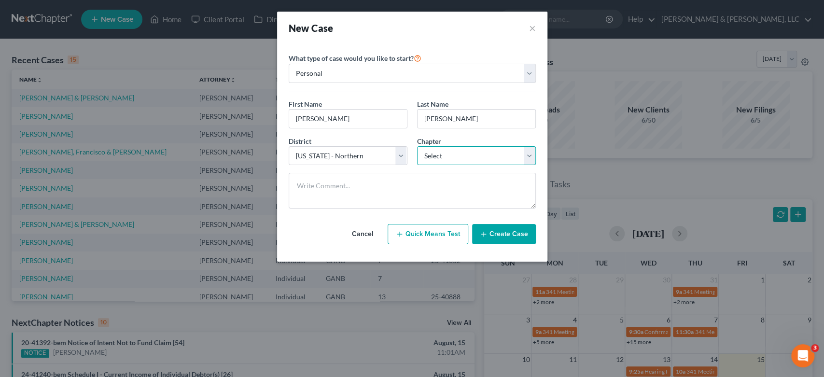
click at [528, 155] on select "Select 7 11 12 13" at bounding box center [476, 155] width 119 height 19
click at [417, 146] on select "Select 7 11 12 13" at bounding box center [476, 155] width 119 height 19
click at [498, 232] on button "Create Case" at bounding box center [504, 234] width 64 height 20
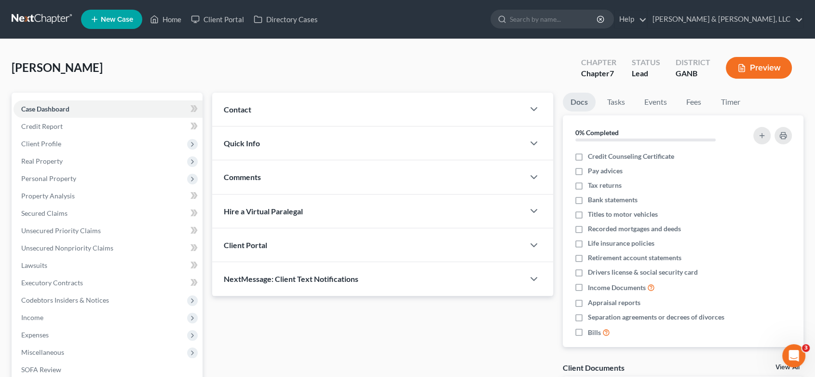
click at [249, 106] on span "Contact" at bounding box center [237, 109] width 27 height 9
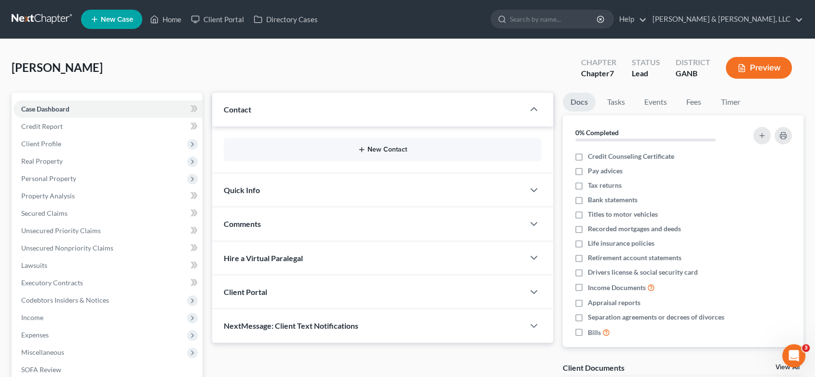
click at [386, 149] on button "New Contact" at bounding box center [383, 150] width 302 height 8
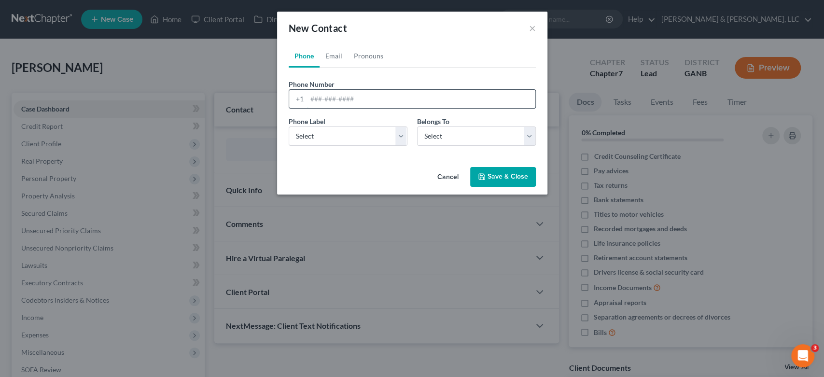
click at [325, 100] on input "tel" at bounding box center [421, 99] width 228 height 18
click at [398, 133] on select "Select Mobile Home Work Other" at bounding box center [347, 135] width 119 height 19
click at [288, 126] on select "Select Mobile Home Work Other" at bounding box center [347, 135] width 119 height 19
click at [529, 137] on select "Select Client Other" at bounding box center [476, 135] width 119 height 19
click at [417, 126] on select "Select Client Other" at bounding box center [476, 135] width 119 height 19
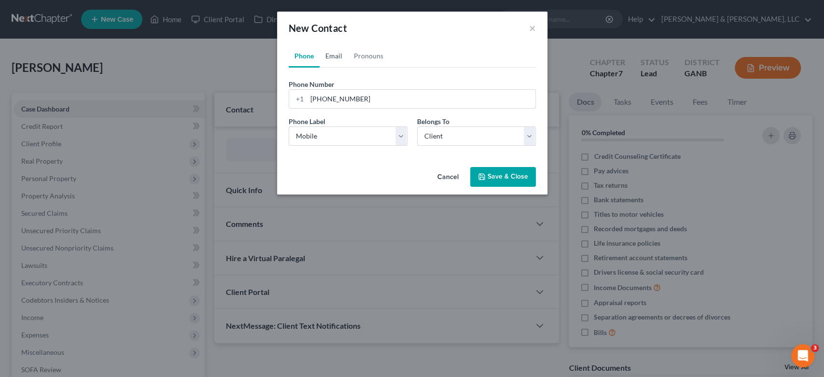
click at [340, 55] on link "Email" at bounding box center [333, 55] width 28 height 23
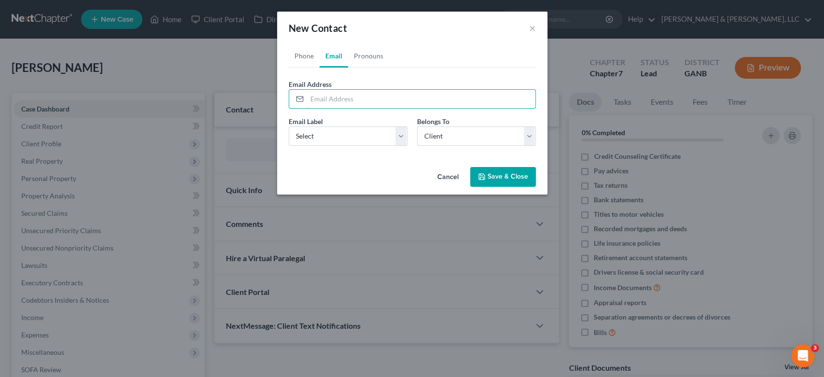
drag, startPoint x: 327, startPoint y: 94, endPoint x: 466, endPoint y: 53, distance: 144.4
click at [329, 92] on input "email" at bounding box center [421, 99] width 228 height 18
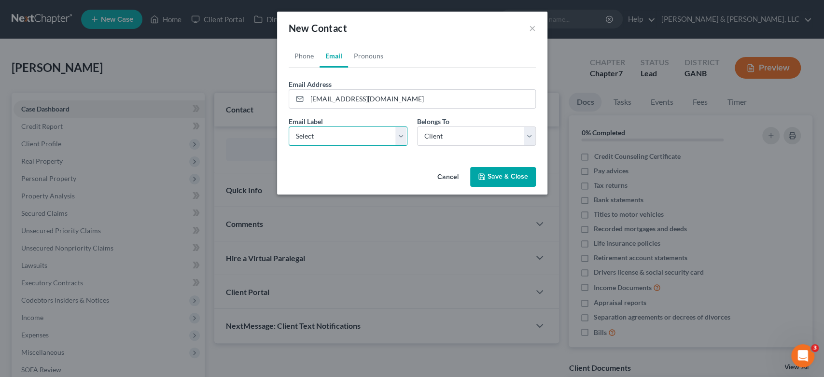
drag, startPoint x: 399, startPoint y: 136, endPoint x: 386, endPoint y: 144, distance: 15.7
click at [398, 136] on select "Select Home Work Other" at bounding box center [347, 135] width 119 height 19
click at [288, 126] on select "Select Home Work Other" at bounding box center [347, 135] width 119 height 19
click at [496, 177] on button "Save & Close" at bounding box center [503, 177] width 66 height 20
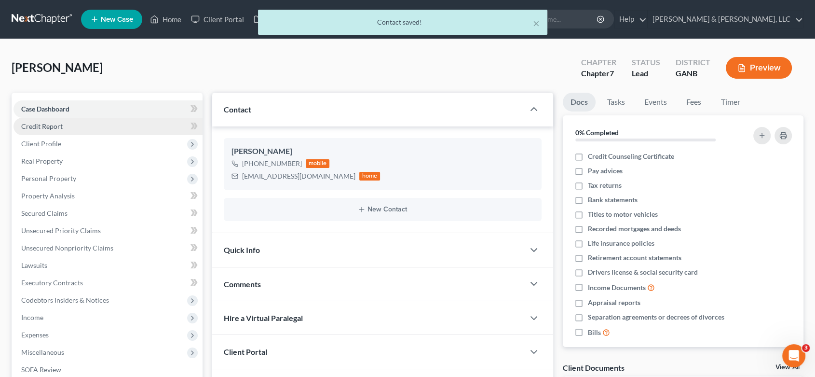
drag, startPoint x: 50, startPoint y: 142, endPoint x: 154, endPoint y: 118, distance: 106.9
click at [51, 142] on span "Client Profile" at bounding box center [41, 143] width 40 height 8
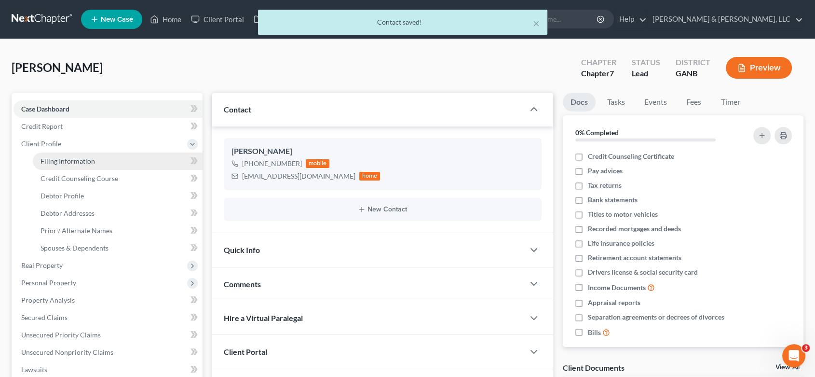
click at [84, 160] on span "Filing Information" at bounding box center [68, 161] width 55 height 8
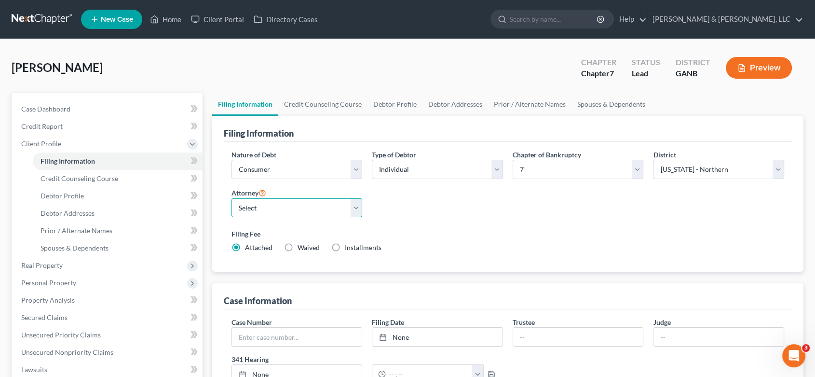
click at [319, 212] on select "Select [PERSON_NAME] - GANB [PERSON_NAME] - GANB" at bounding box center [297, 207] width 131 height 19
click at [232, 198] on select "Select [PERSON_NAME] - GANB [PERSON_NAME] - GANB" at bounding box center [297, 207] width 131 height 19
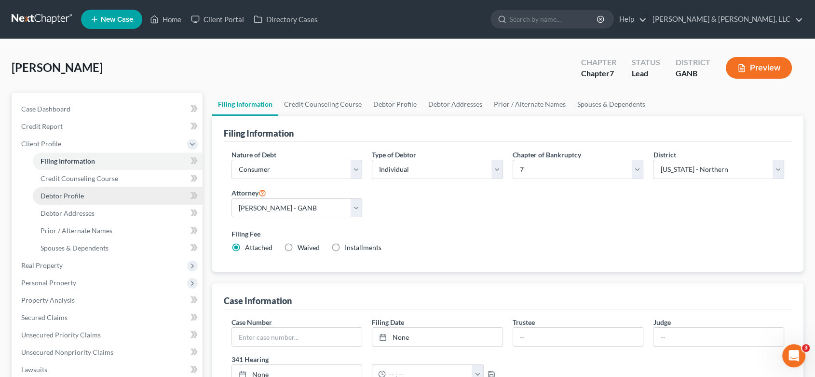
click at [50, 194] on span "Debtor Profile" at bounding box center [62, 196] width 43 height 8
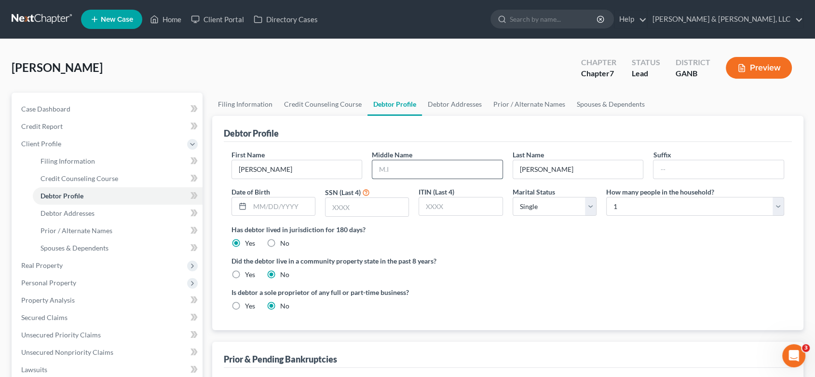
click at [417, 172] on input "text" at bounding box center [437, 169] width 130 height 18
click at [363, 208] on input "text" at bounding box center [367, 207] width 83 height 18
click at [590, 205] on select "Select Single Married Separated Divorced Widowed" at bounding box center [555, 206] width 84 height 19
click at [513, 197] on select "Select Single Married Separated Divorced Widowed" at bounding box center [555, 206] width 84 height 19
click at [59, 211] on span "Debtor Addresses" at bounding box center [68, 213] width 54 height 8
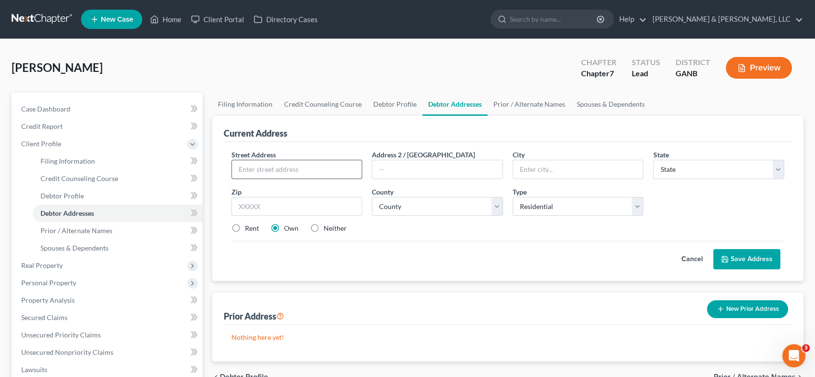
click at [297, 173] on input "text" at bounding box center [297, 169] width 130 height 18
drag, startPoint x: 496, startPoint y: 207, endPoint x: 492, endPoint y: 203, distance: 6.1
click at [496, 207] on select "County [GEOGRAPHIC_DATA] [GEOGRAPHIC_DATA] [GEOGRAPHIC_DATA] [GEOGRAPHIC_DATA] …" at bounding box center [437, 206] width 131 height 19
click at [372, 197] on select "County [GEOGRAPHIC_DATA] [GEOGRAPHIC_DATA] [GEOGRAPHIC_DATA] [GEOGRAPHIC_DATA] …" at bounding box center [437, 206] width 131 height 19
click at [245, 226] on label "Rent" at bounding box center [252, 228] width 14 height 10
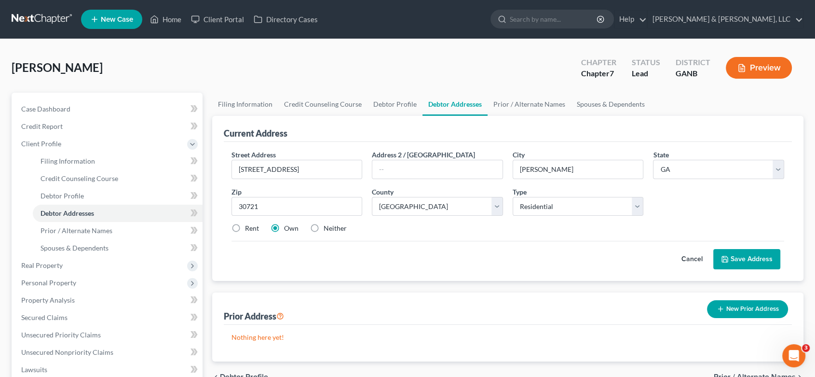
click at [249, 226] on input "Rent" at bounding box center [252, 226] width 6 height 6
click at [742, 256] on button "Save Address" at bounding box center [747, 259] width 67 height 20
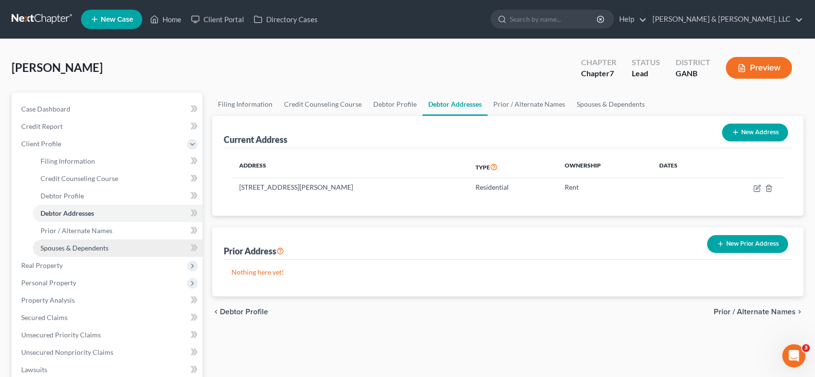
drag, startPoint x: 109, startPoint y: 249, endPoint x: 124, endPoint y: 238, distance: 19.1
click at [109, 248] on link "Spouses & Dependents" at bounding box center [118, 247] width 170 height 17
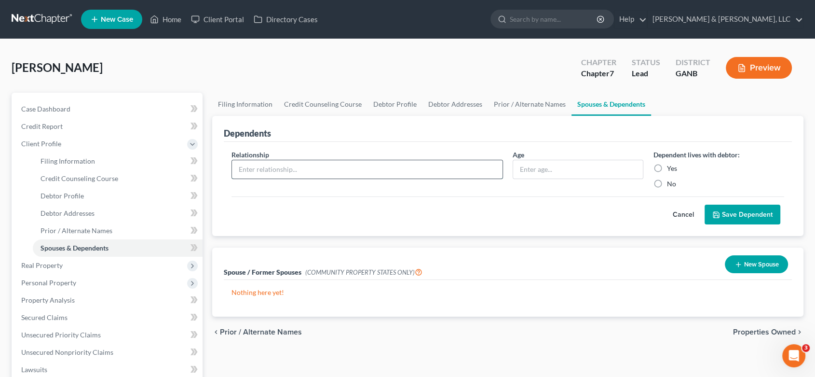
drag, startPoint x: 333, startPoint y: 170, endPoint x: 364, endPoint y: 166, distance: 31.1
click at [335, 169] on input "text" at bounding box center [367, 169] width 271 height 18
click at [66, 281] on span "Personal Property" at bounding box center [48, 282] width 55 height 8
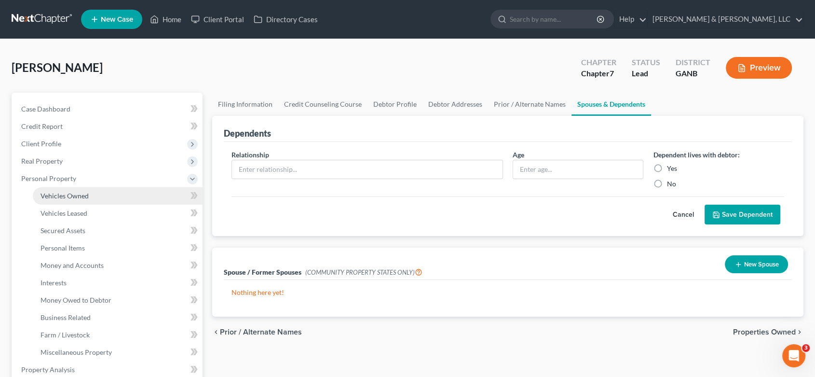
click at [77, 192] on span "Vehicles Owned" at bounding box center [65, 196] width 48 height 8
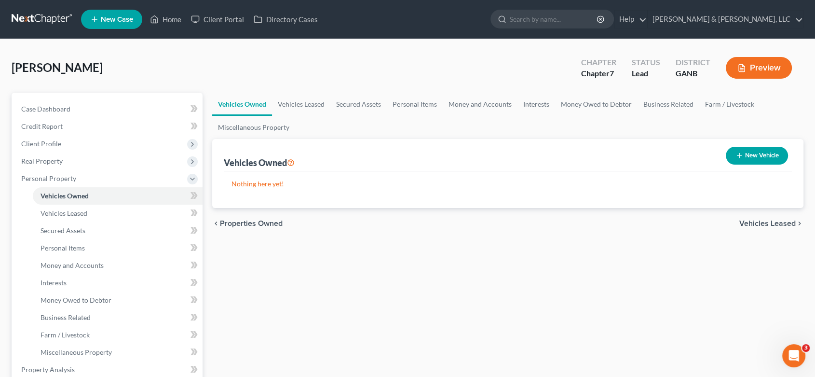
click at [757, 153] on button "New Vehicle" at bounding box center [757, 156] width 62 height 18
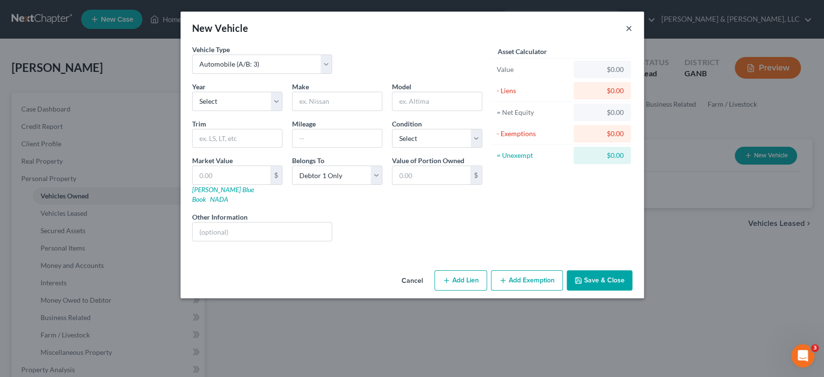
click at [631, 29] on button "×" at bounding box center [628, 28] width 7 height 12
